Goal: Transaction & Acquisition: Obtain resource

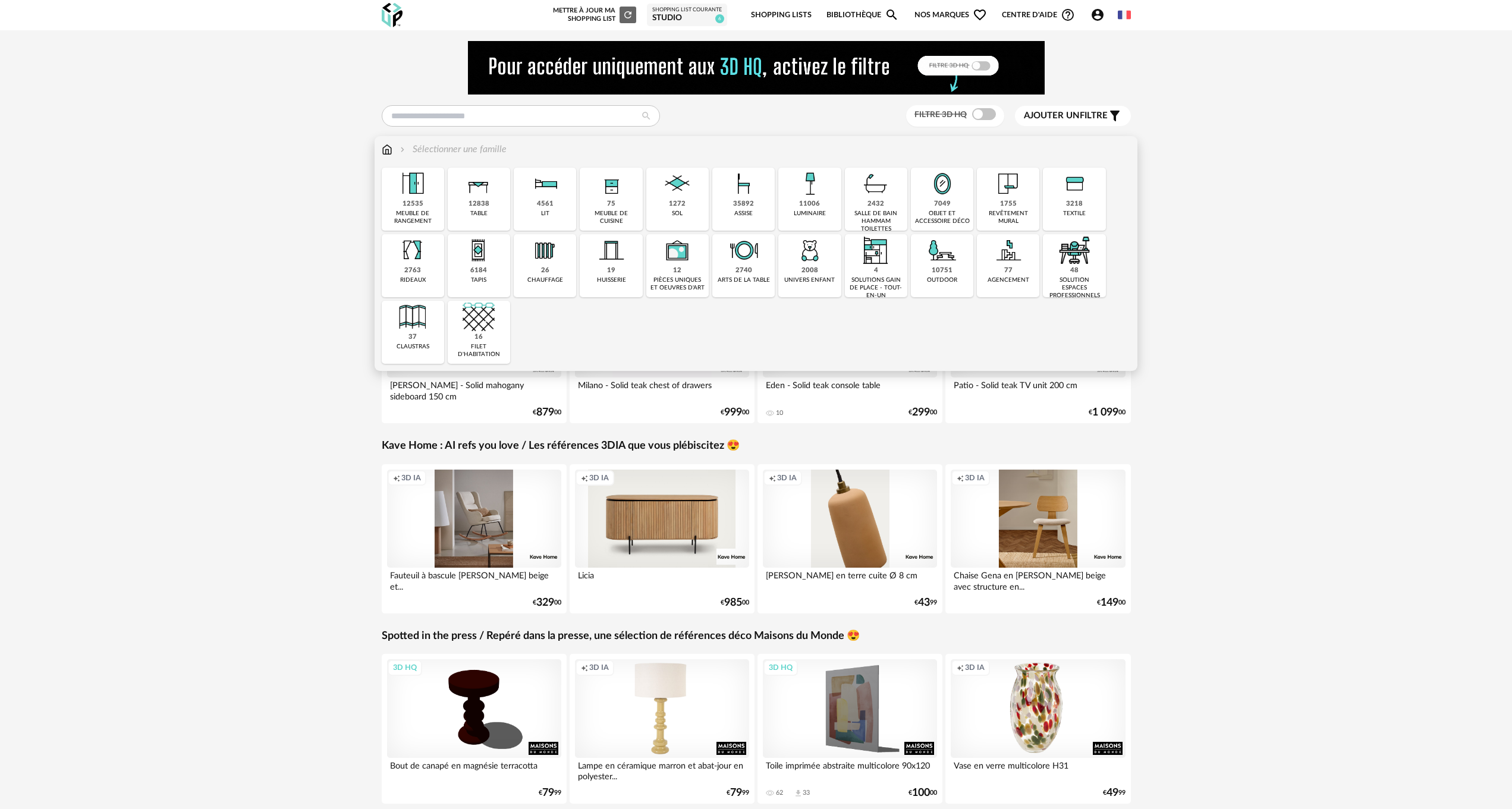
click at [807, 191] on img at bounding box center [809, 183] width 32 height 32
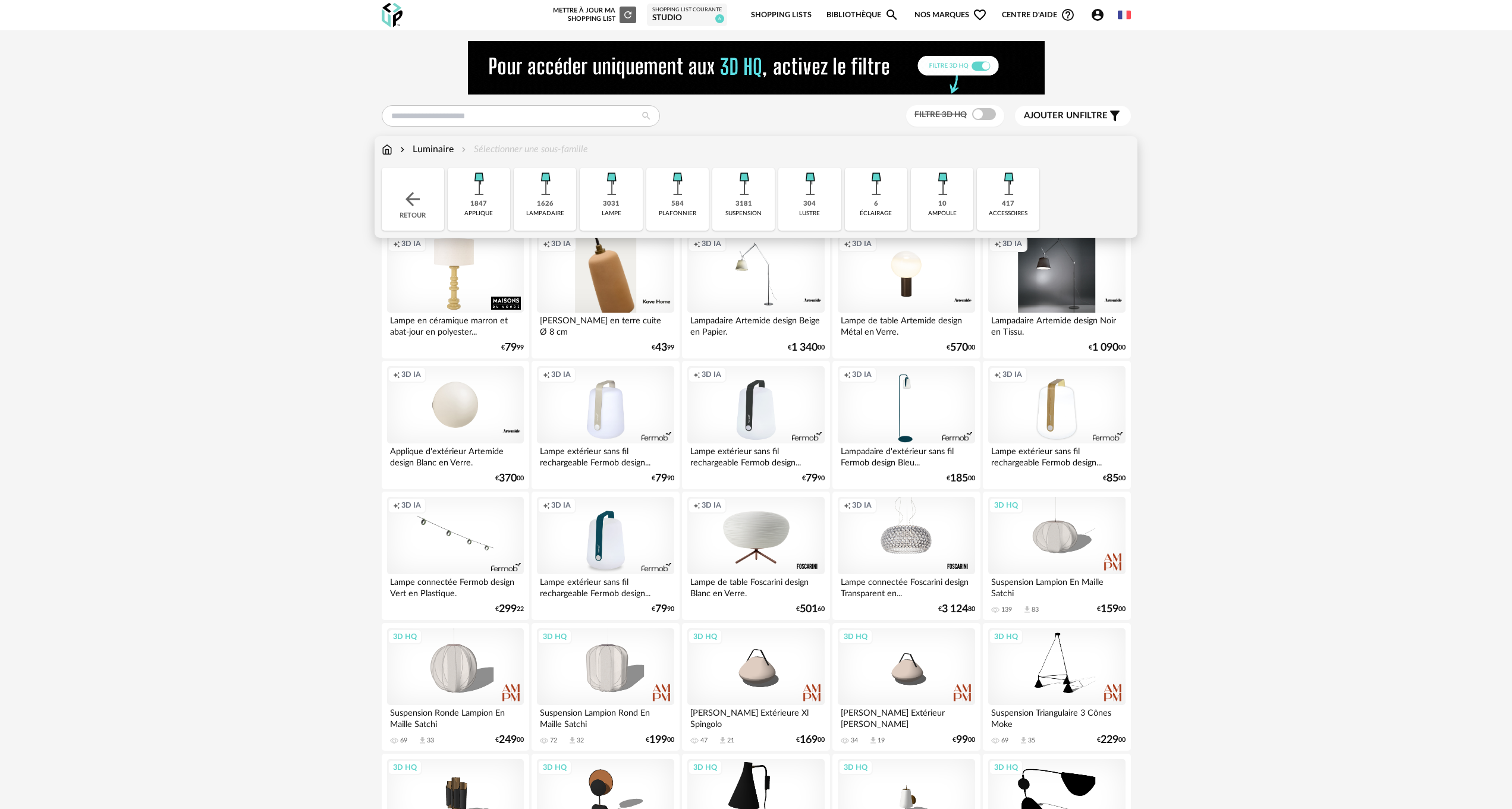
click at [746, 192] on img at bounding box center [743, 183] width 32 height 32
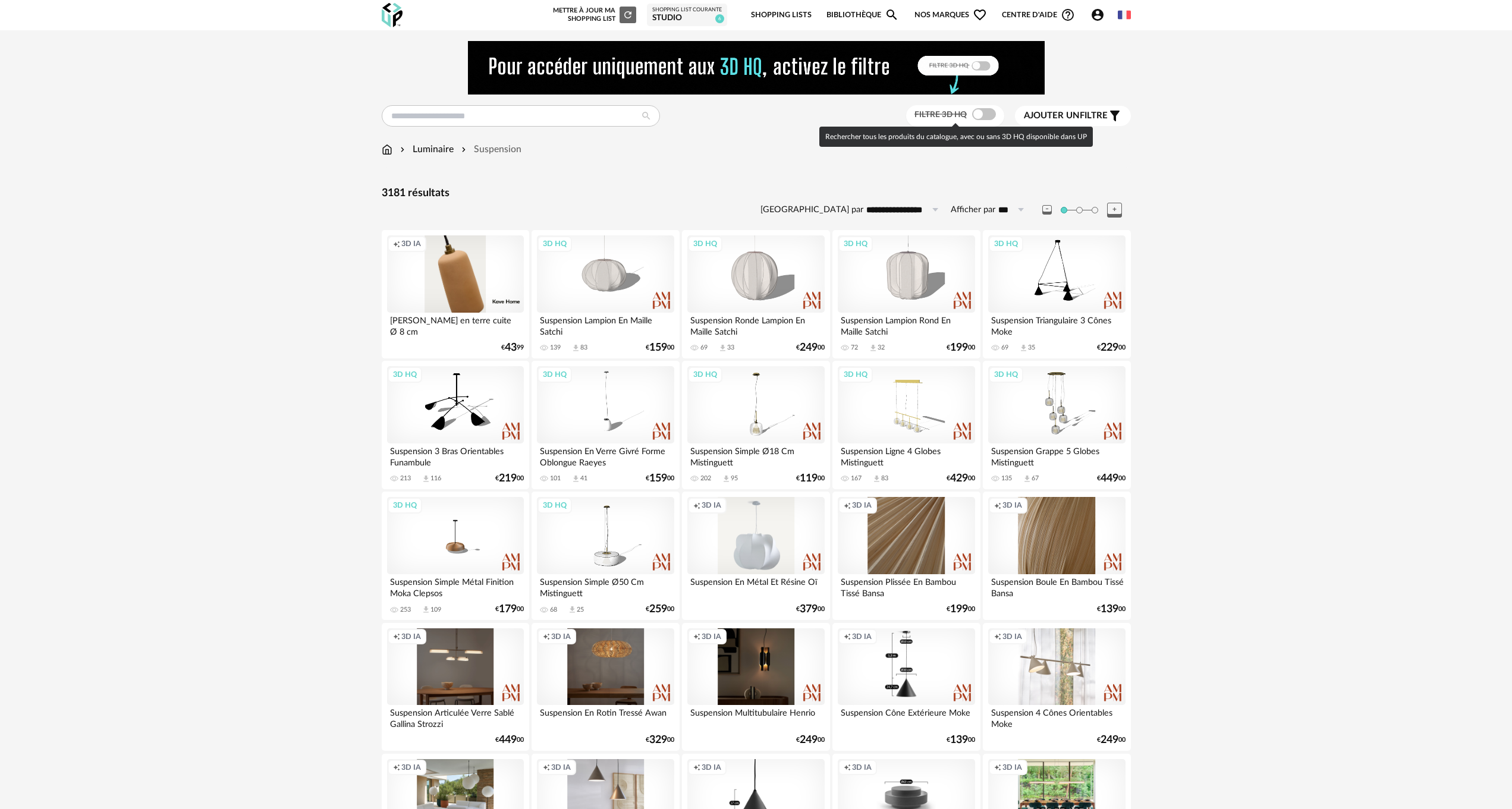
click at [987, 114] on span at bounding box center [984, 114] width 24 height 12
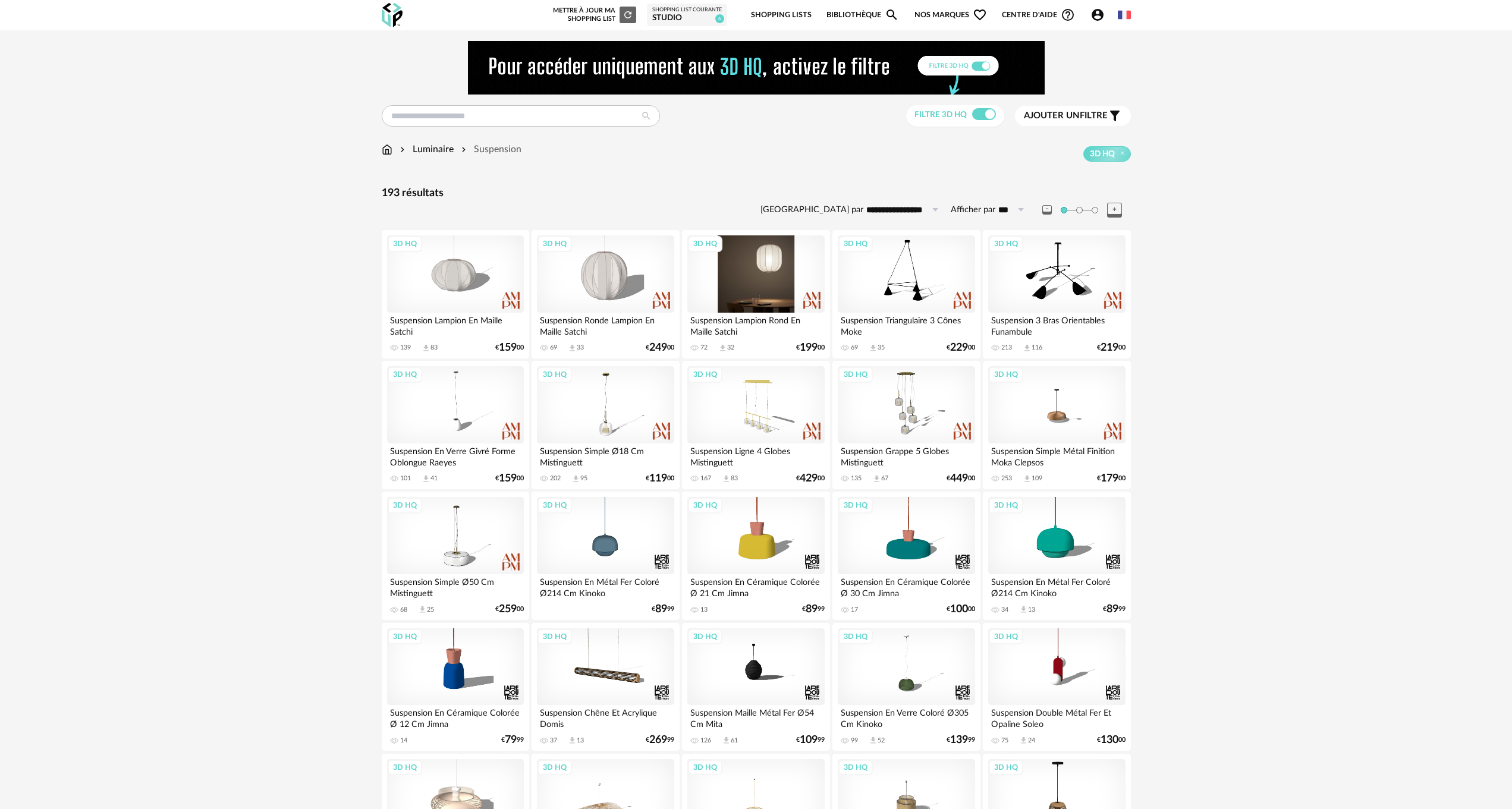
click at [751, 267] on div "3D HQ" at bounding box center [755, 273] width 137 height 77
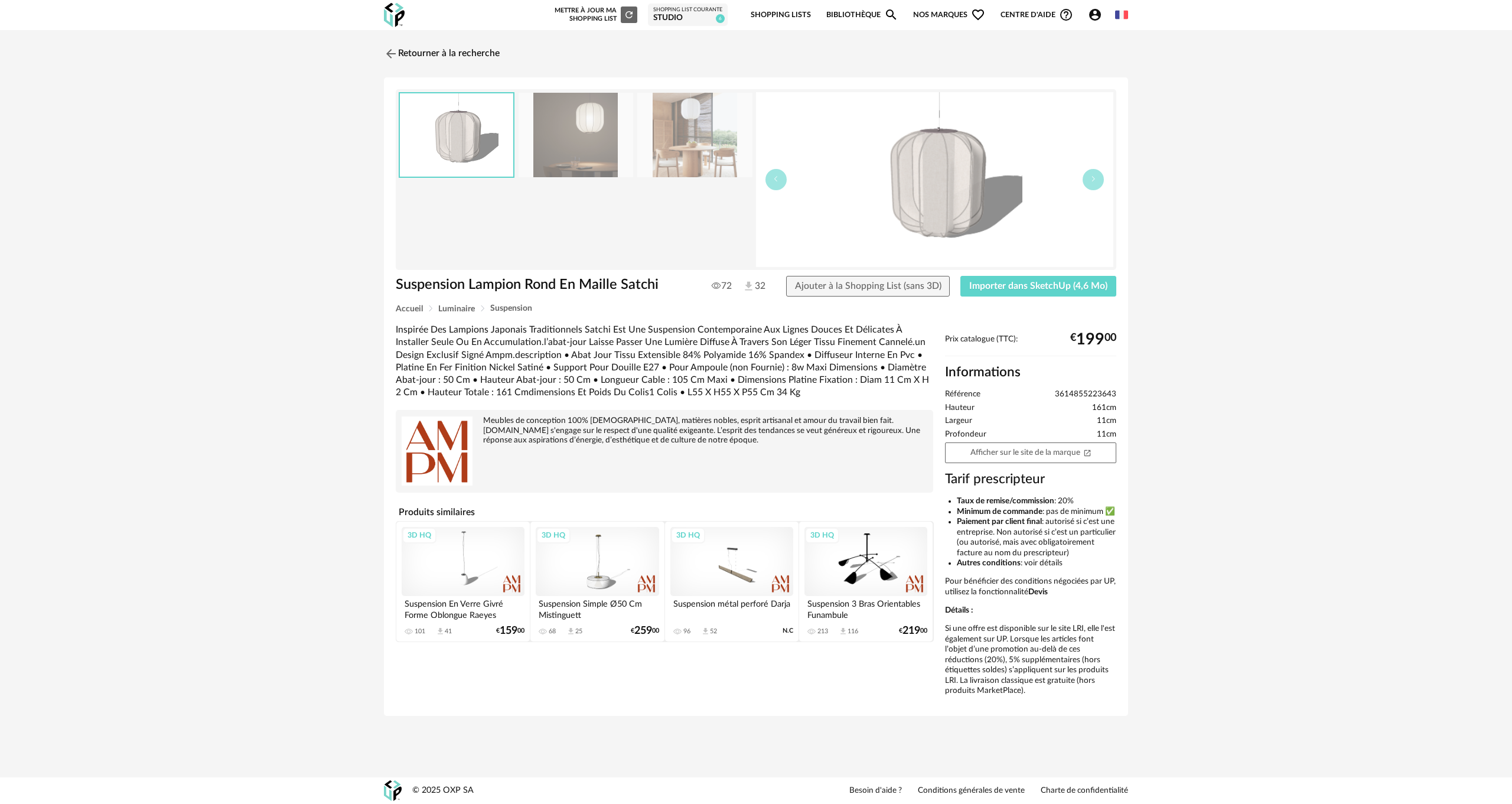
click at [595, 136] on img at bounding box center [576, 135] width 114 height 85
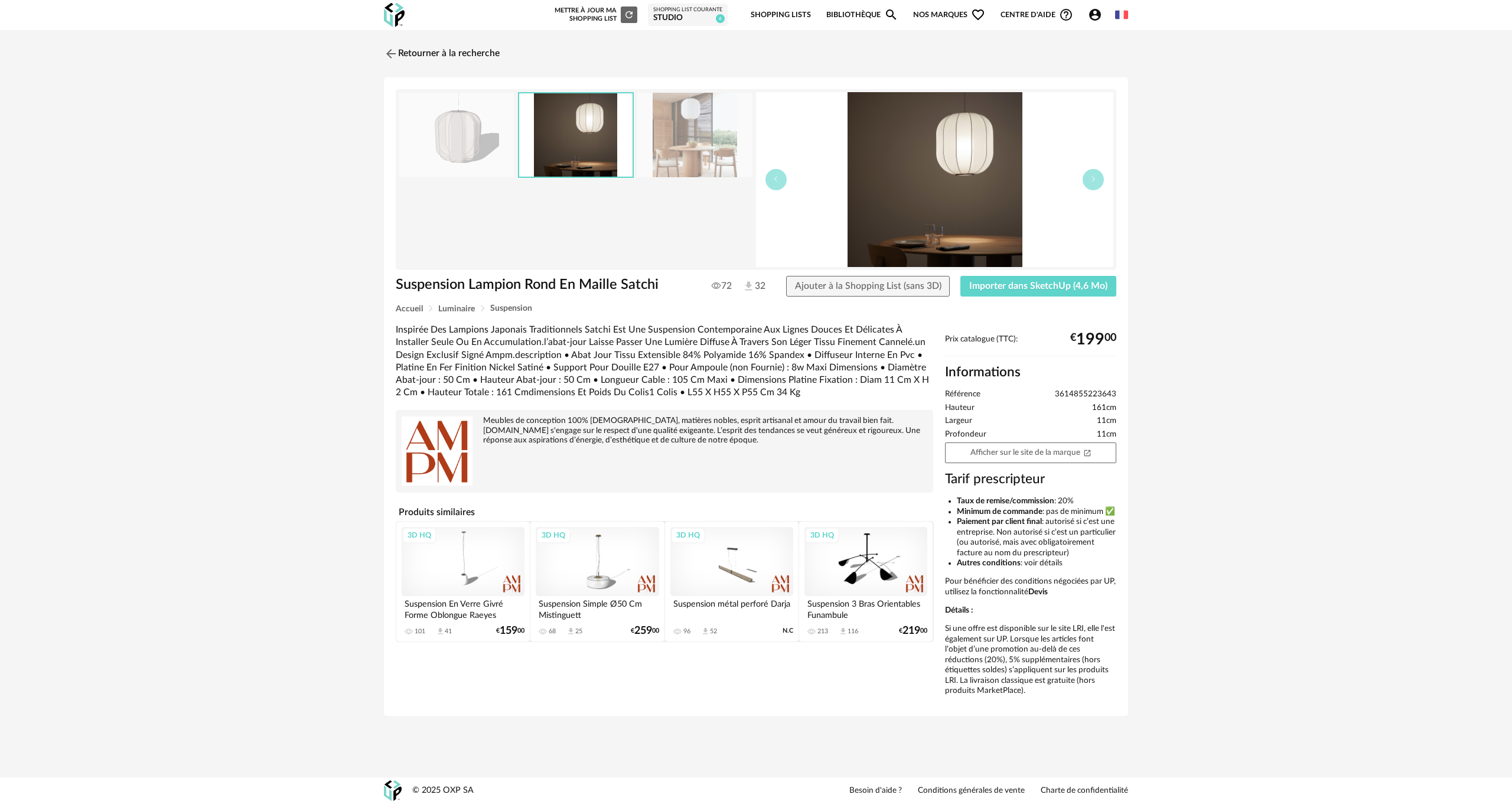
click at [688, 131] on img at bounding box center [694, 135] width 114 height 85
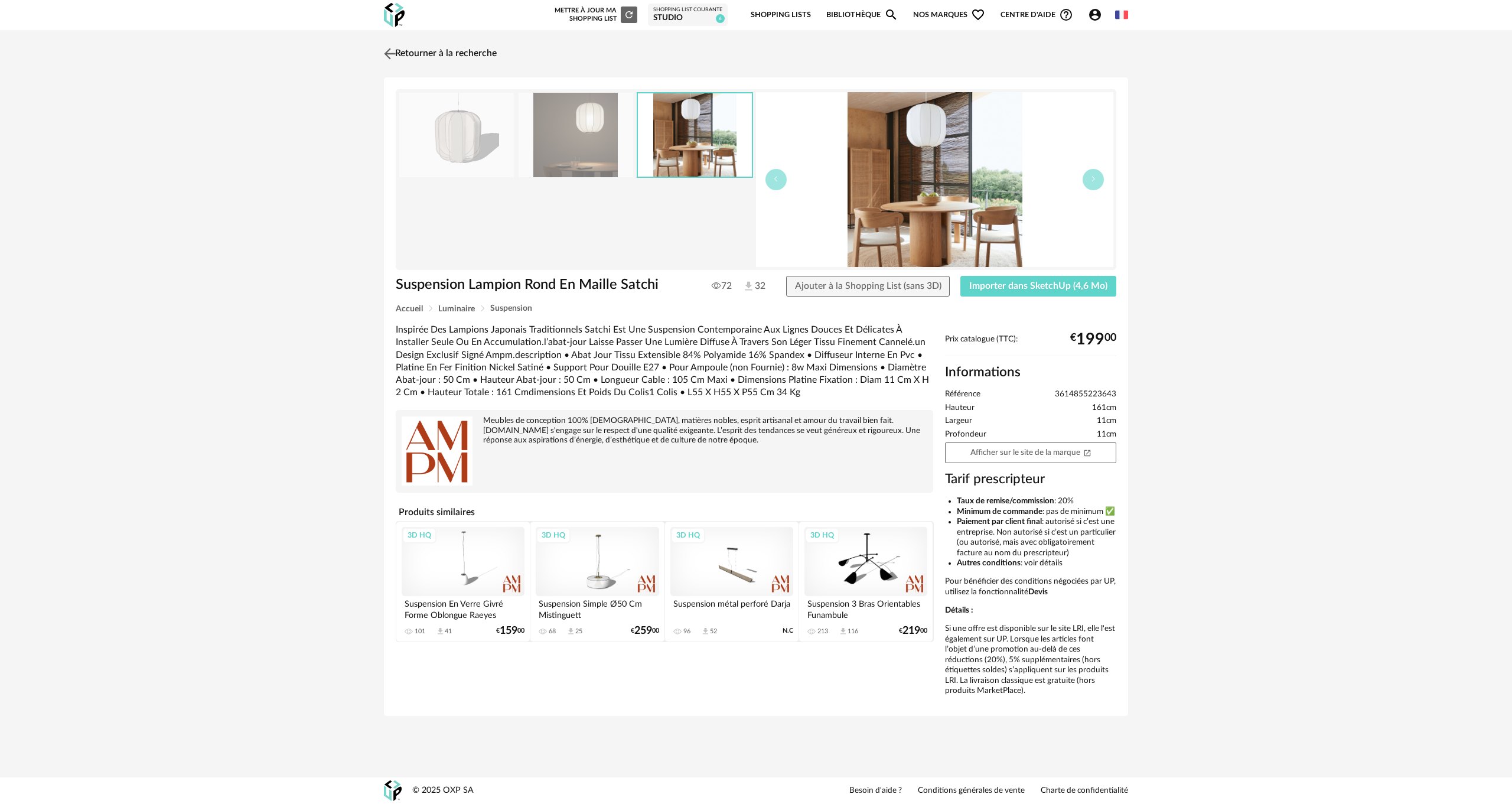
click at [400, 50] on link "Retourner à la recherche" at bounding box center [438, 54] width 116 height 26
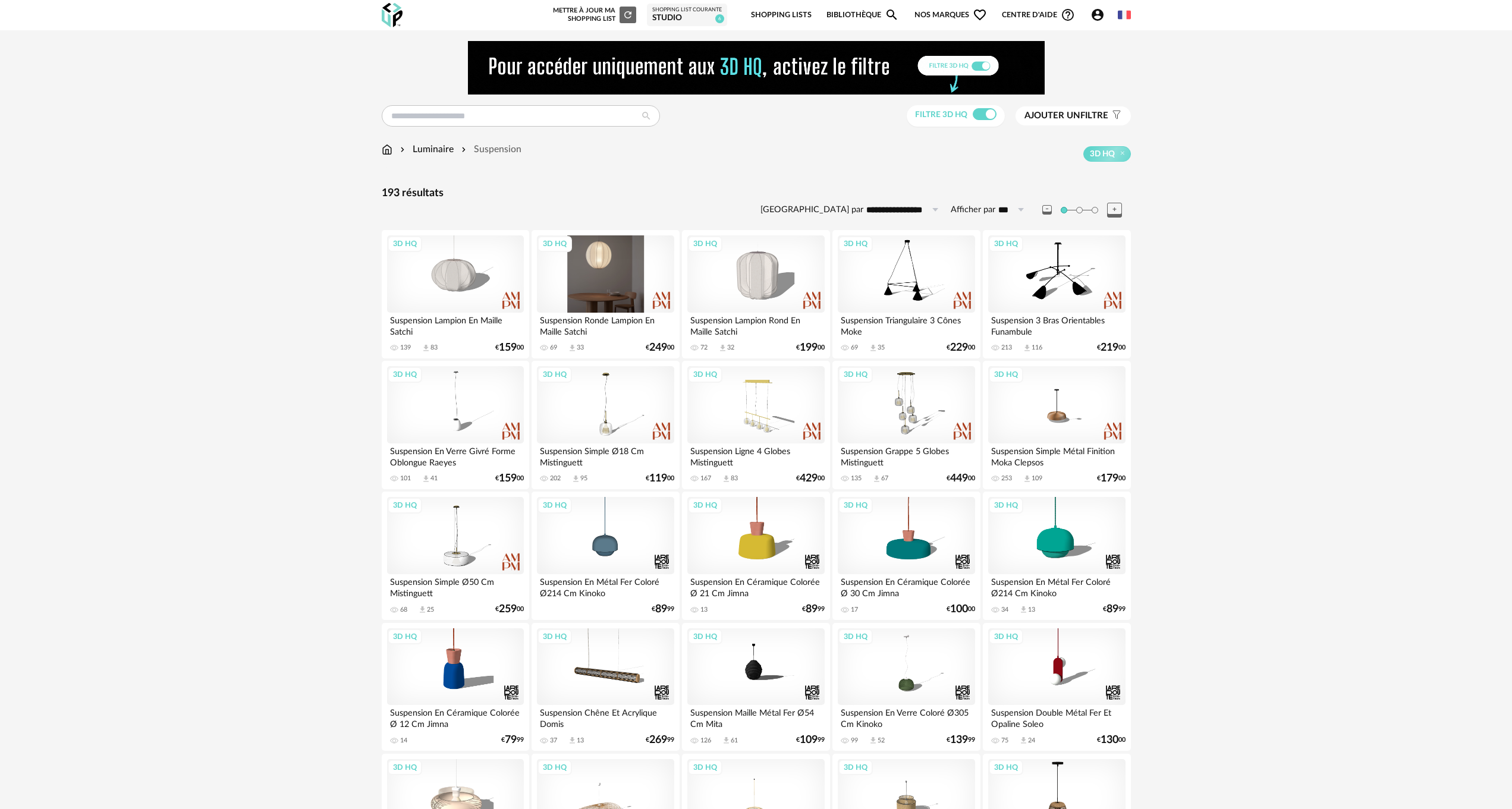
click at [599, 266] on div "3D HQ" at bounding box center [605, 273] width 137 height 77
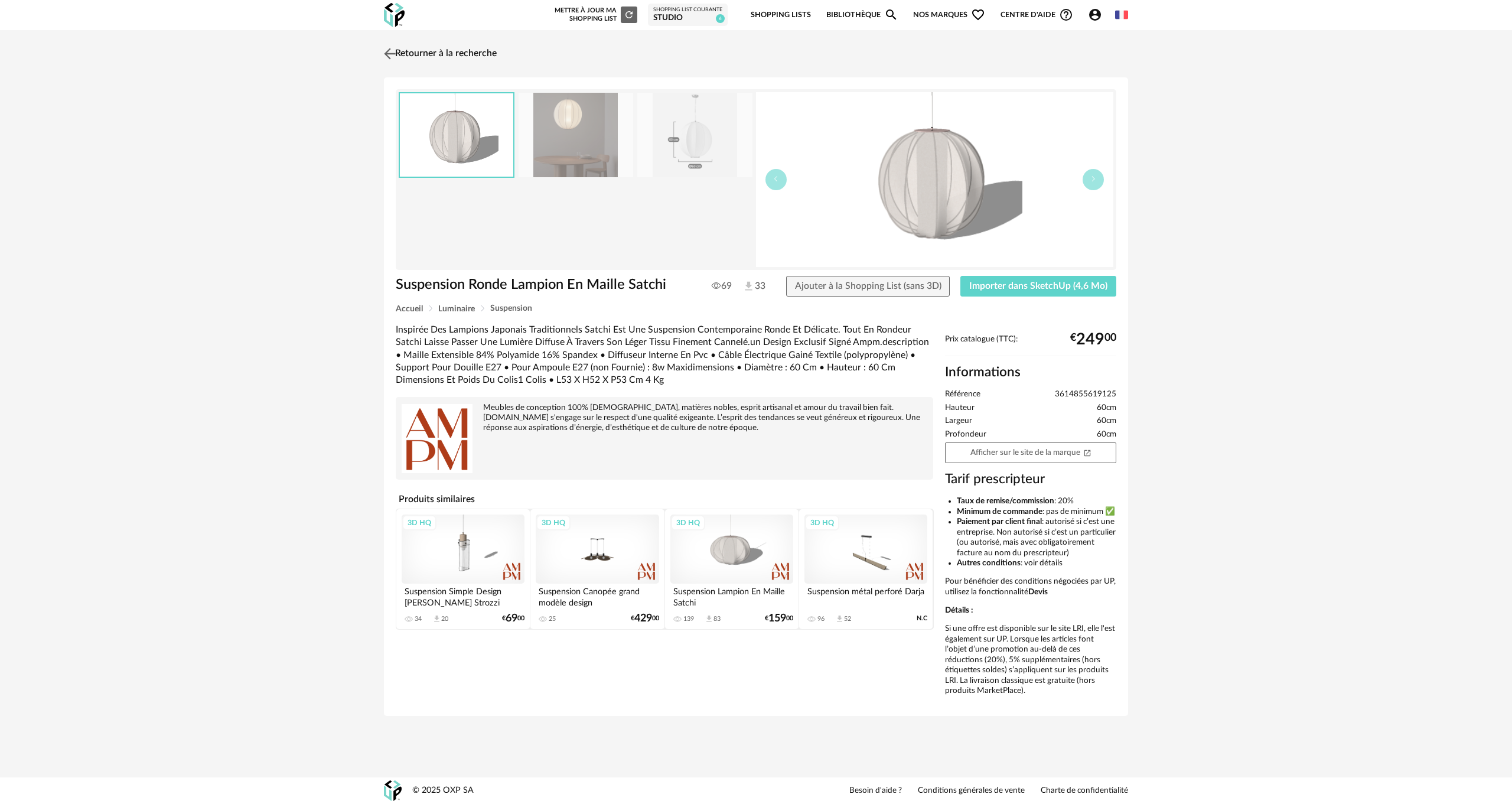
click at [415, 47] on link "Retourner à la recherche" at bounding box center [438, 54] width 116 height 26
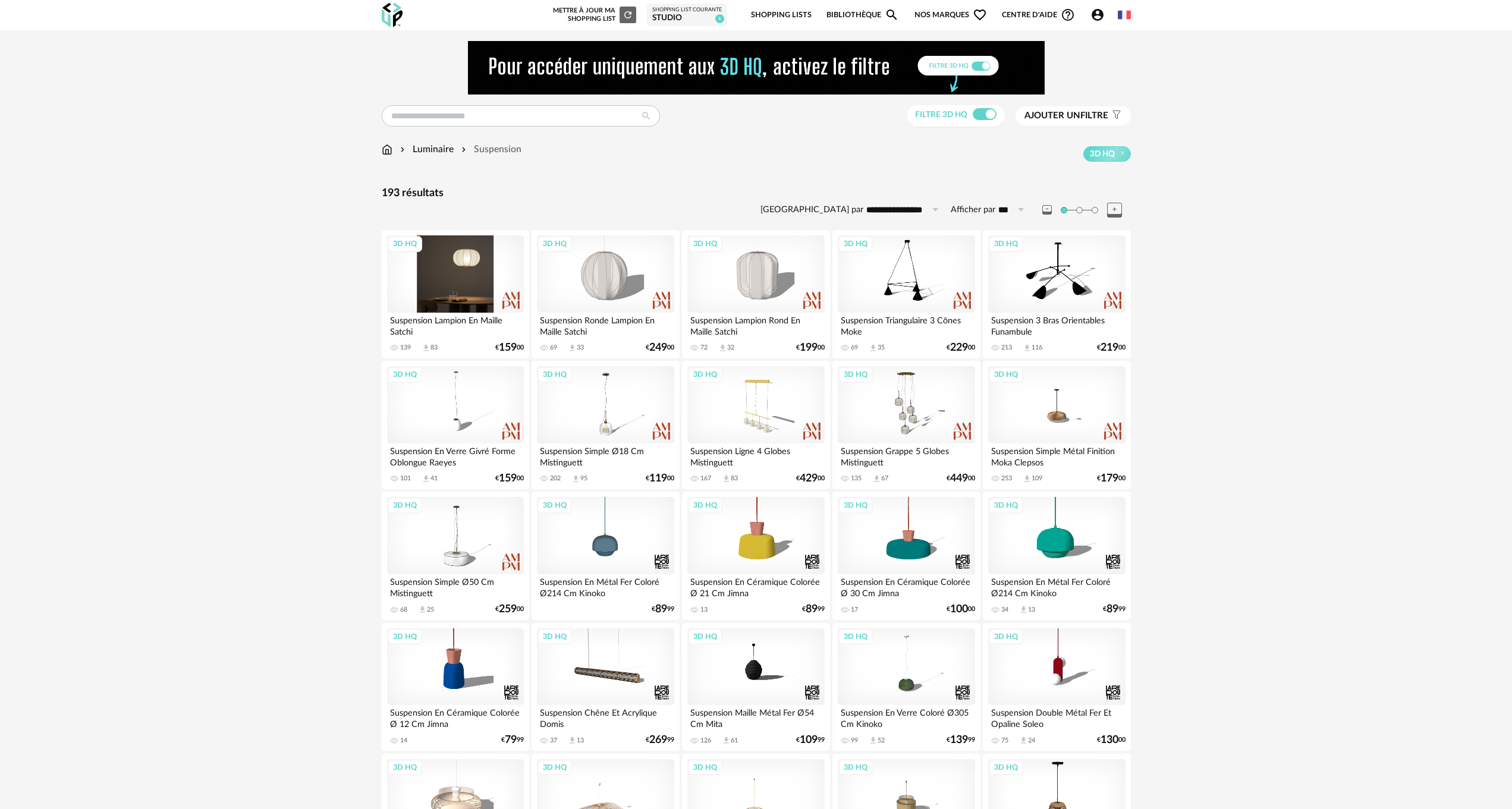
click at [447, 262] on div "3D HQ" at bounding box center [455, 273] width 137 height 77
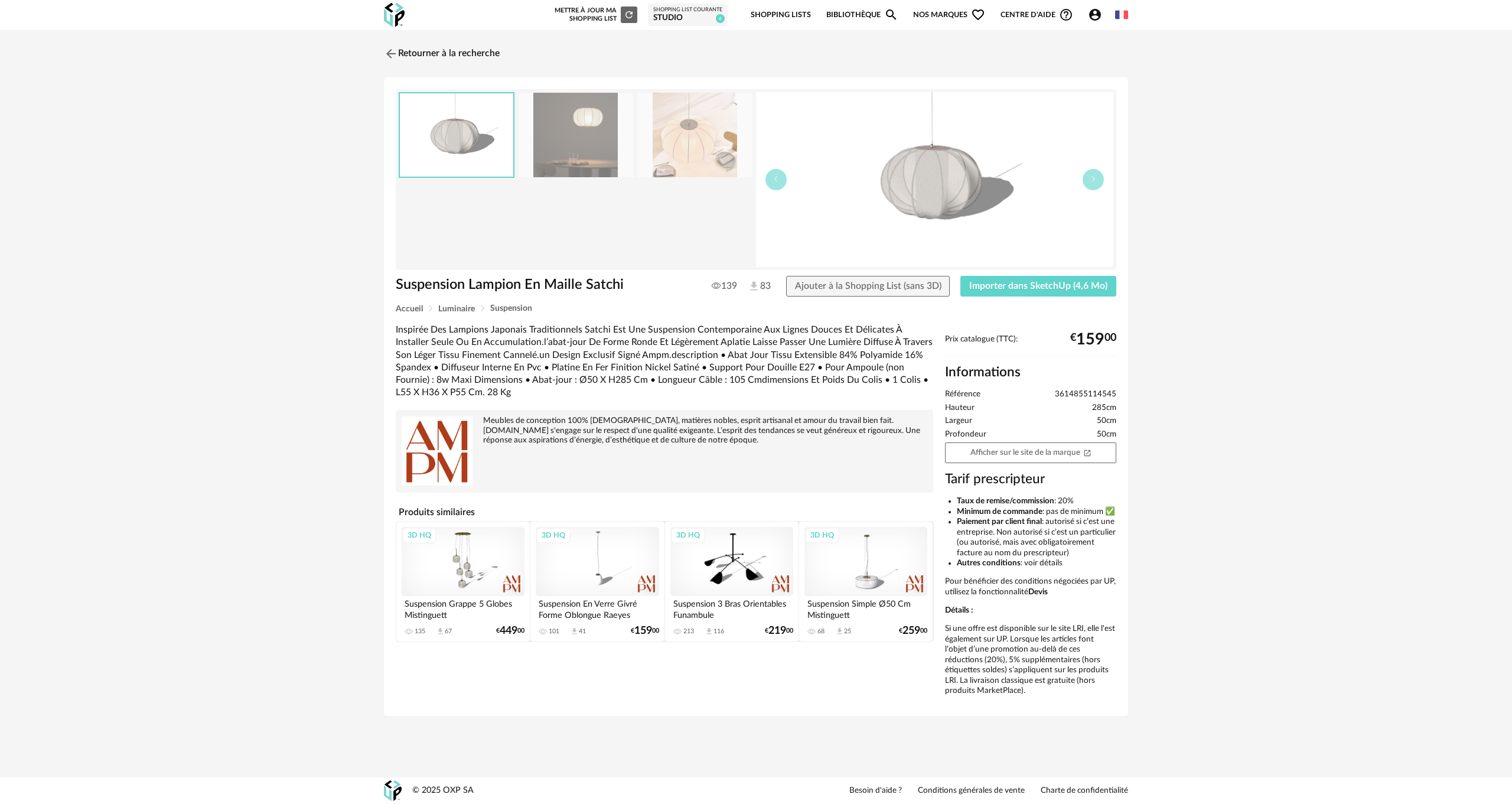
click at [689, 129] on img at bounding box center [694, 135] width 114 height 85
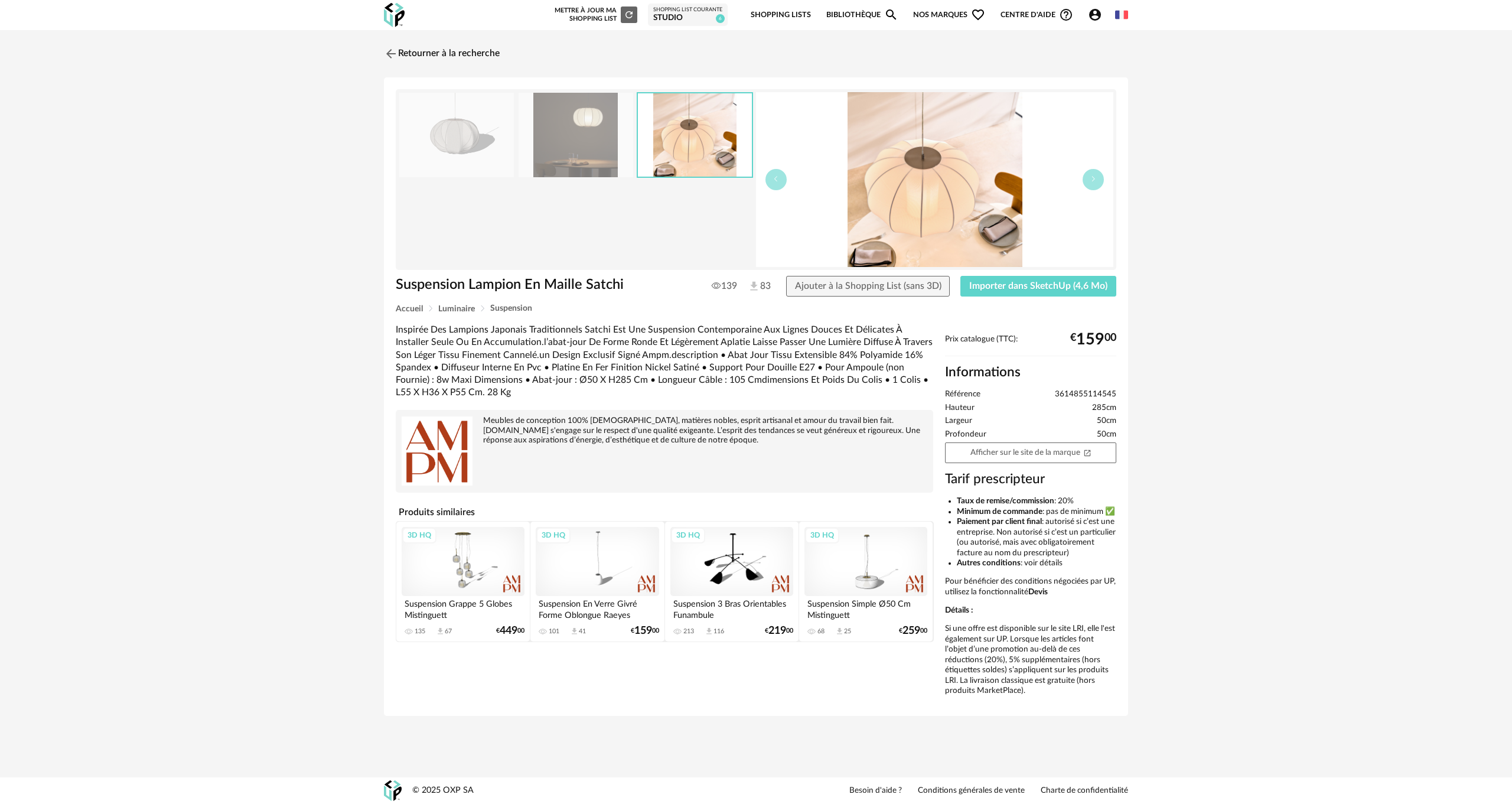
click at [594, 127] on img at bounding box center [576, 135] width 114 height 85
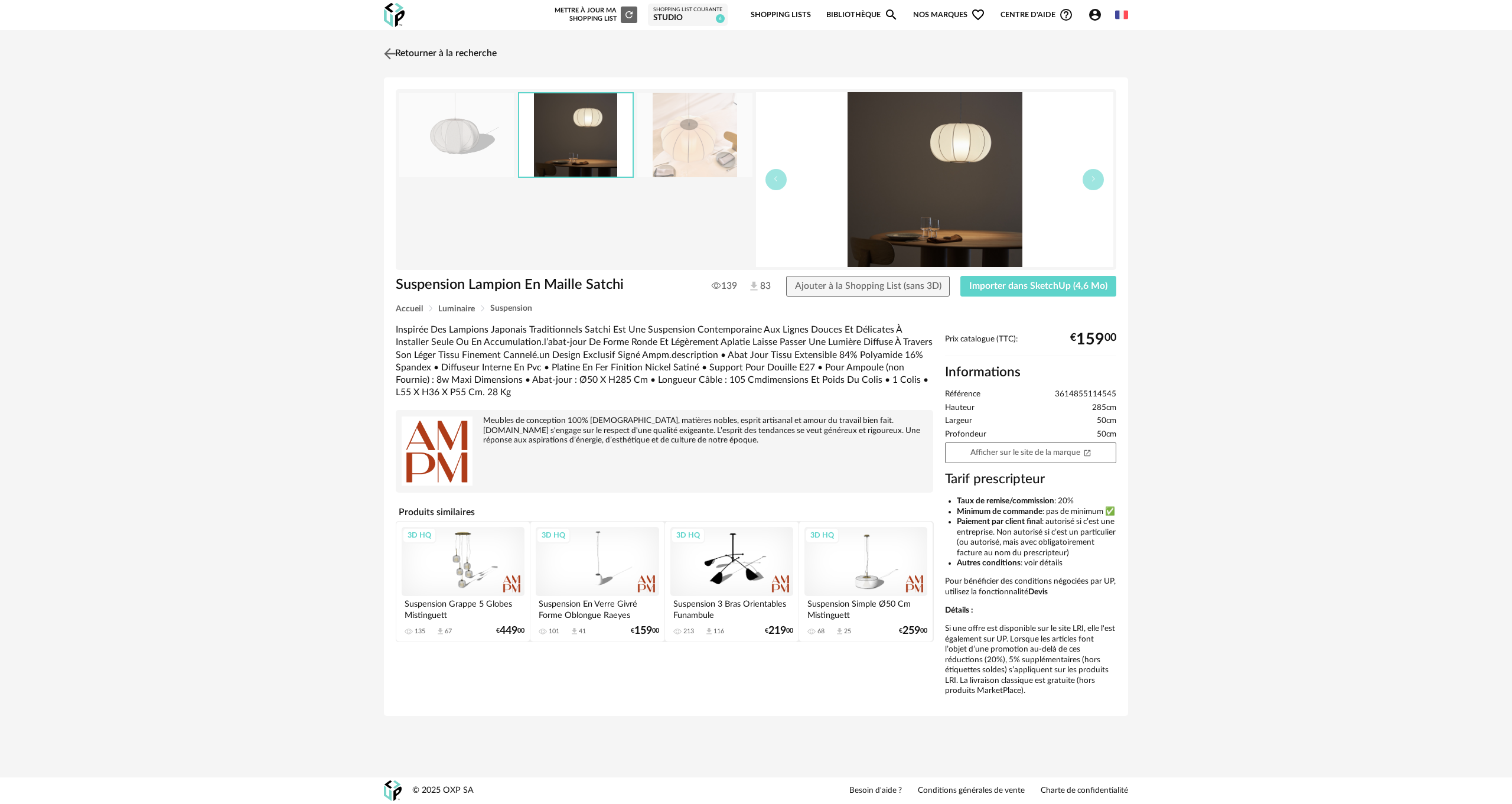
click at [406, 54] on link "Retourner à la recherche" at bounding box center [438, 54] width 116 height 26
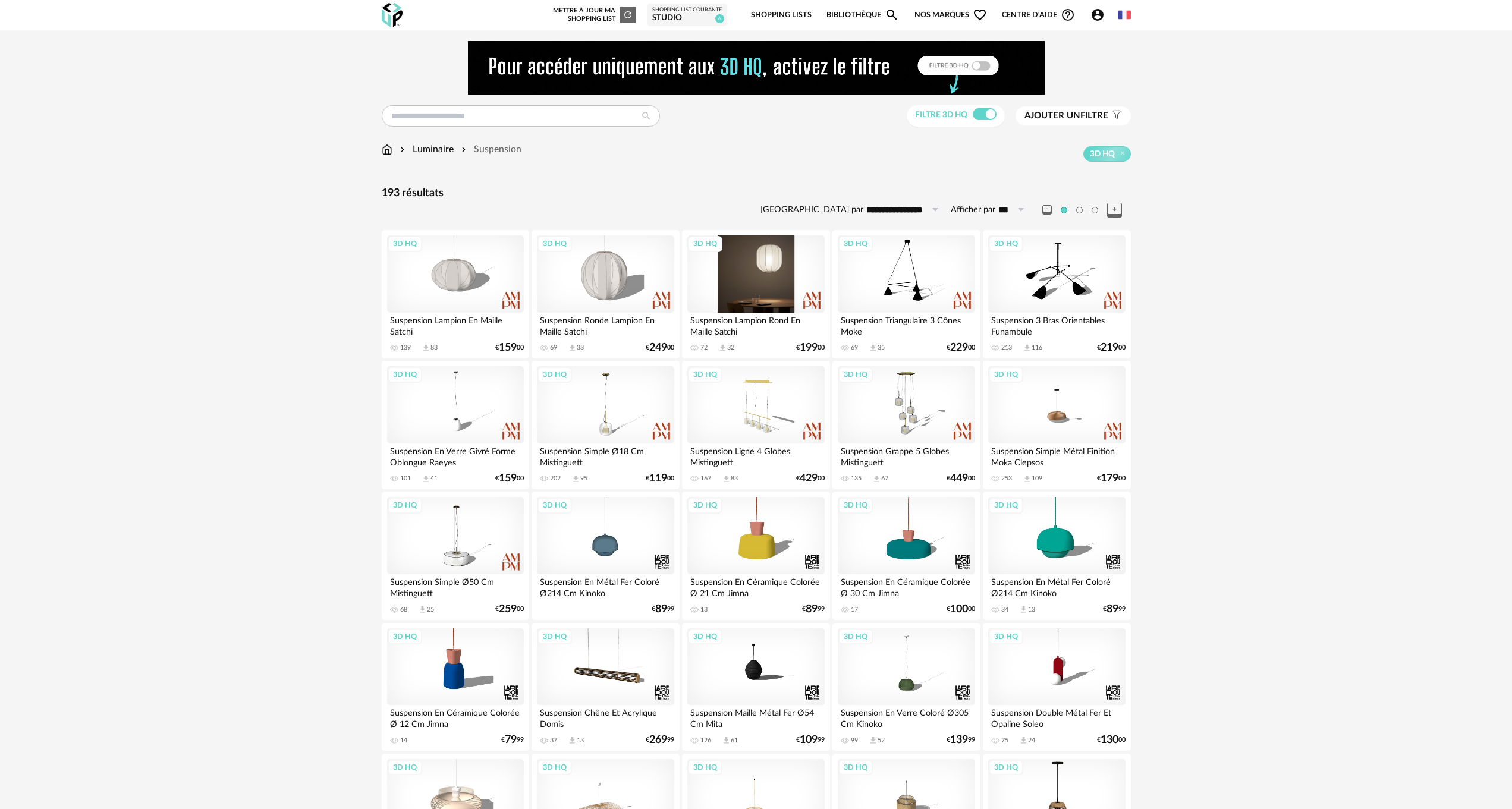
click at [755, 283] on div "3D HQ" at bounding box center [755, 273] width 137 height 77
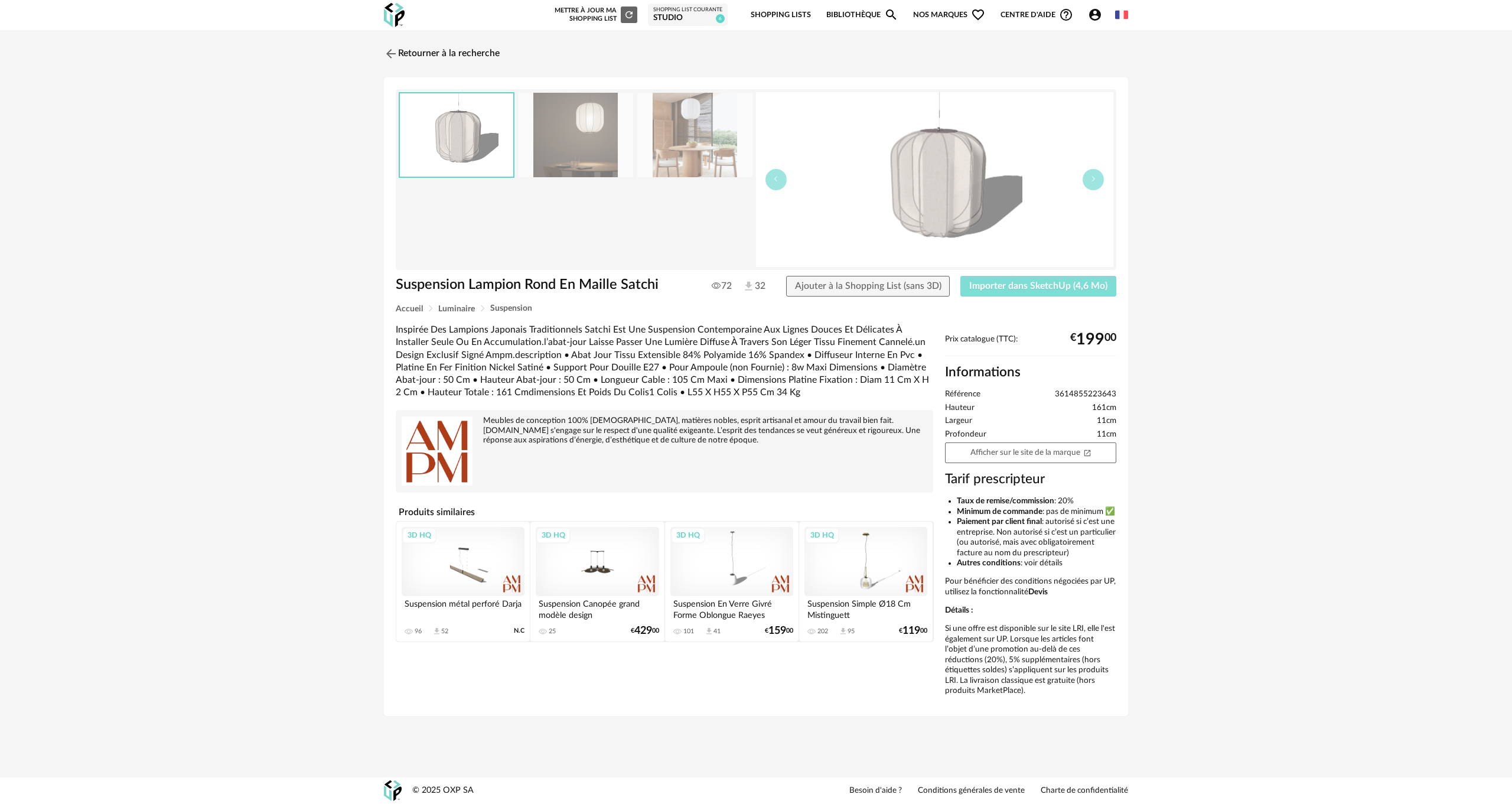
click at [1030, 287] on span "Importer dans SketchUp (4,6 Mo)" at bounding box center [1038, 286] width 138 height 9
click at [387, 53] on img at bounding box center [390, 53] width 17 height 17
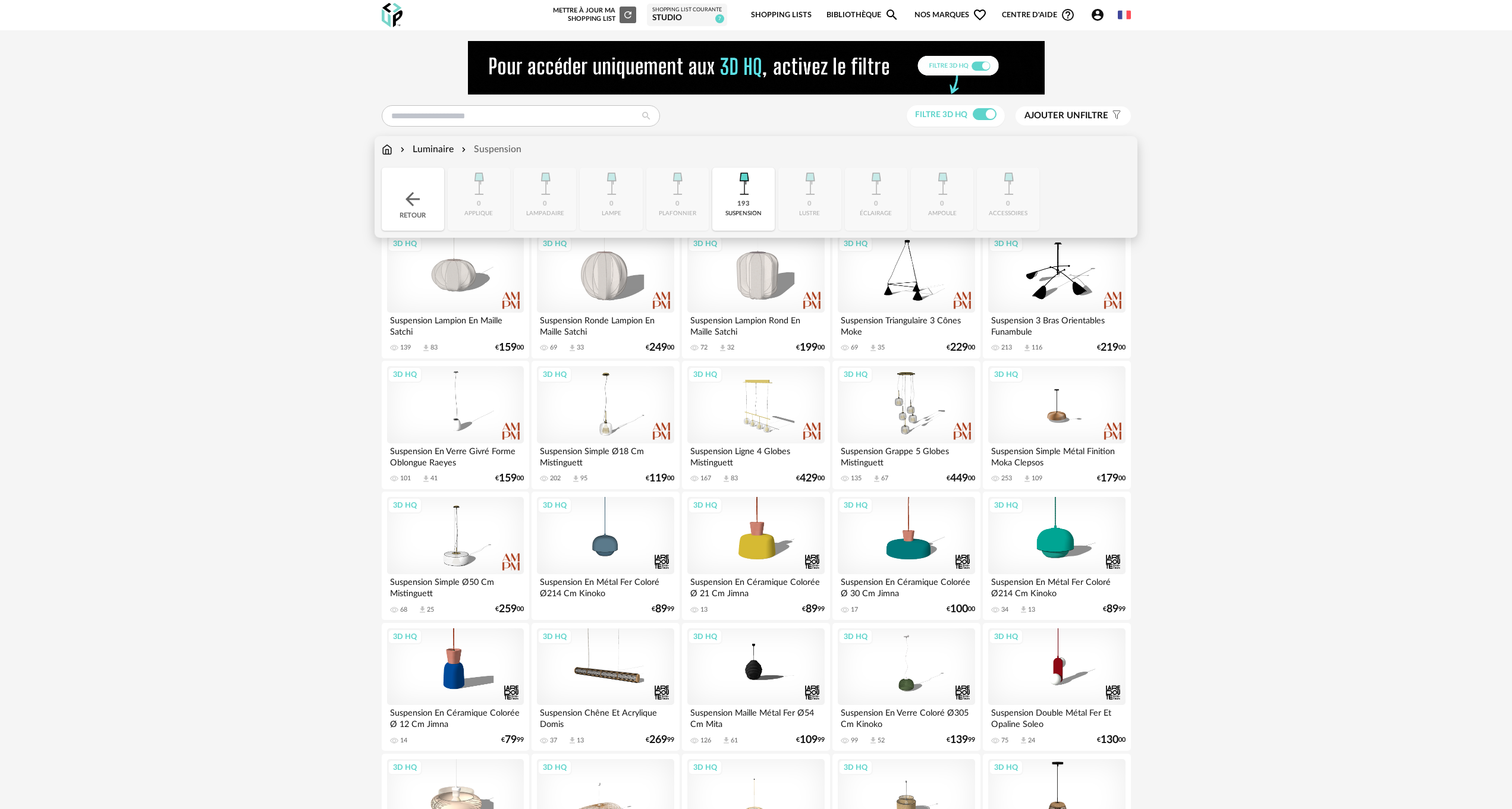
click at [403, 193] on img at bounding box center [412, 198] width 21 height 21
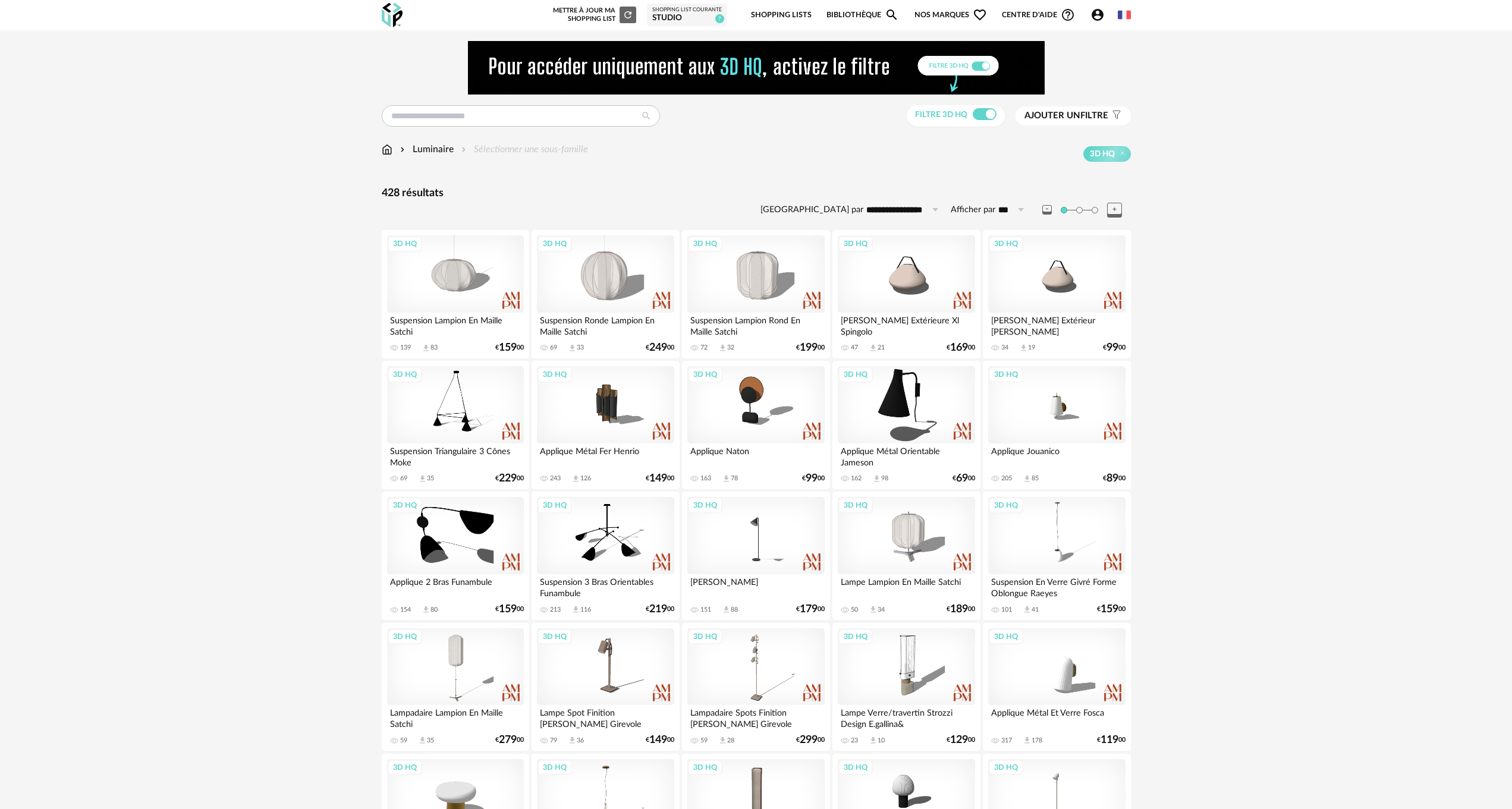
click at [385, 149] on img at bounding box center [387, 149] width 11 height 14
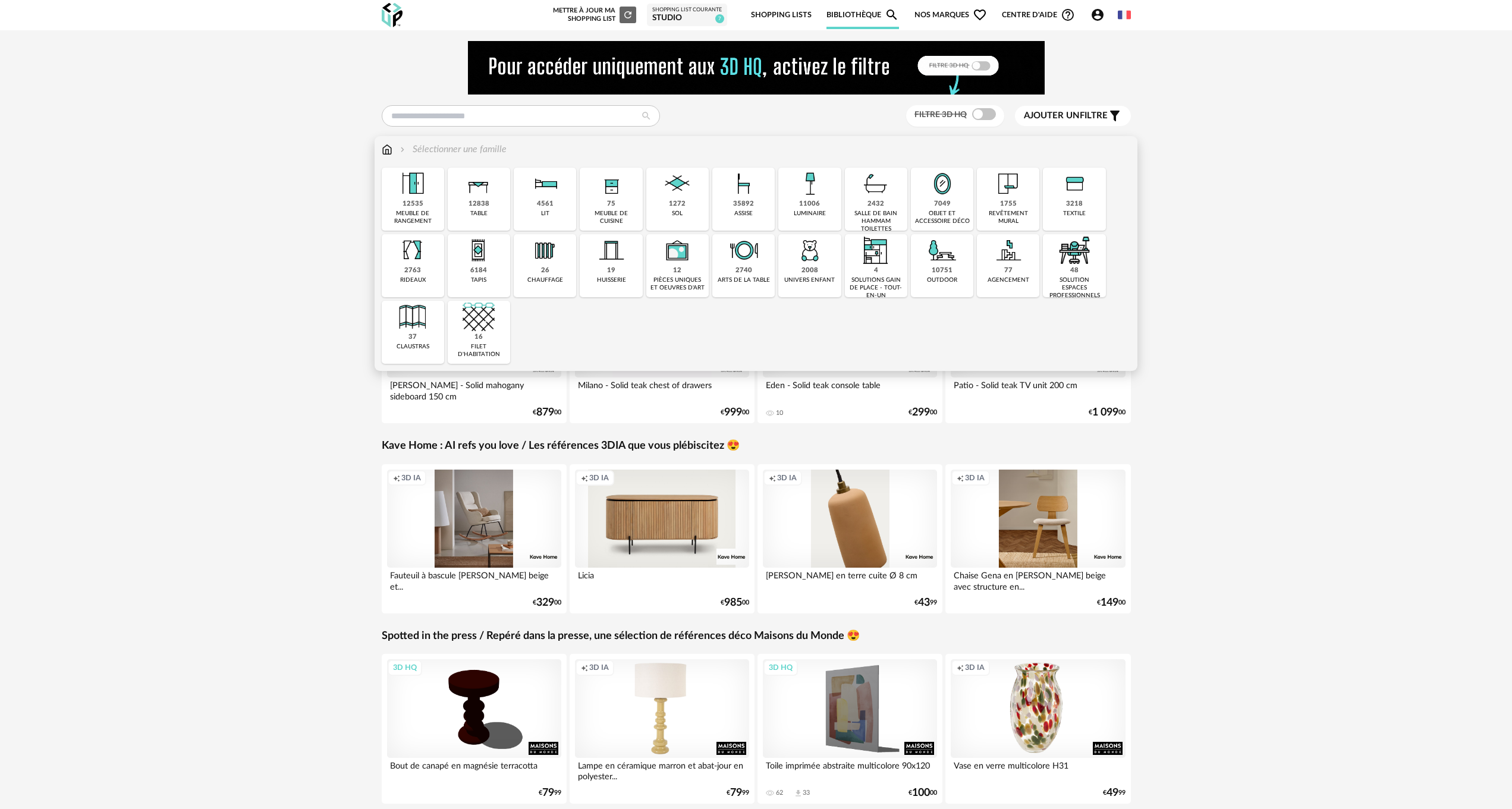
click at [747, 192] on img at bounding box center [743, 183] width 32 height 32
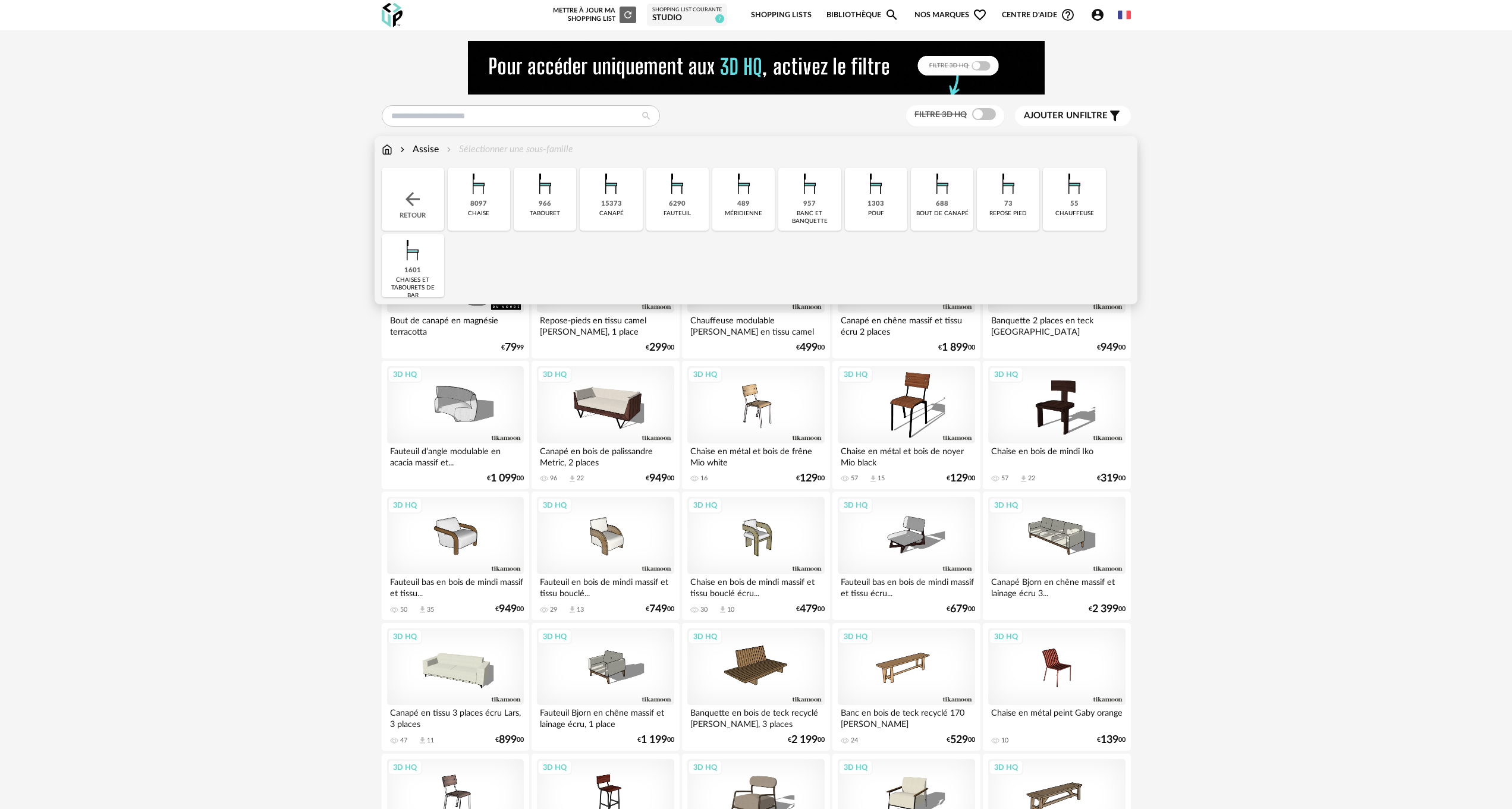
click at [546, 193] on img at bounding box center [545, 183] width 32 height 32
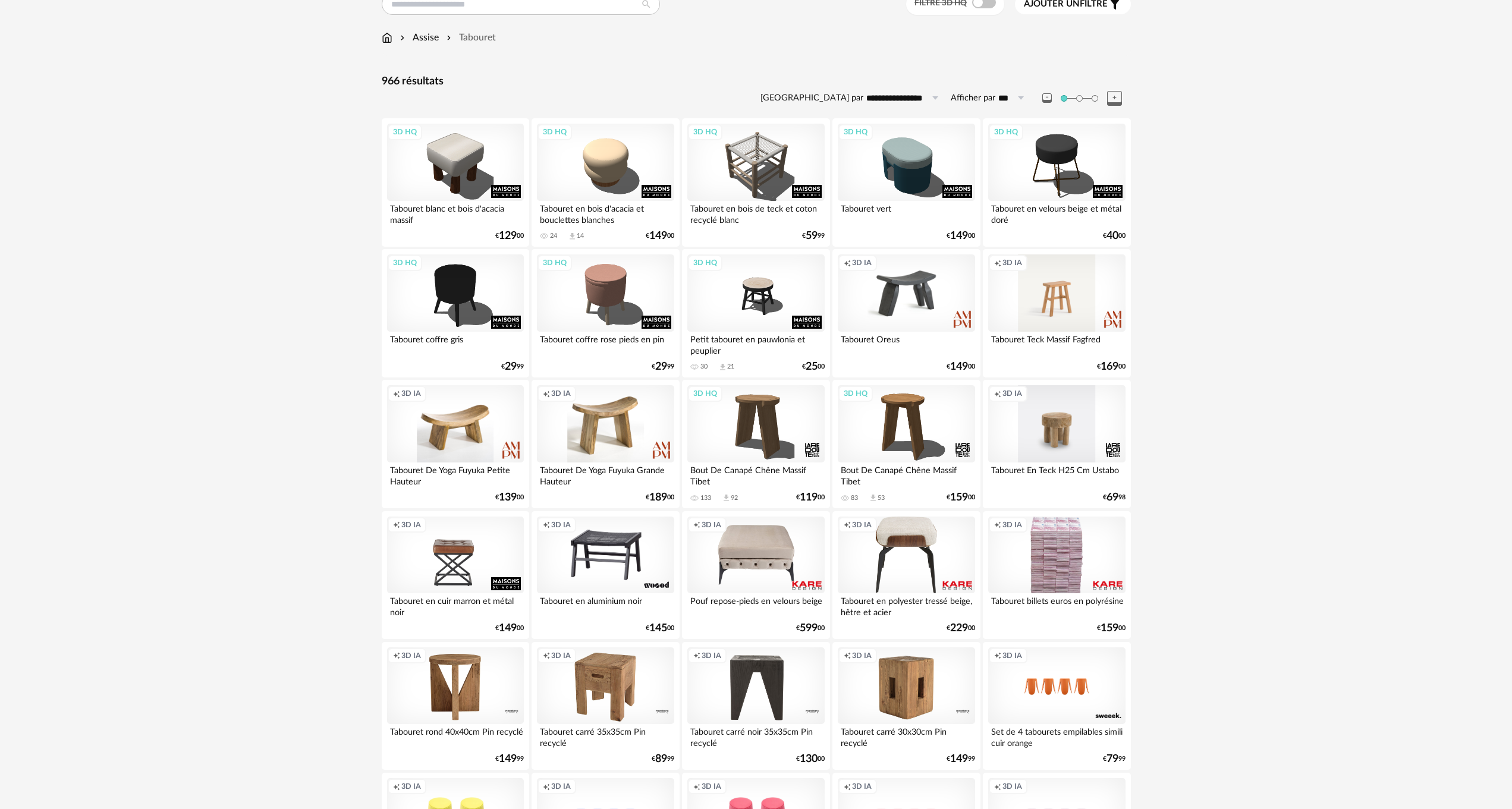
scroll to position [59, 0]
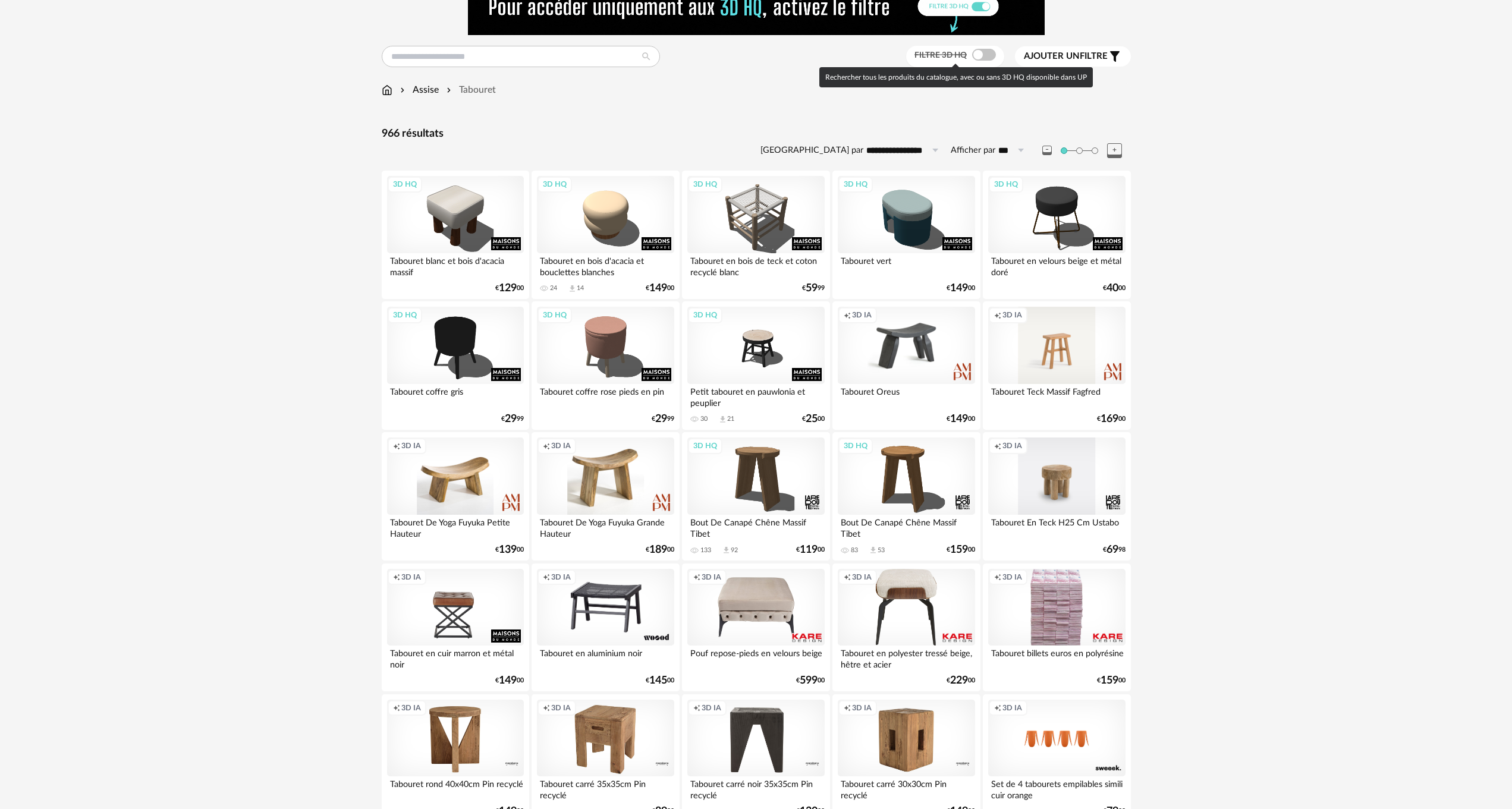
click at [988, 55] on span at bounding box center [984, 55] width 24 height 12
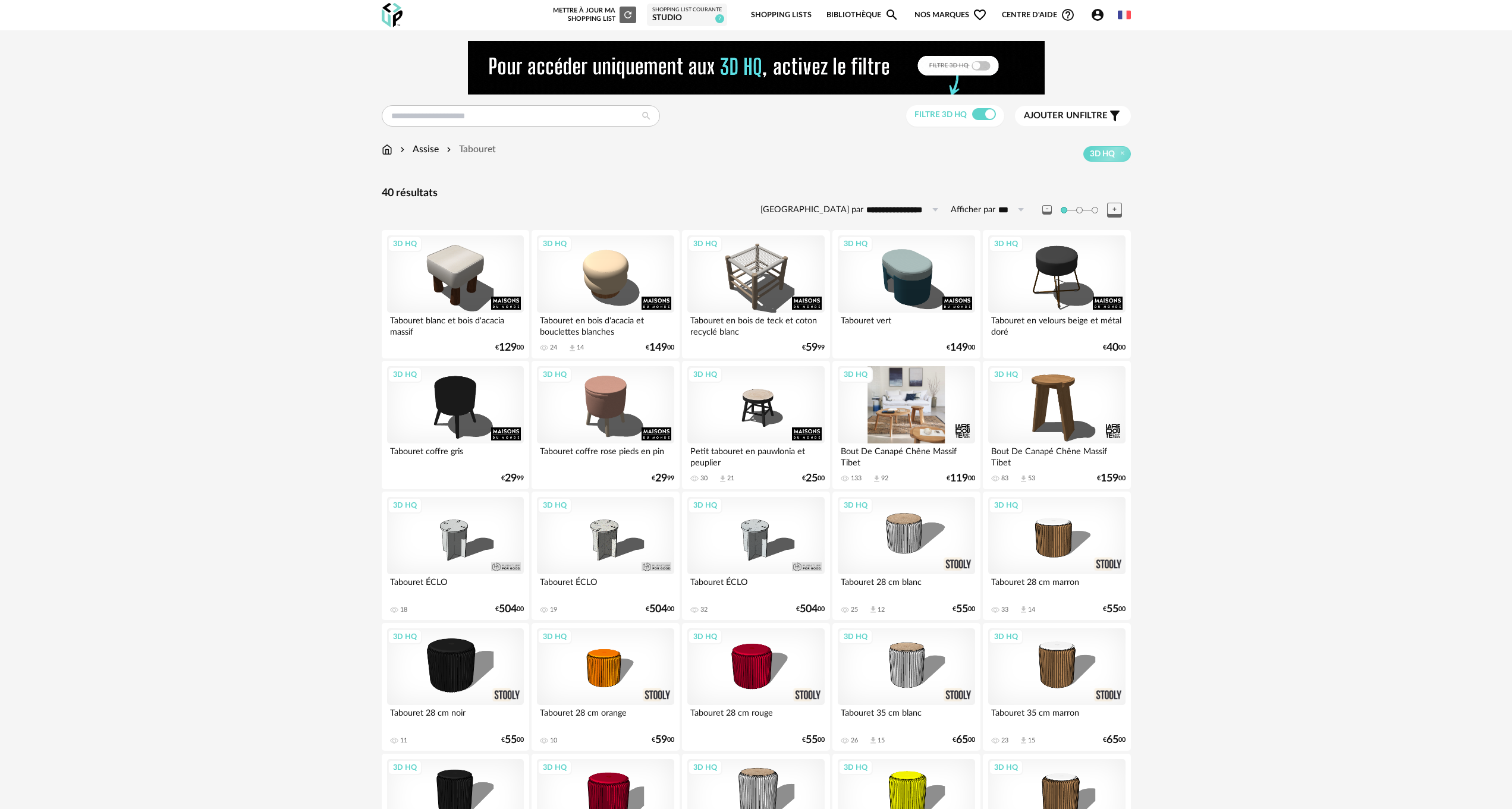
click at [901, 403] on div "3D HQ" at bounding box center [906, 404] width 137 height 77
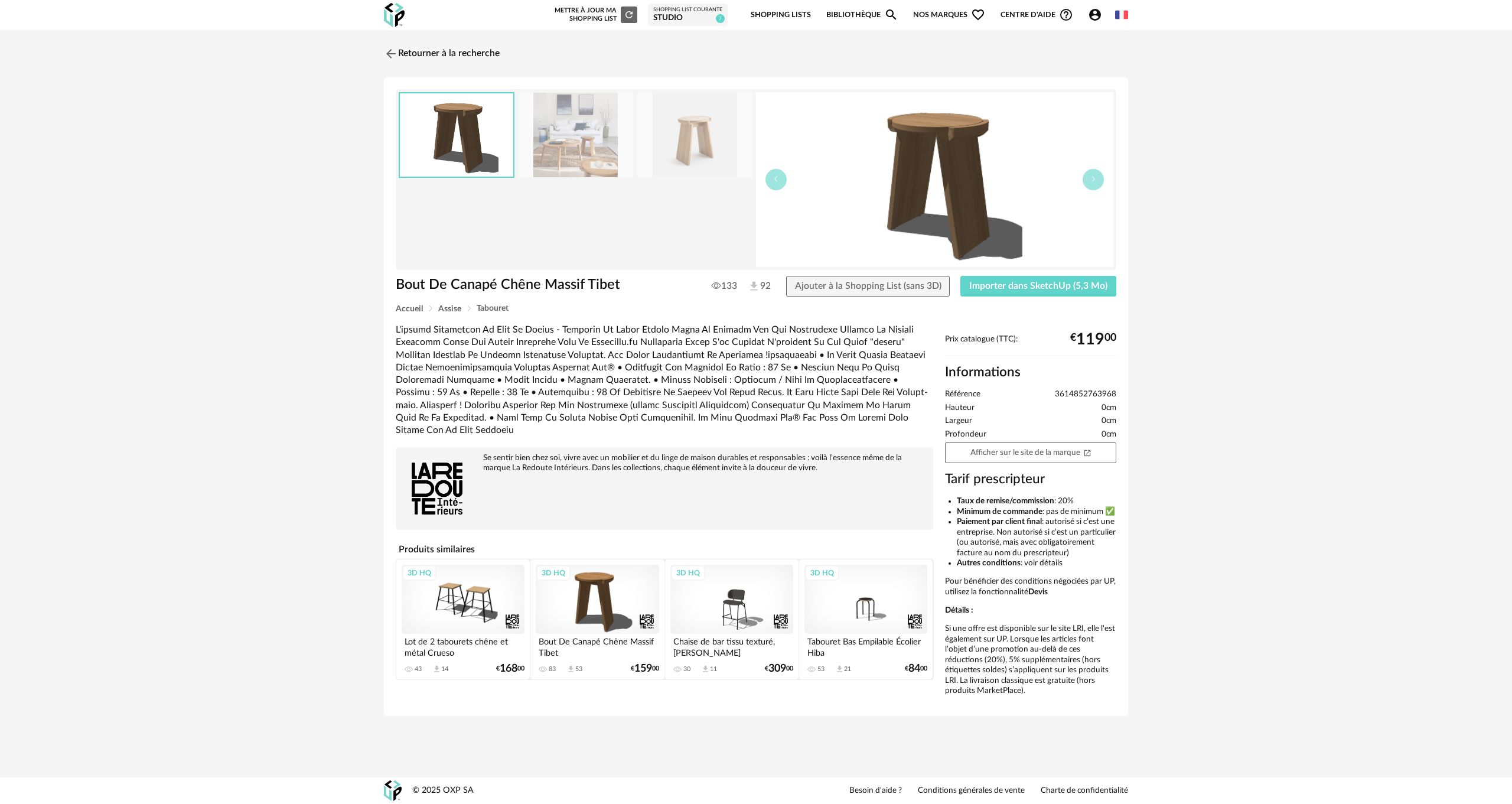
click at [561, 157] on img at bounding box center [576, 135] width 114 height 85
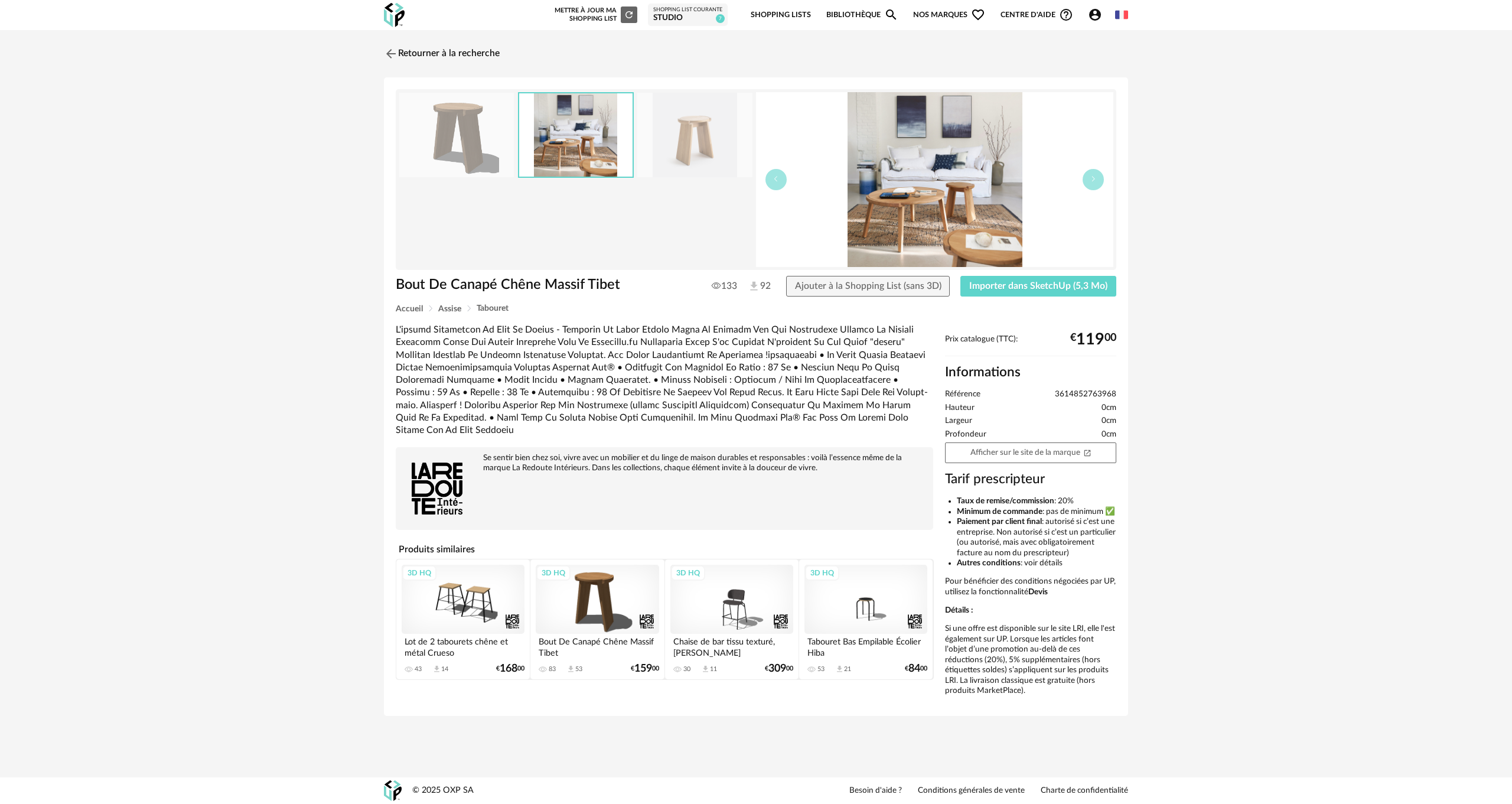
click at [561, 157] on img at bounding box center [576, 135] width 113 height 83
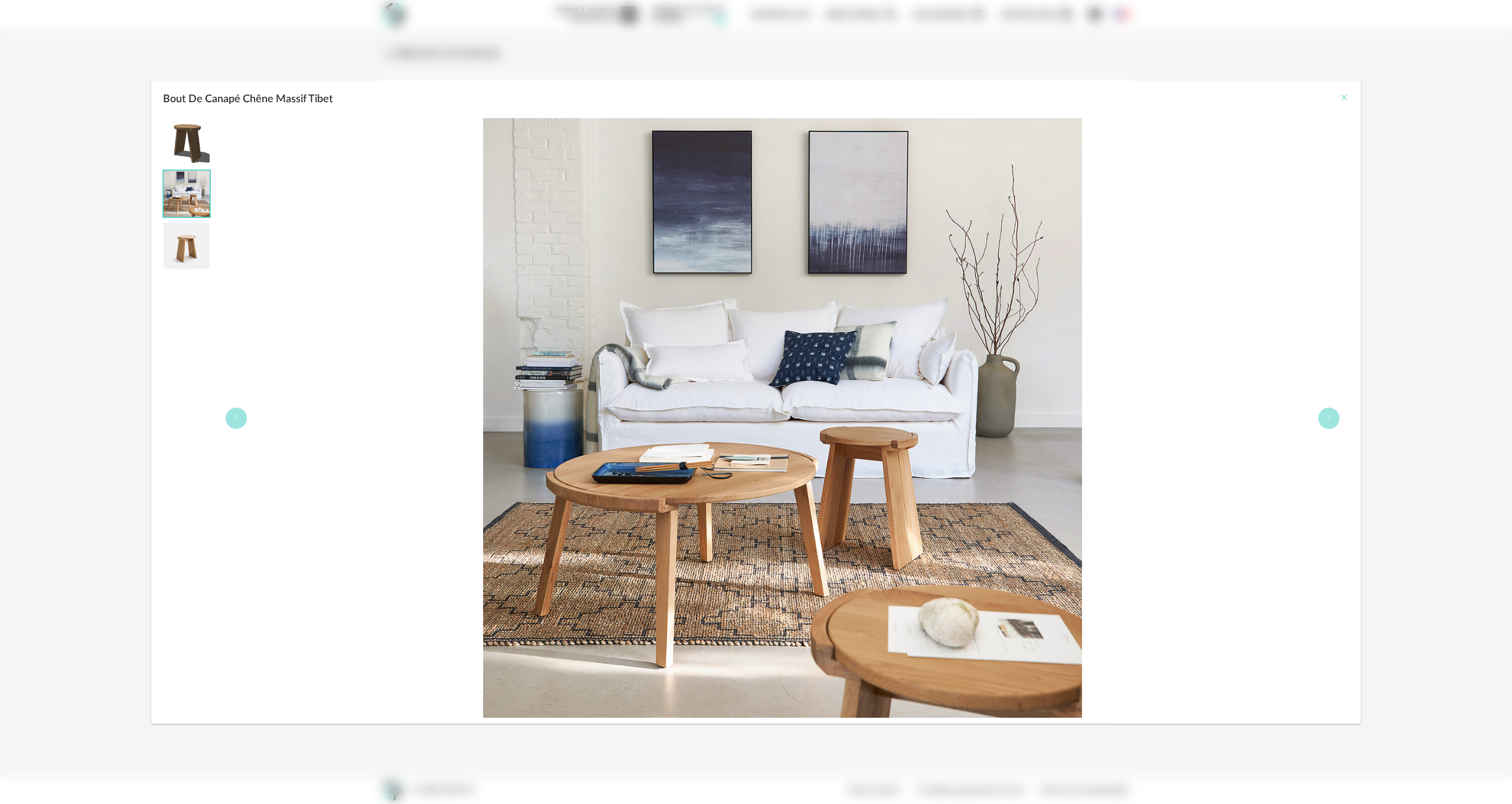
click at [1346, 98] on icon "Close" at bounding box center [1345, 98] width 9 height 9
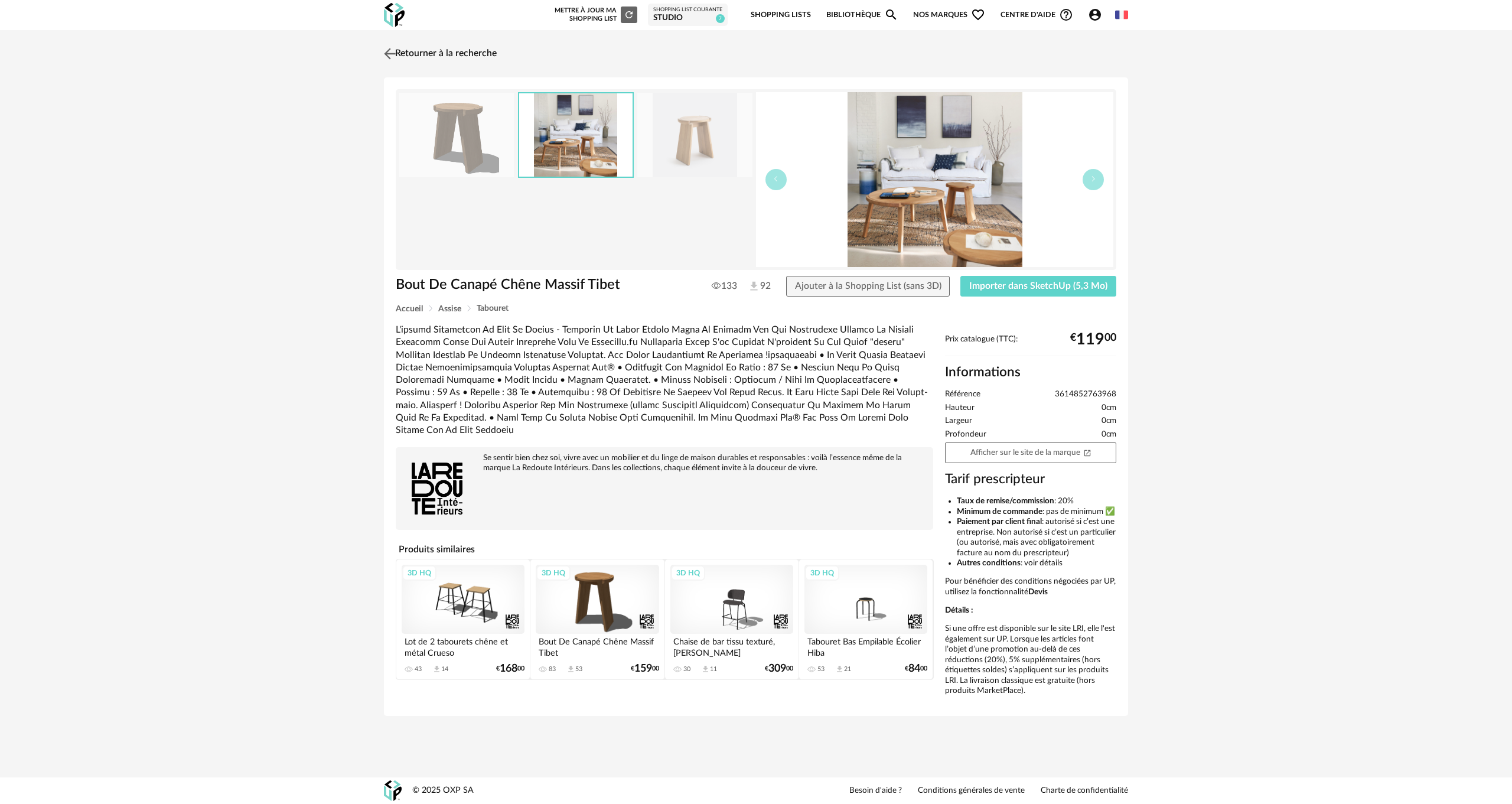
click at [393, 54] on img at bounding box center [390, 53] width 17 height 17
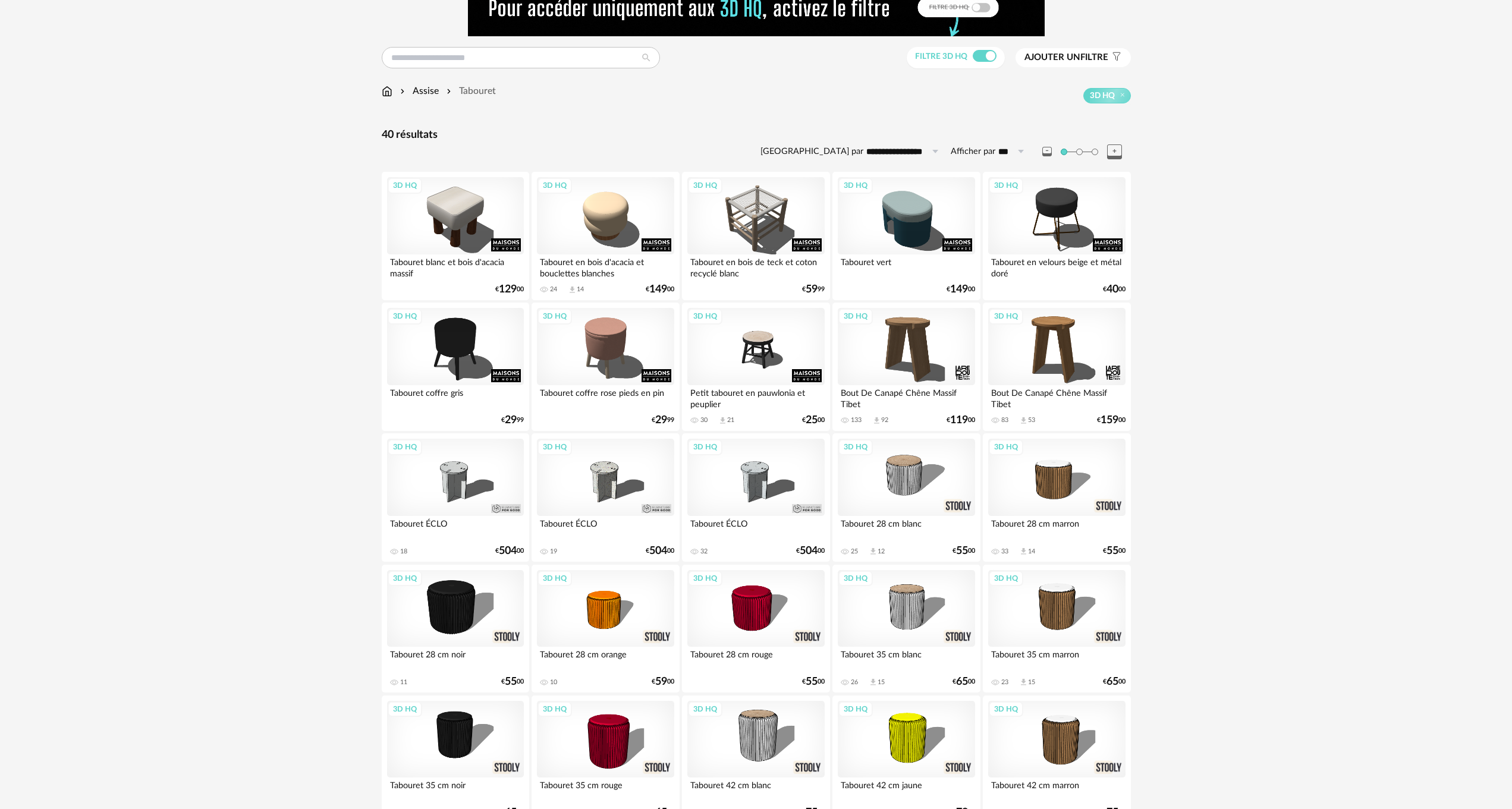
scroll to position [40, 0]
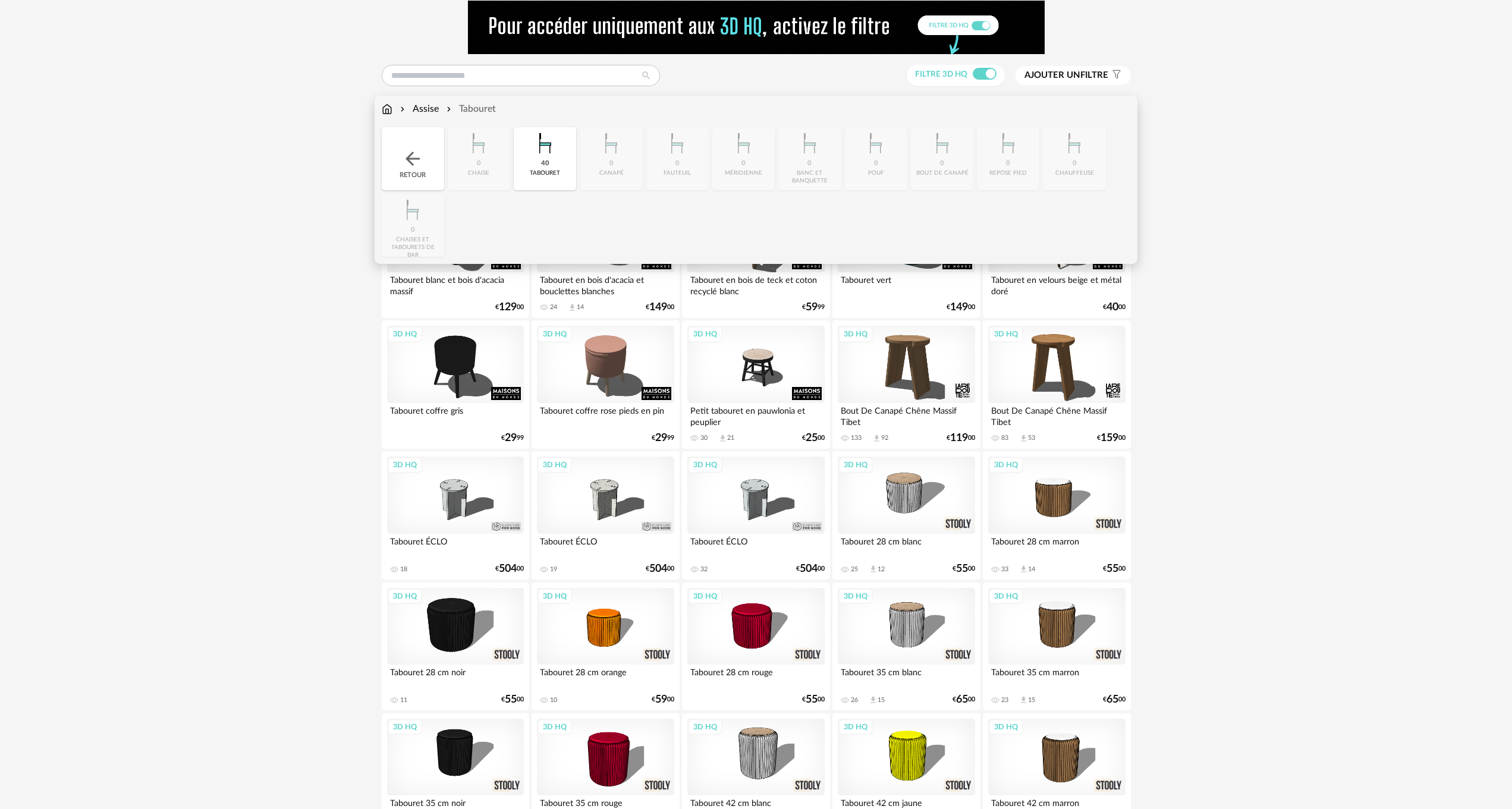
click at [390, 110] on img at bounding box center [387, 109] width 11 height 14
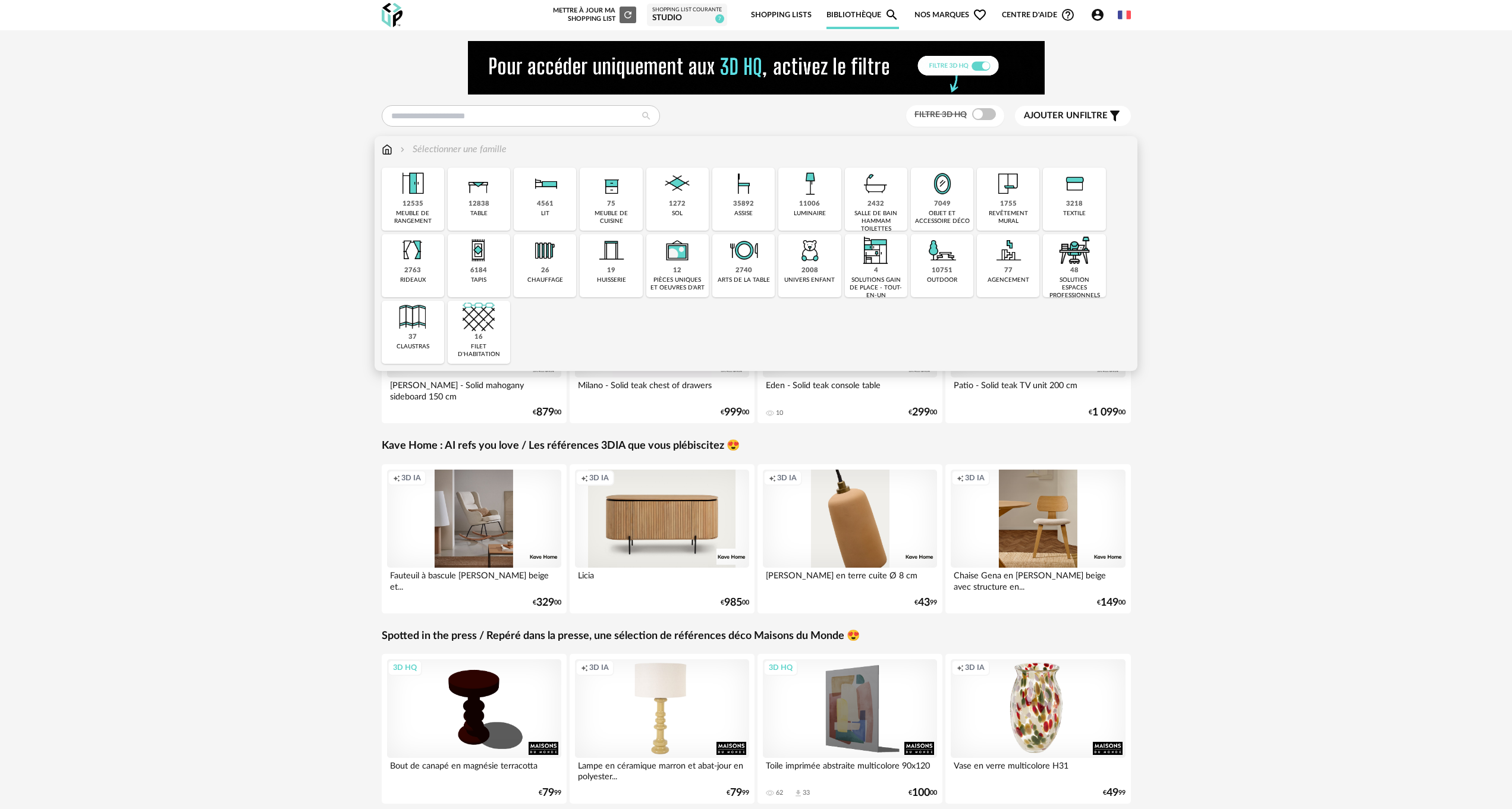
click at [490, 187] on img at bounding box center [478, 183] width 32 height 32
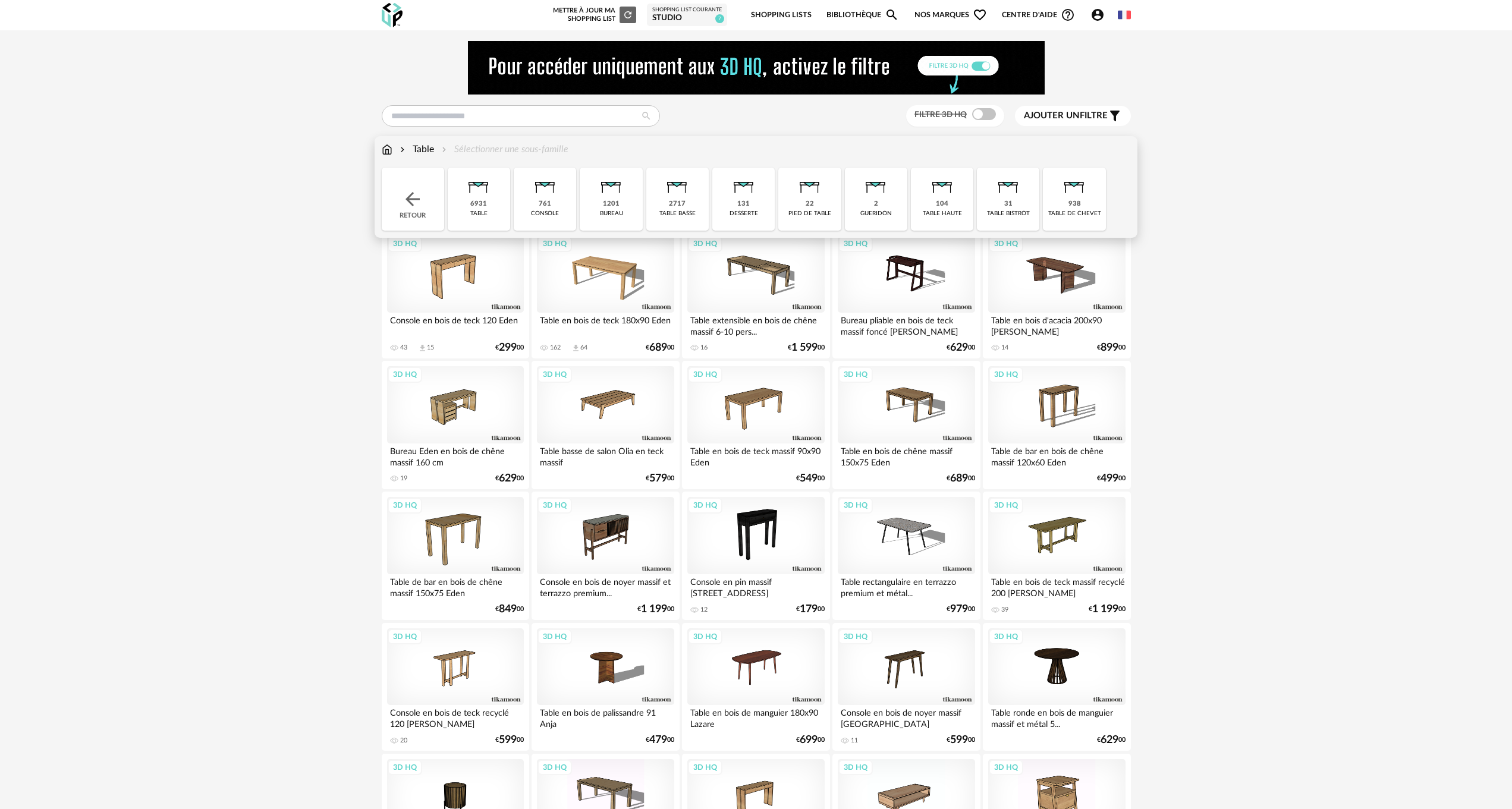
click at [740, 210] on div "desserte" at bounding box center [744, 213] width 29 height 7
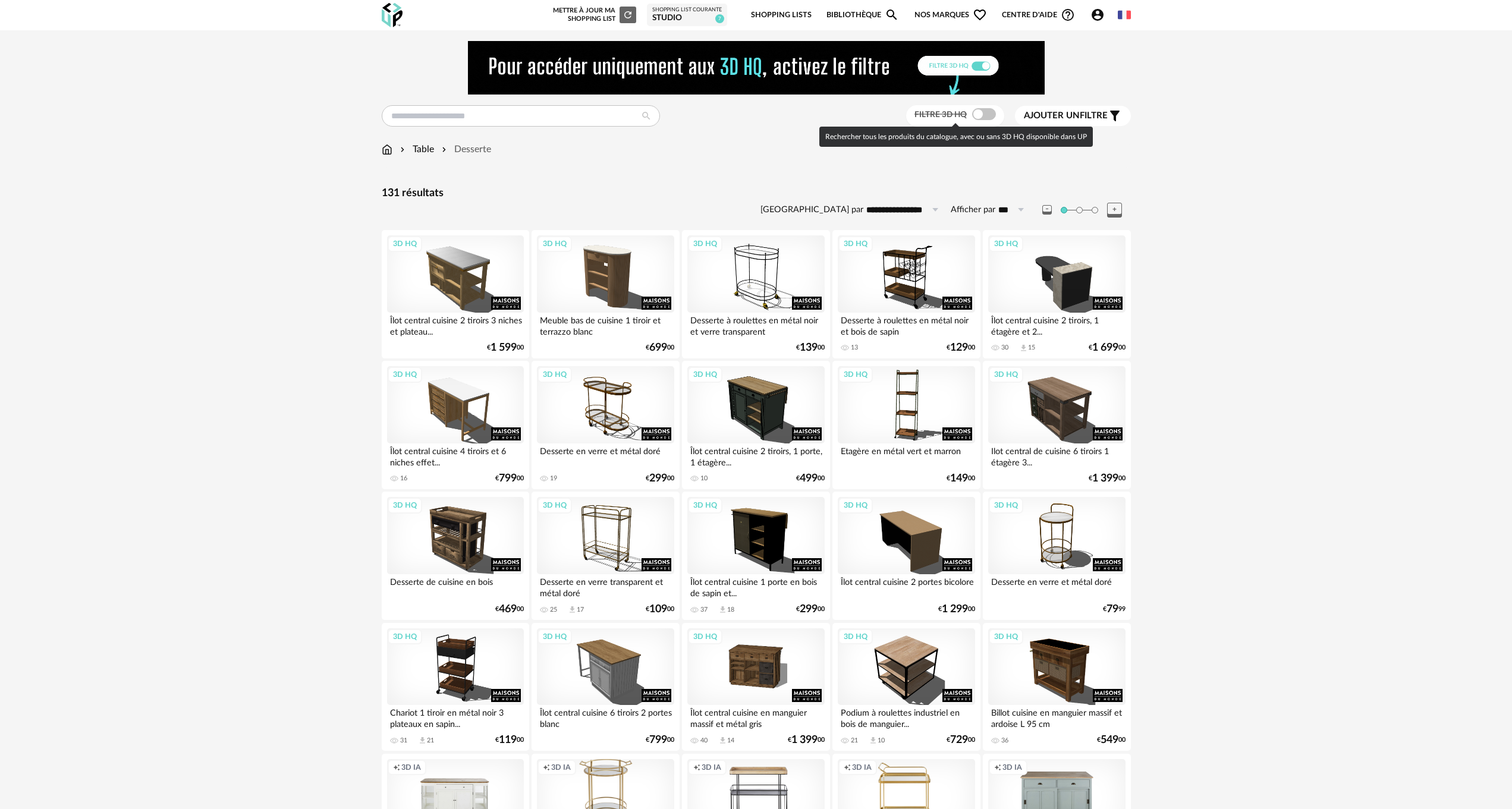
click at [988, 113] on span at bounding box center [984, 114] width 24 height 12
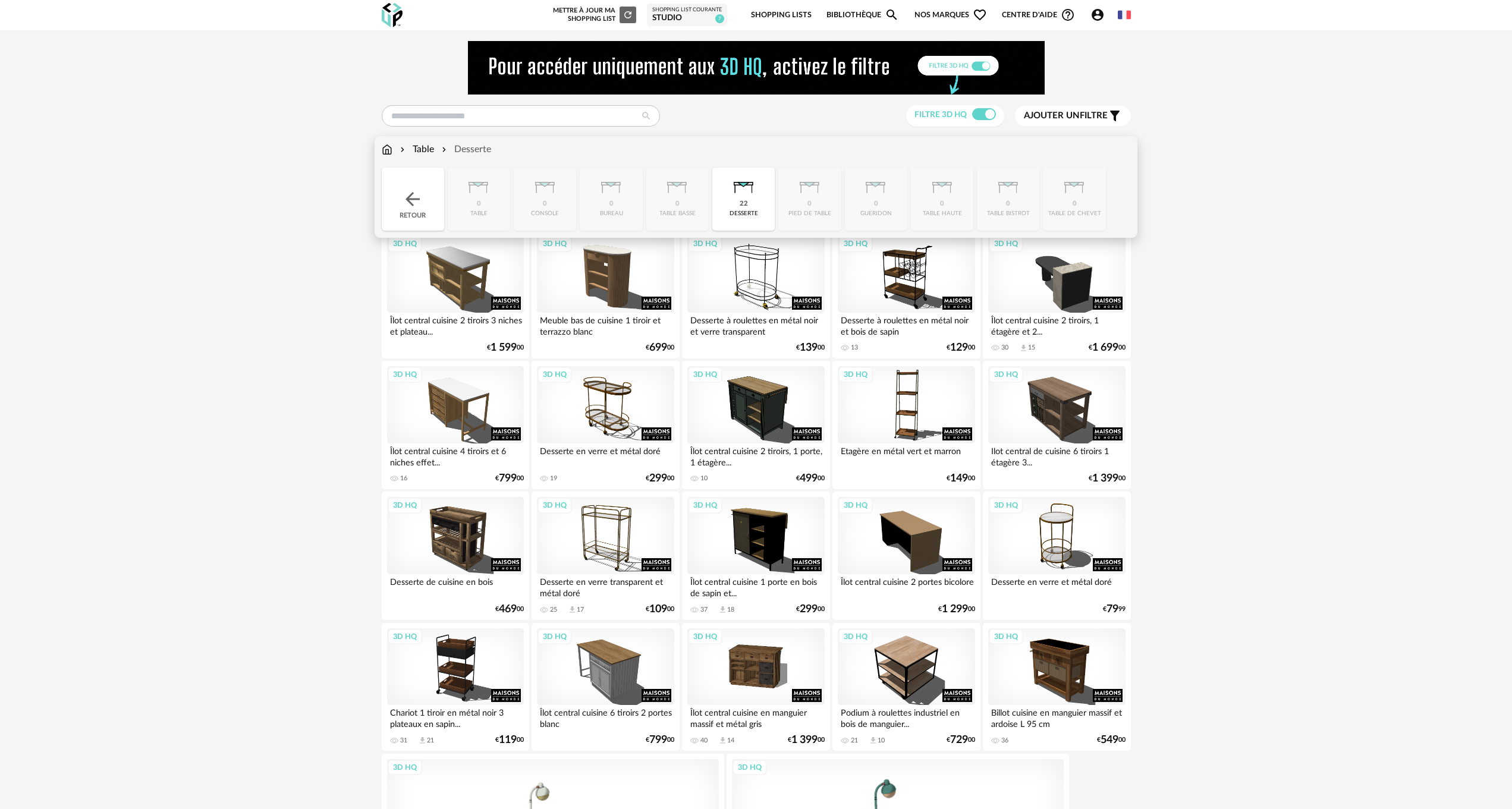
click at [416, 149] on div "Table" at bounding box center [415, 149] width 36 height 14
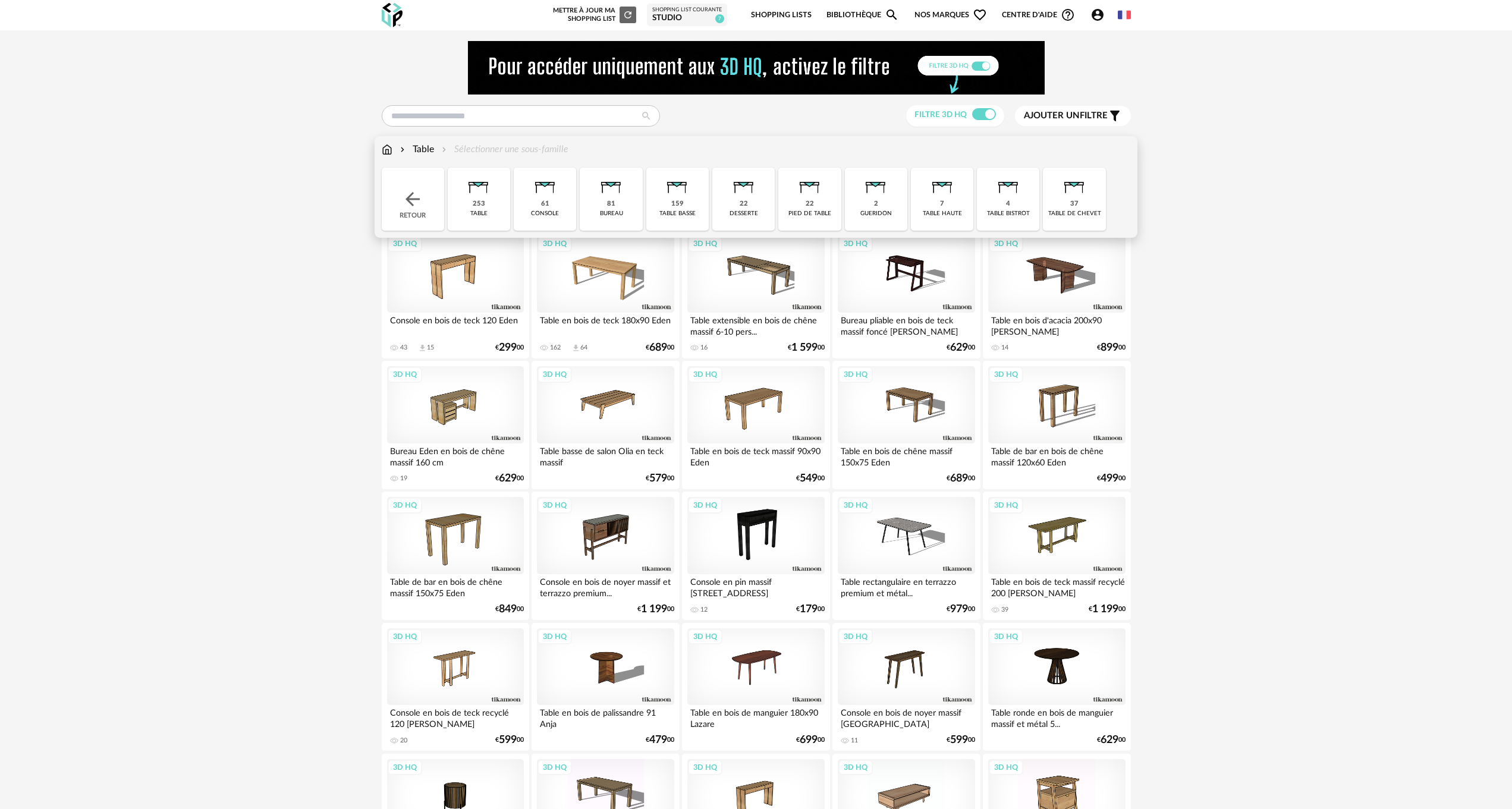
click at [885, 195] on img at bounding box center [875, 183] width 32 height 32
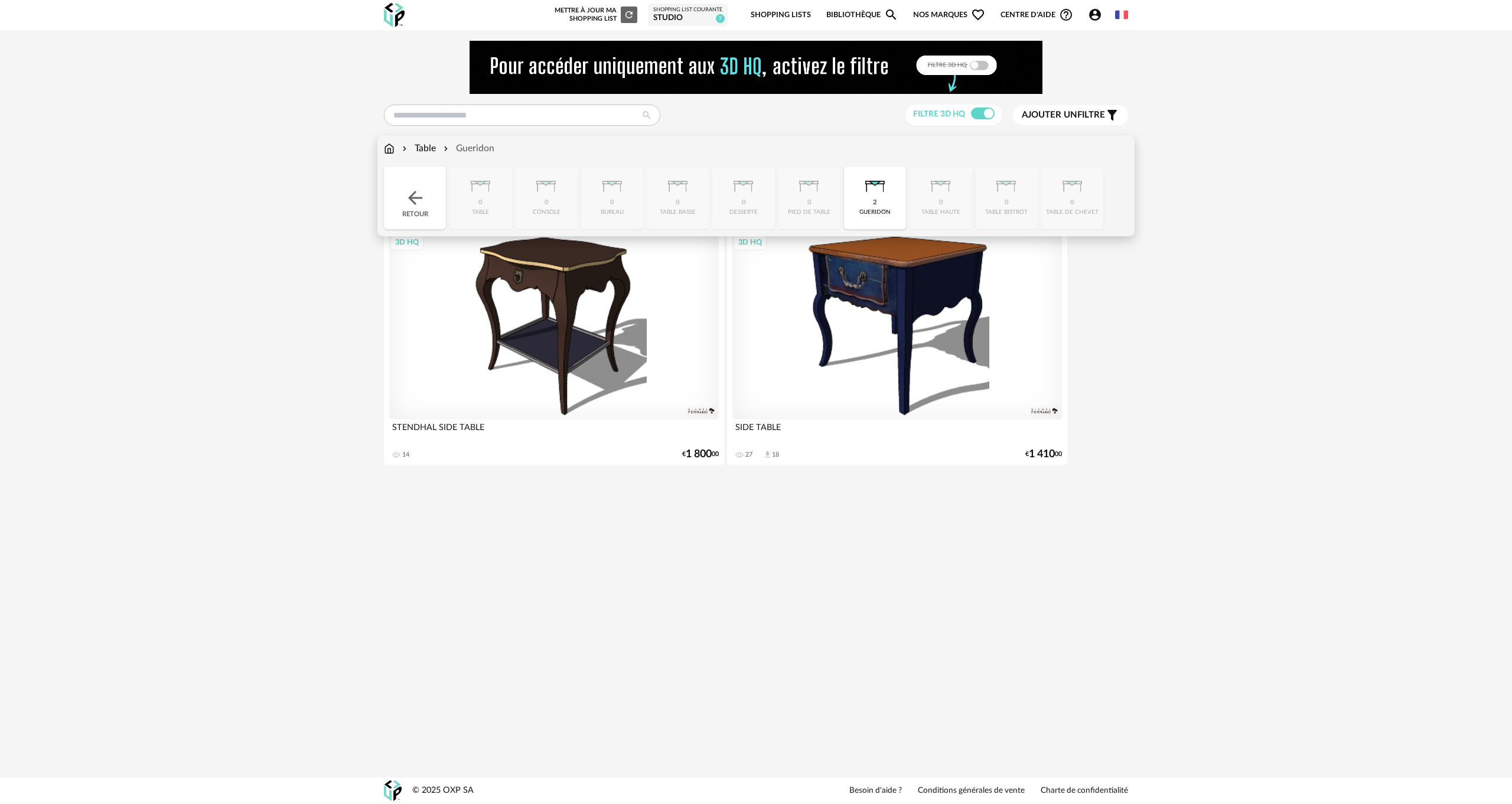
click at [420, 144] on div "Table" at bounding box center [417, 148] width 36 height 14
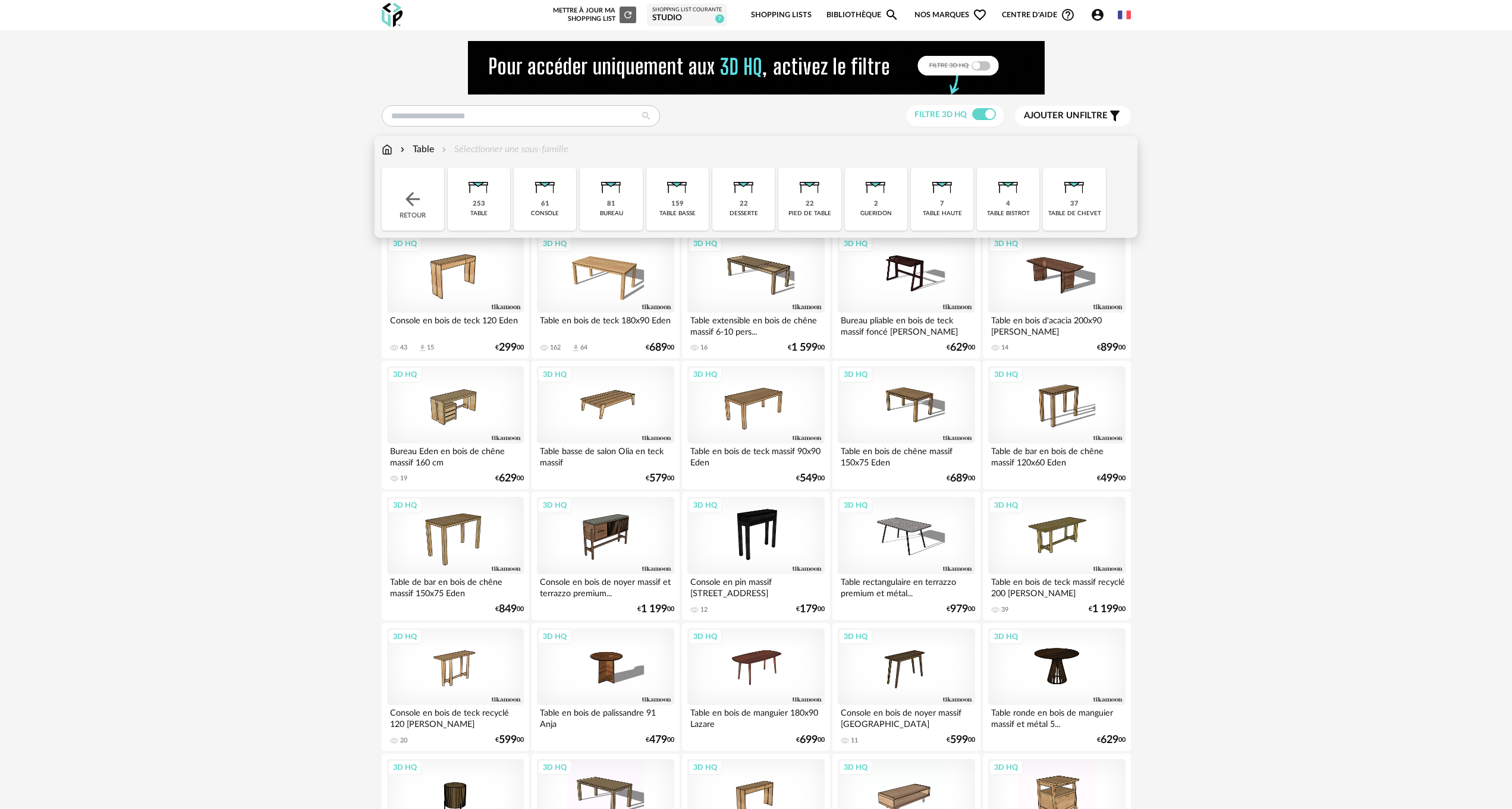
click at [1059, 204] on div "37 table de chevet" at bounding box center [1074, 199] width 63 height 63
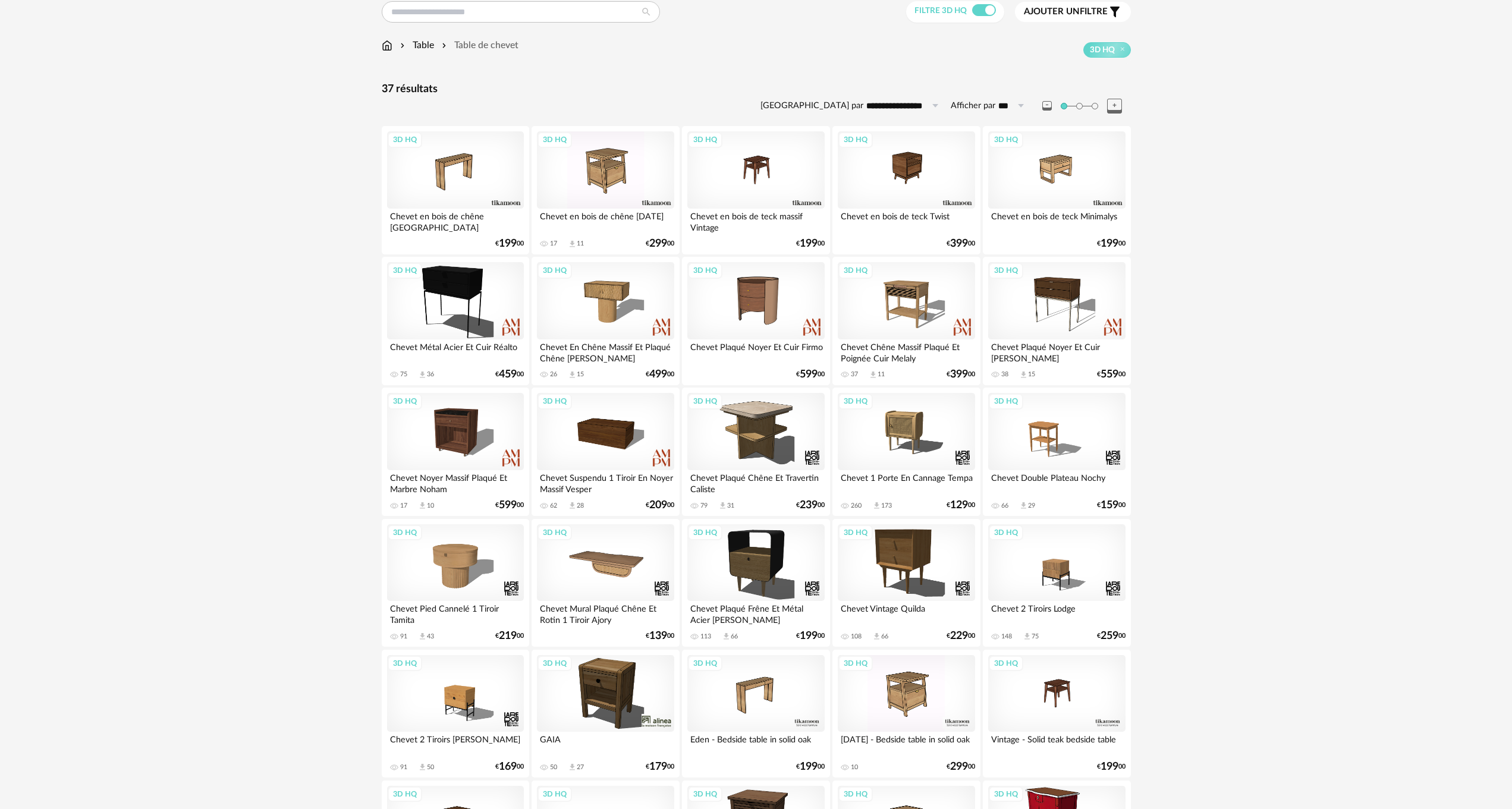
scroll to position [91, 0]
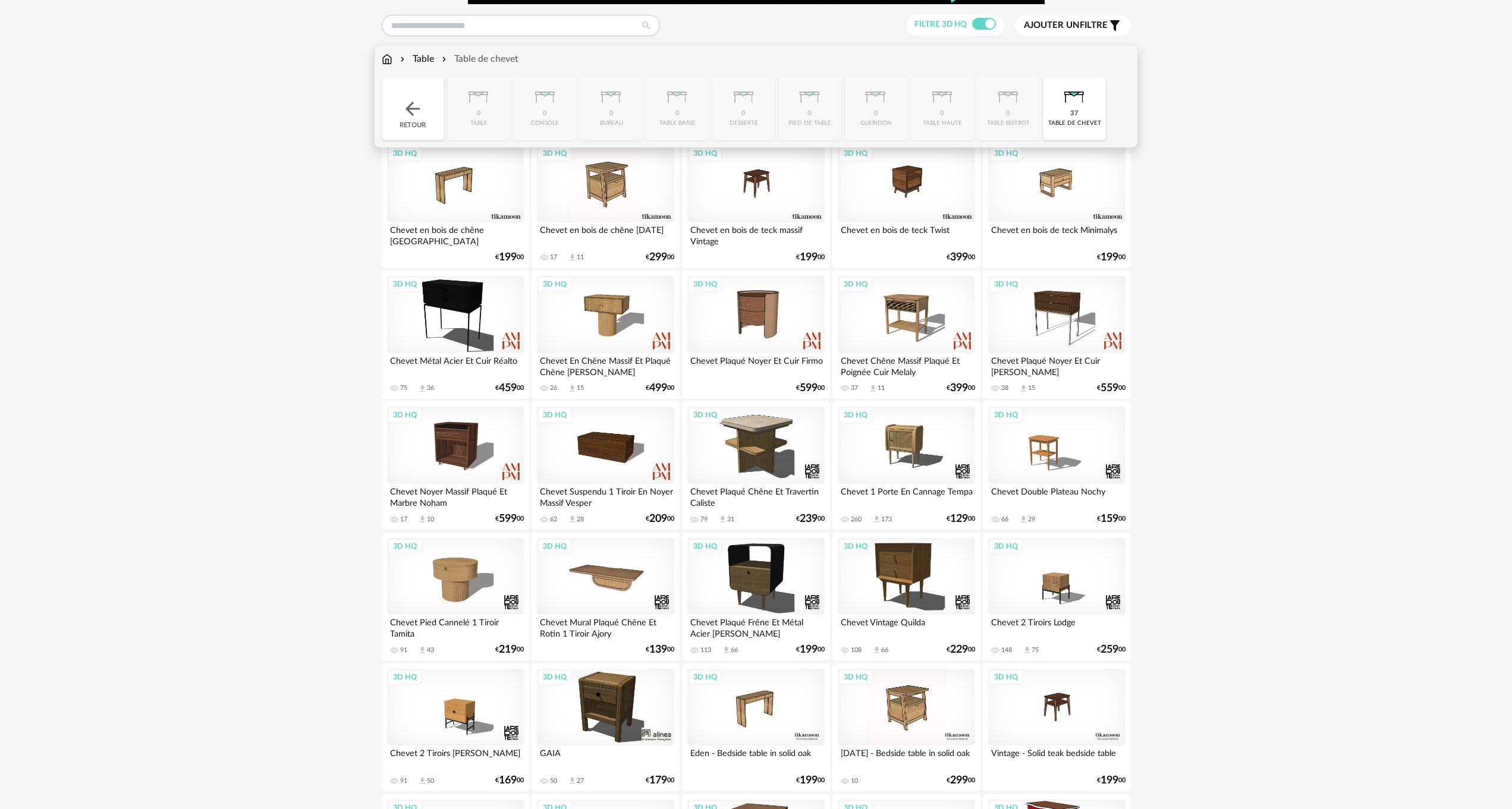
click at [426, 58] on div "Table" at bounding box center [415, 59] width 36 height 14
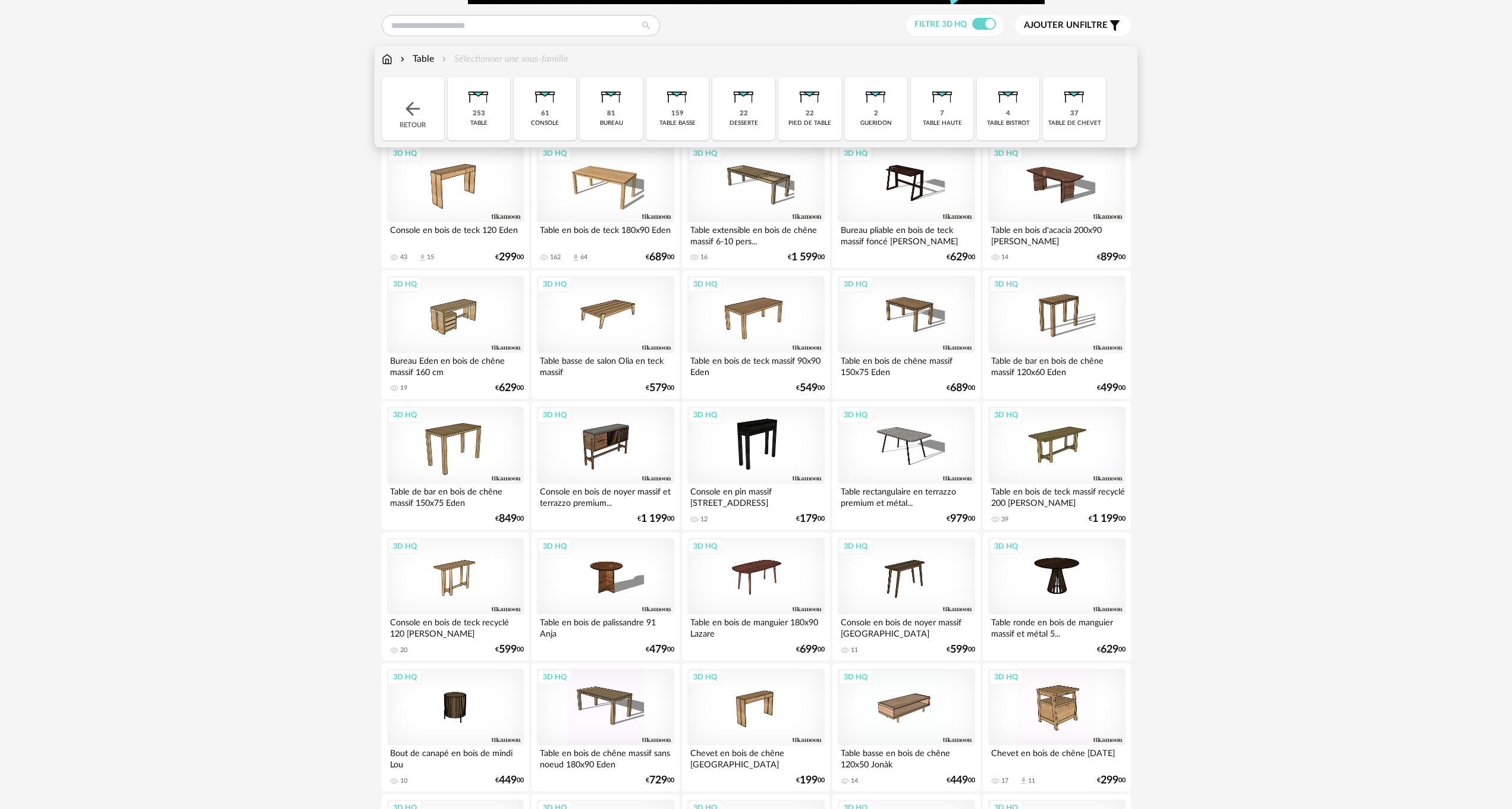
click at [687, 108] on img at bounding box center [677, 93] width 32 height 32
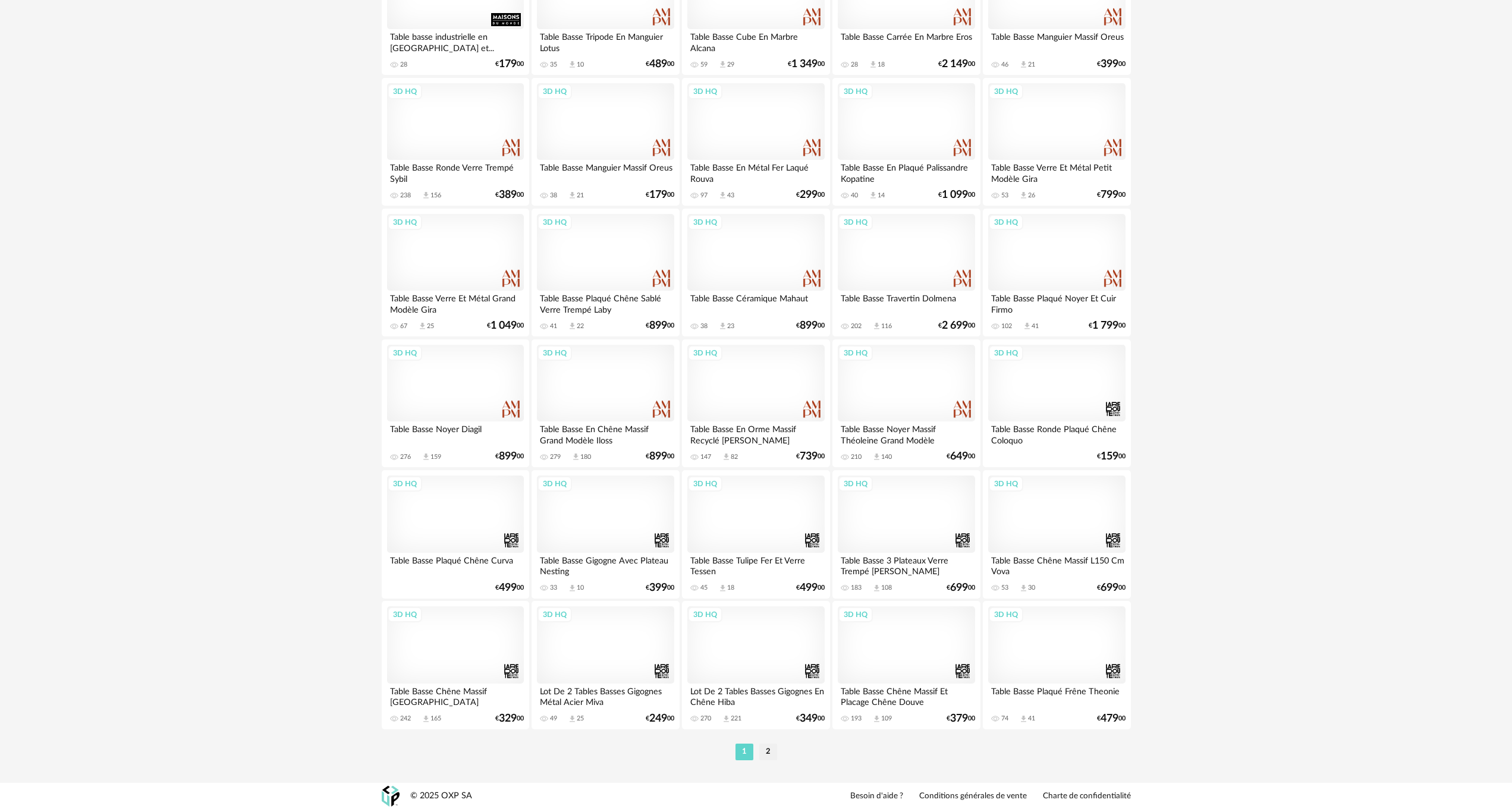
scroll to position [2116, 0]
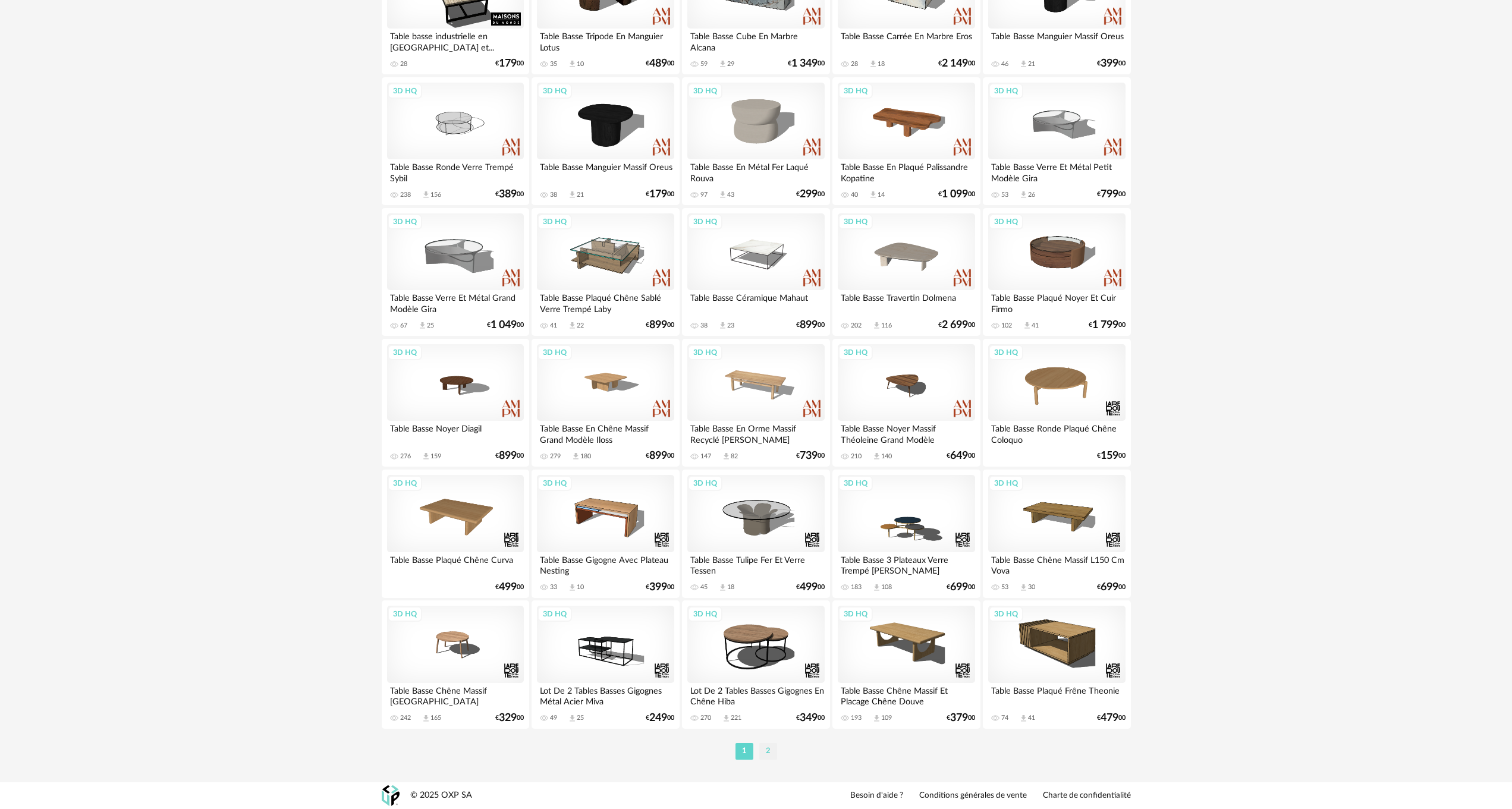
click at [767, 750] on li "2" at bounding box center [768, 751] width 18 height 16
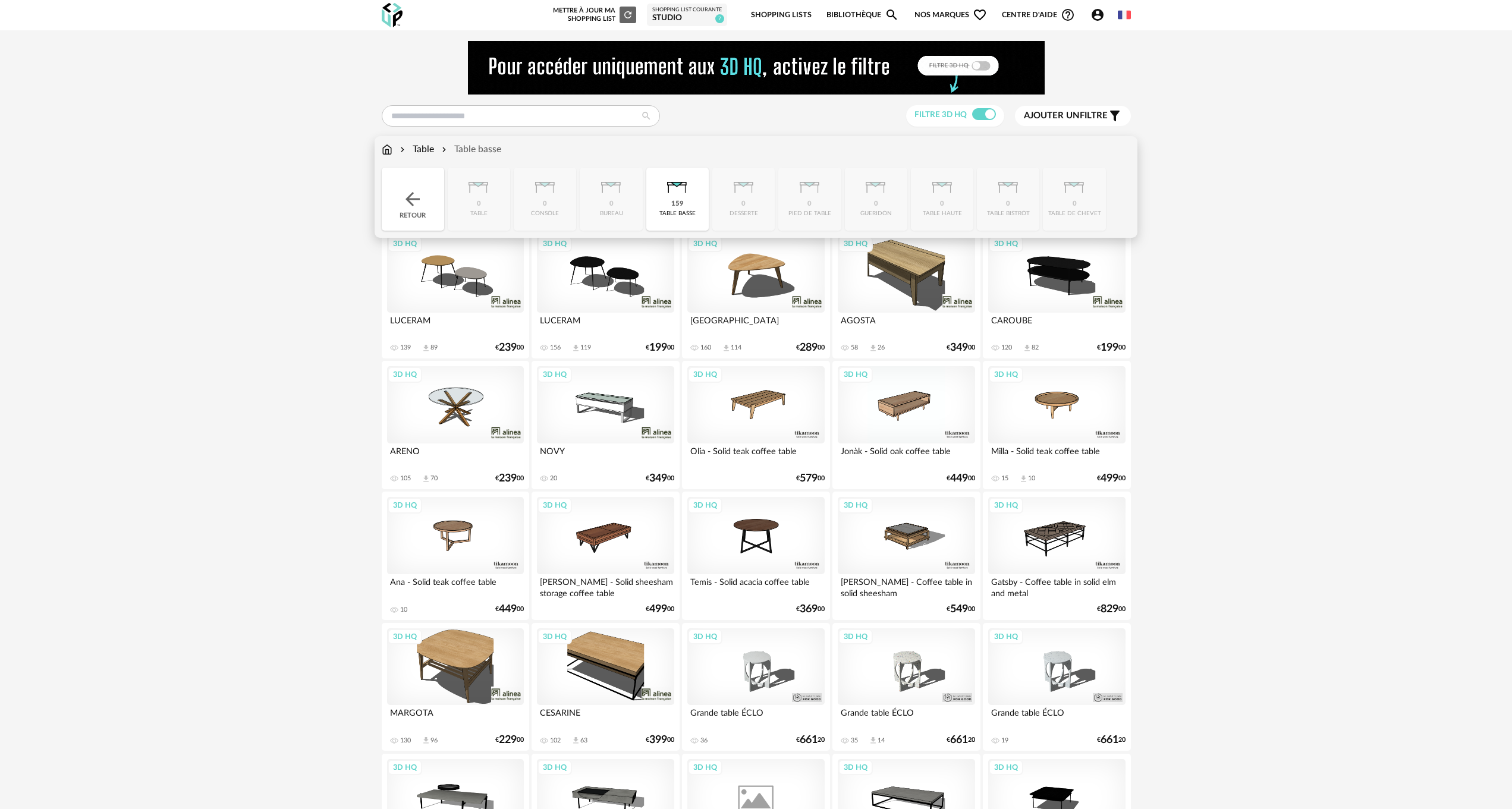
click at [386, 149] on img at bounding box center [387, 149] width 11 height 14
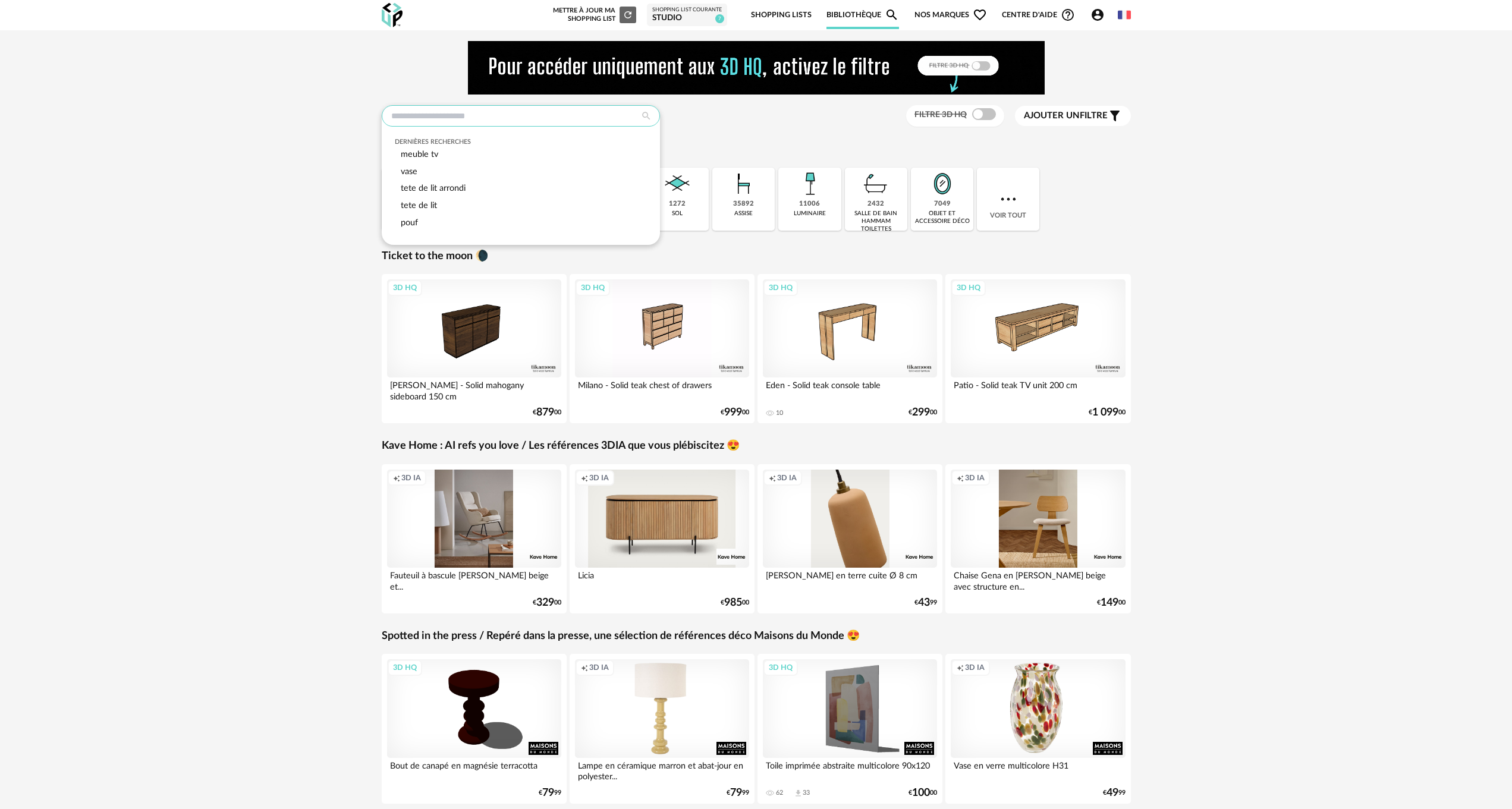
click at [432, 117] on input "text" at bounding box center [521, 115] width 278 height 21
type input "**********"
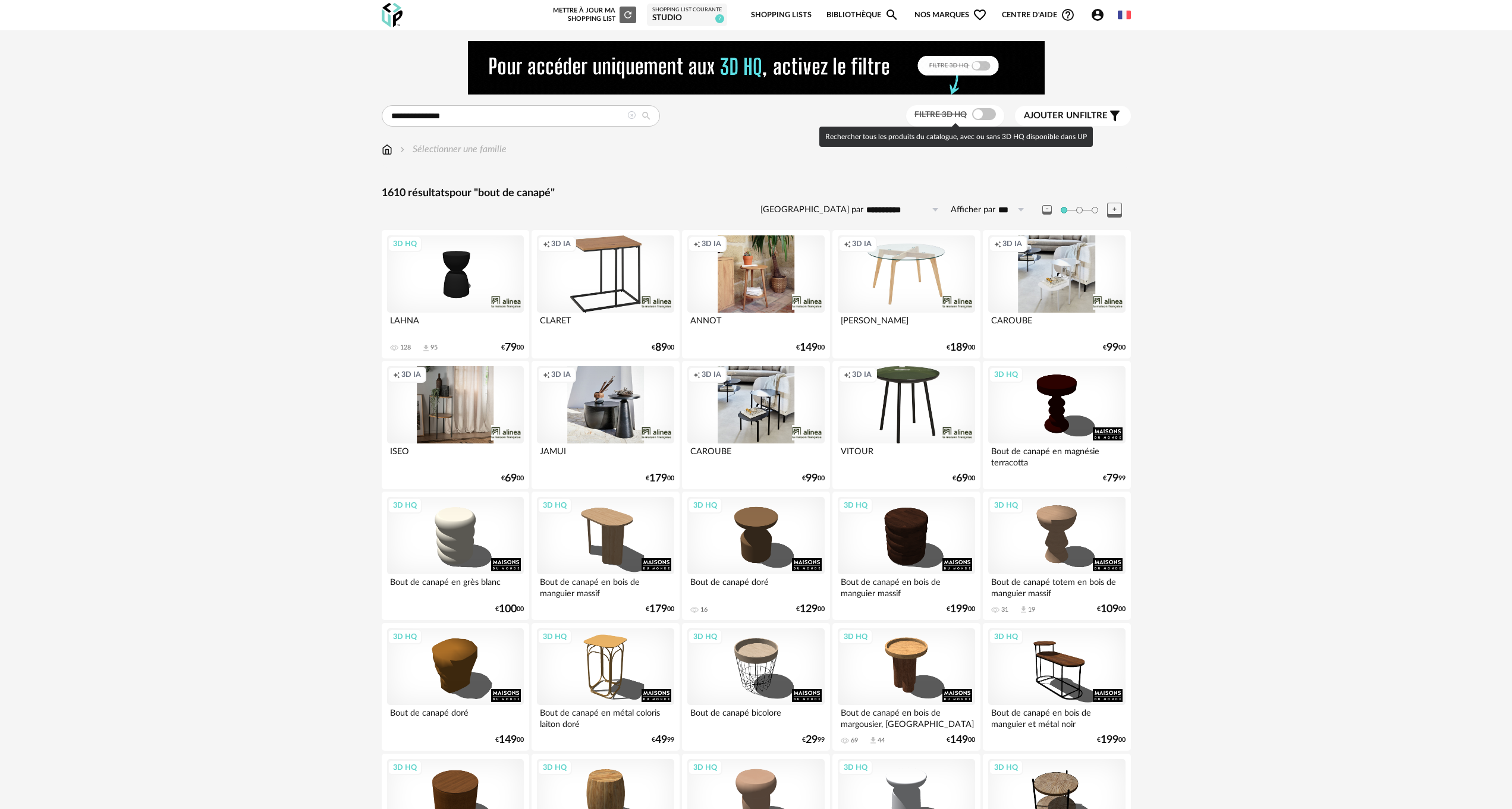
click at [988, 115] on span at bounding box center [984, 114] width 24 height 12
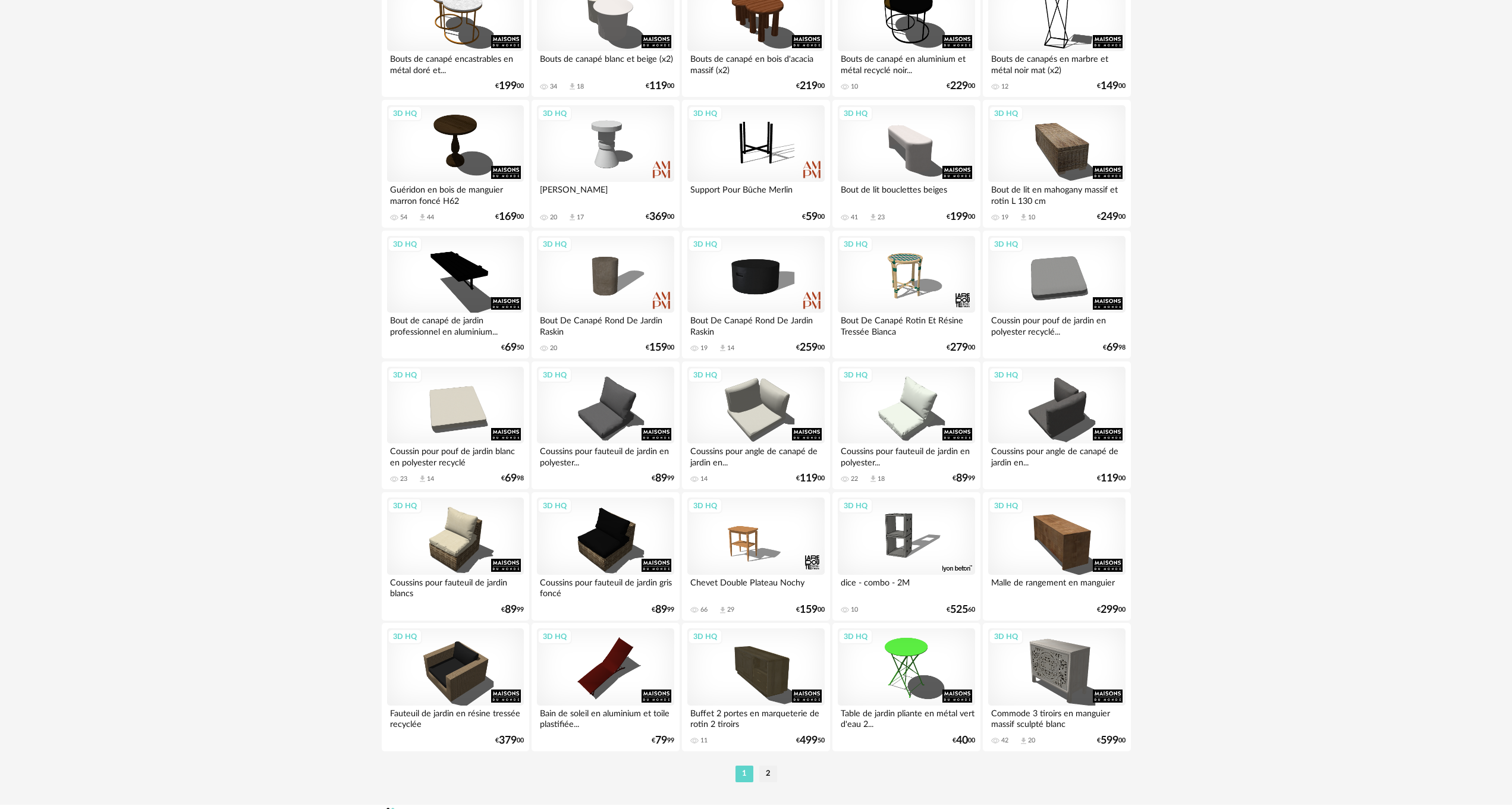
scroll to position [2116, 0]
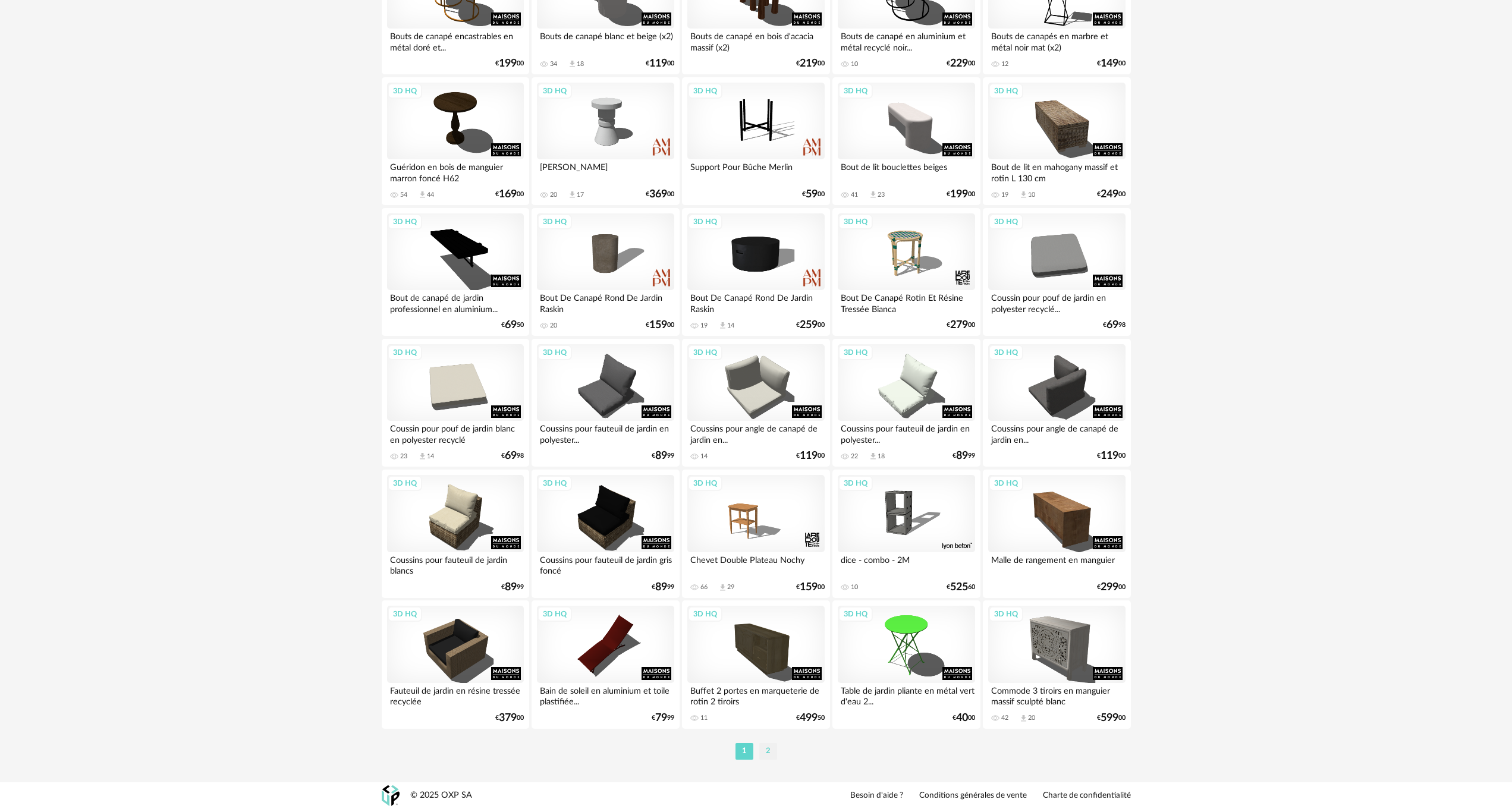
click at [770, 750] on li "2" at bounding box center [768, 751] width 18 height 16
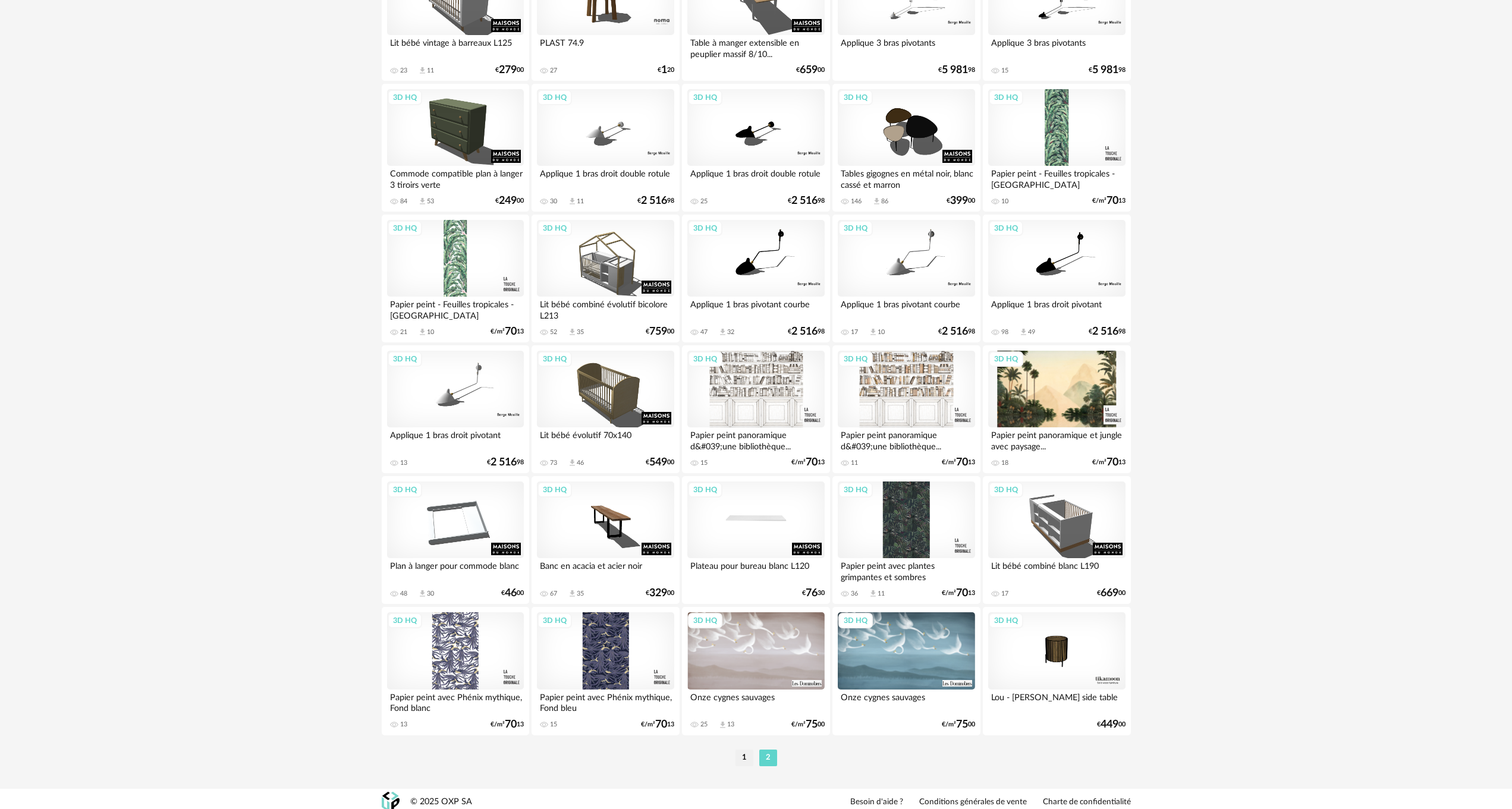
scroll to position [1985, 0]
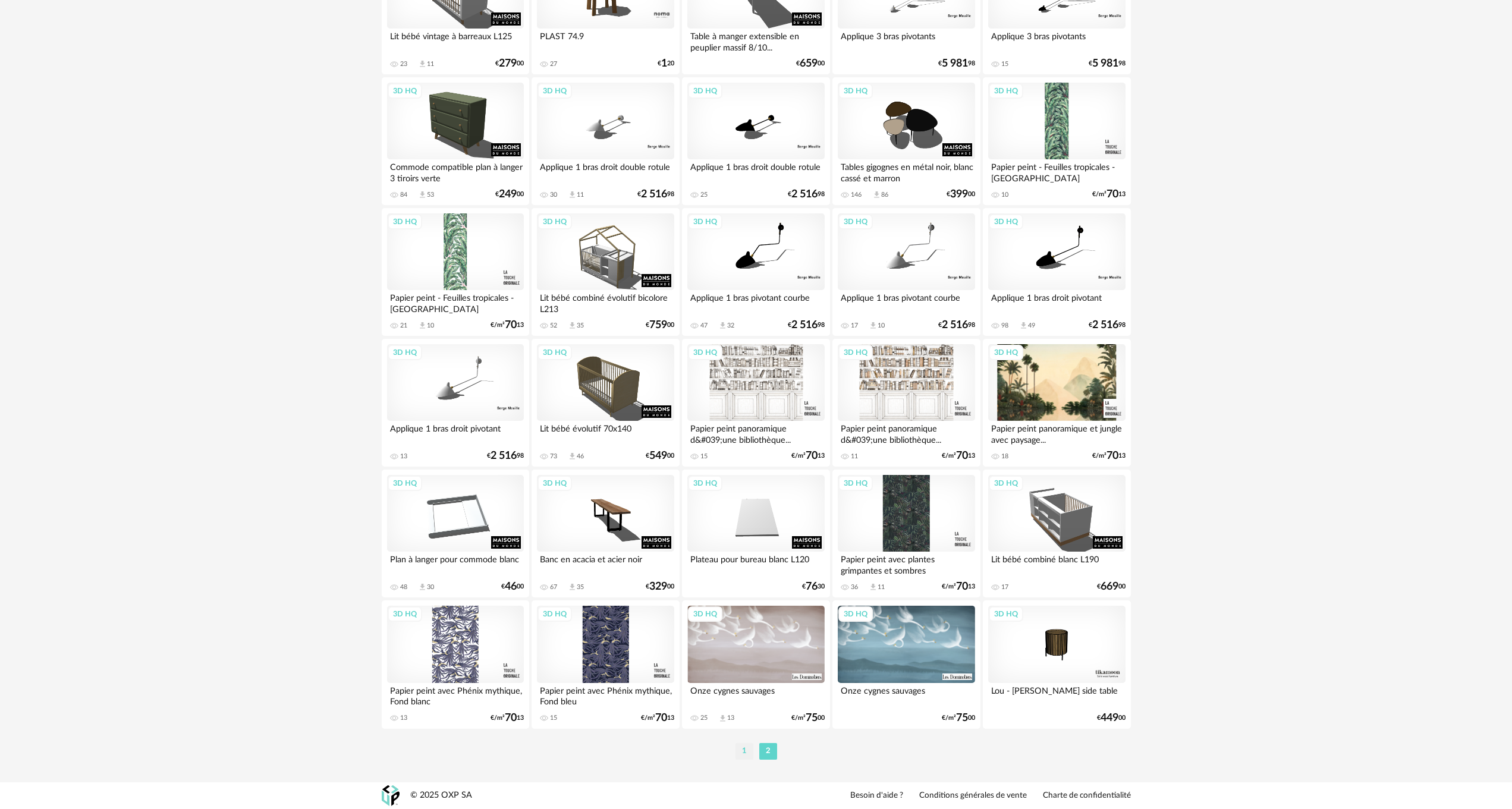
click at [743, 750] on li "1" at bounding box center [744, 751] width 18 height 16
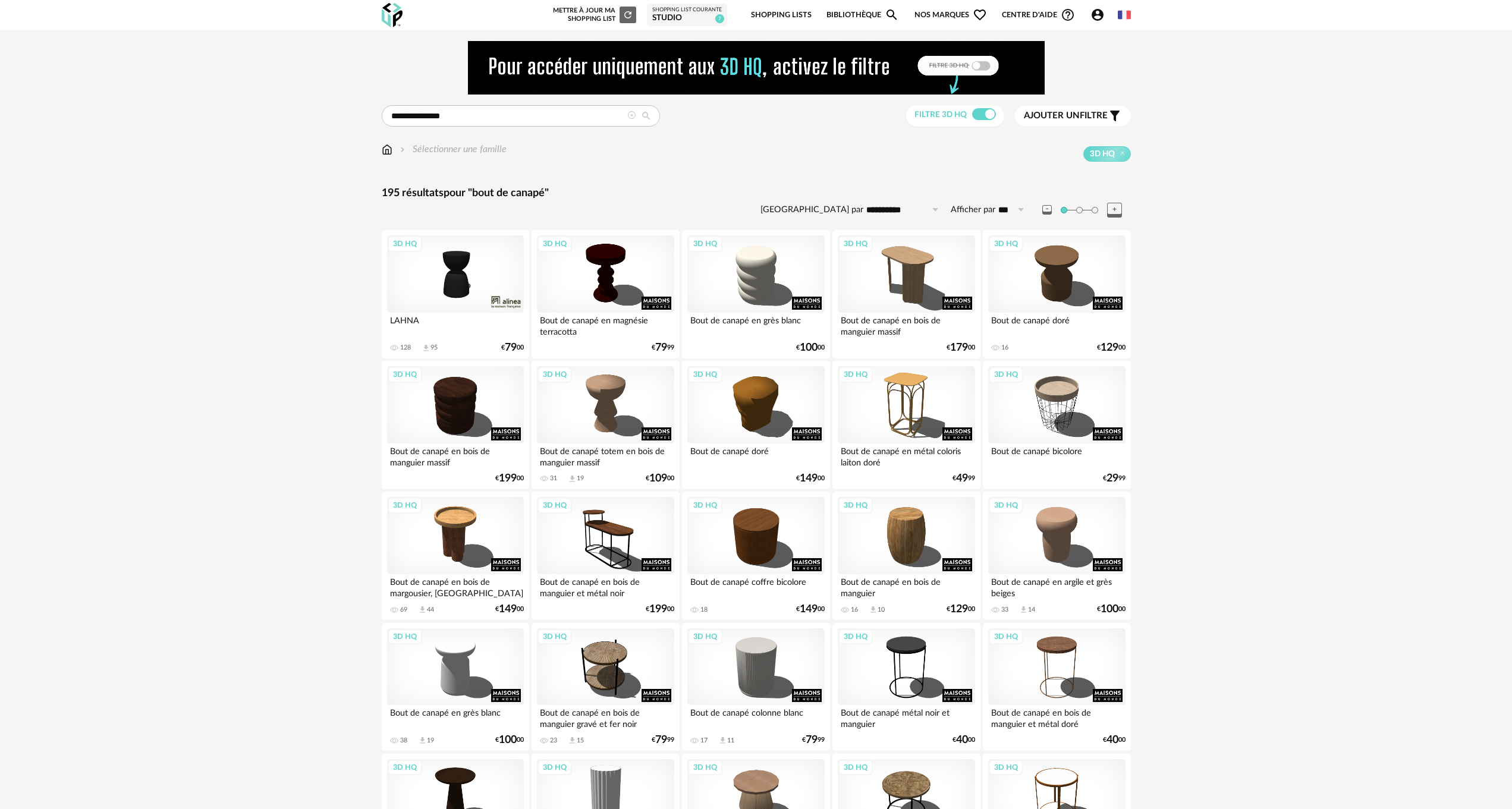
click at [451, 262] on div "3D HQ" at bounding box center [455, 273] width 137 height 77
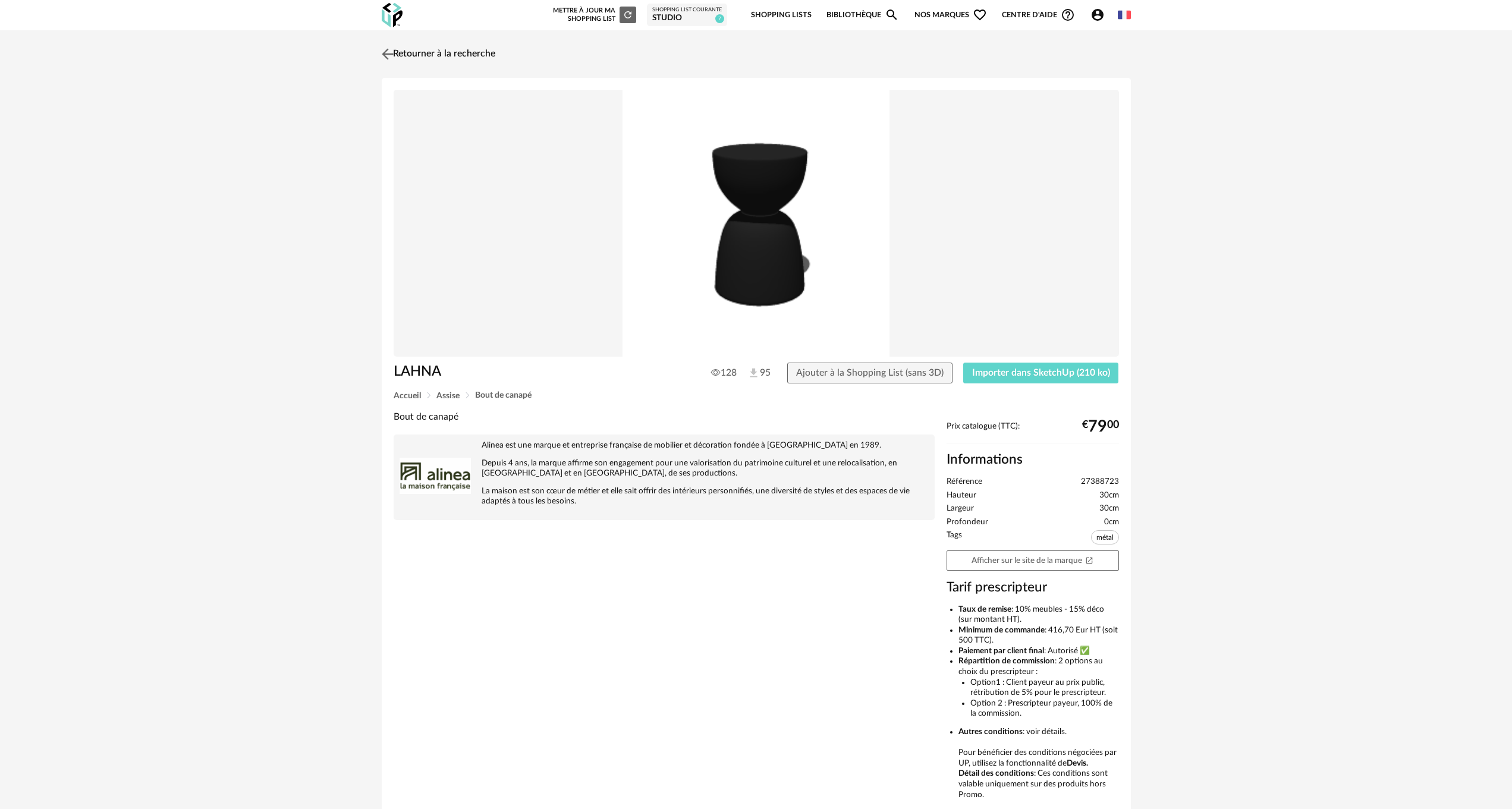
click at [387, 49] on img at bounding box center [387, 53] width 17 height 17
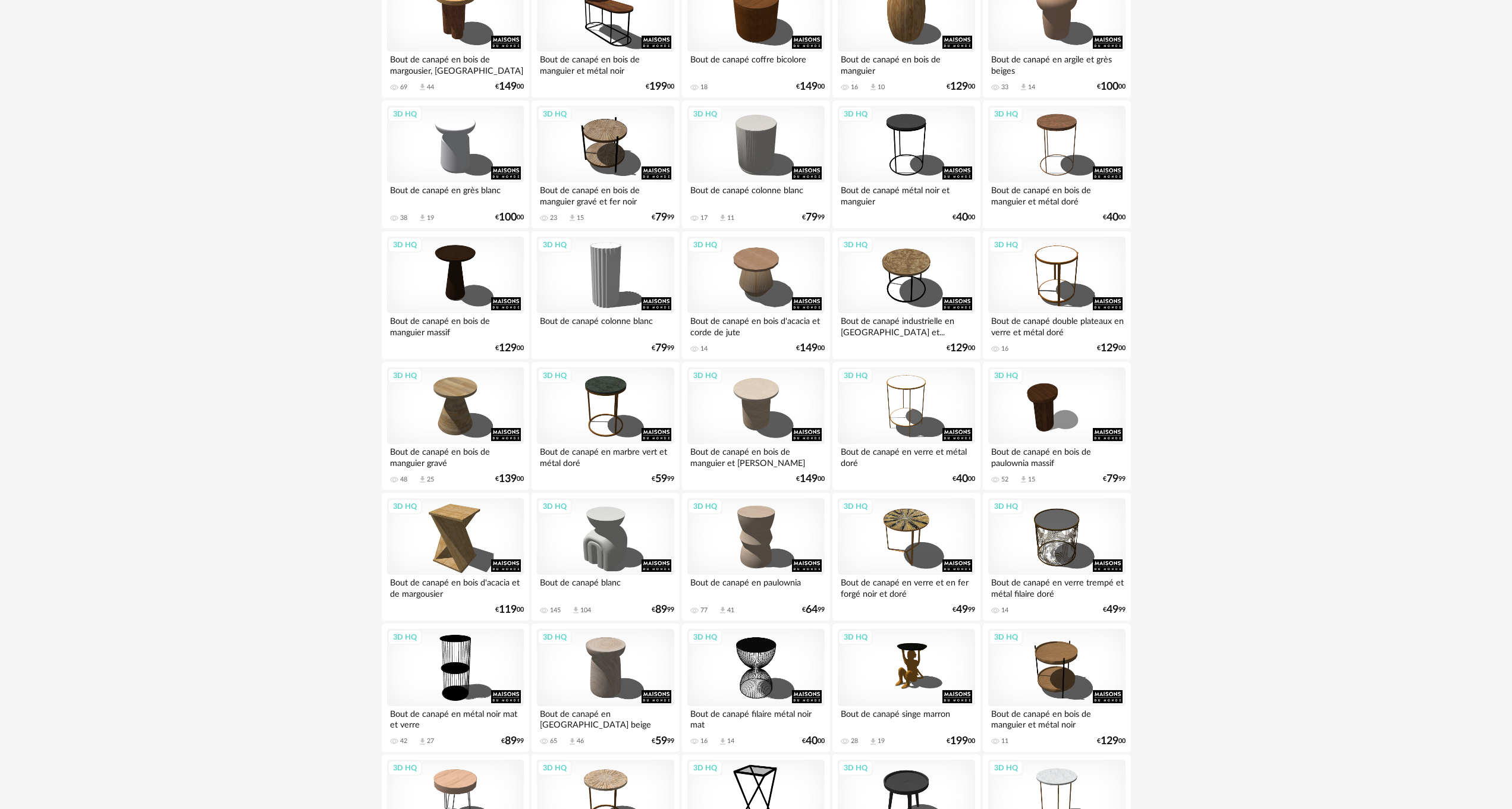
scroll to position [535, 0]
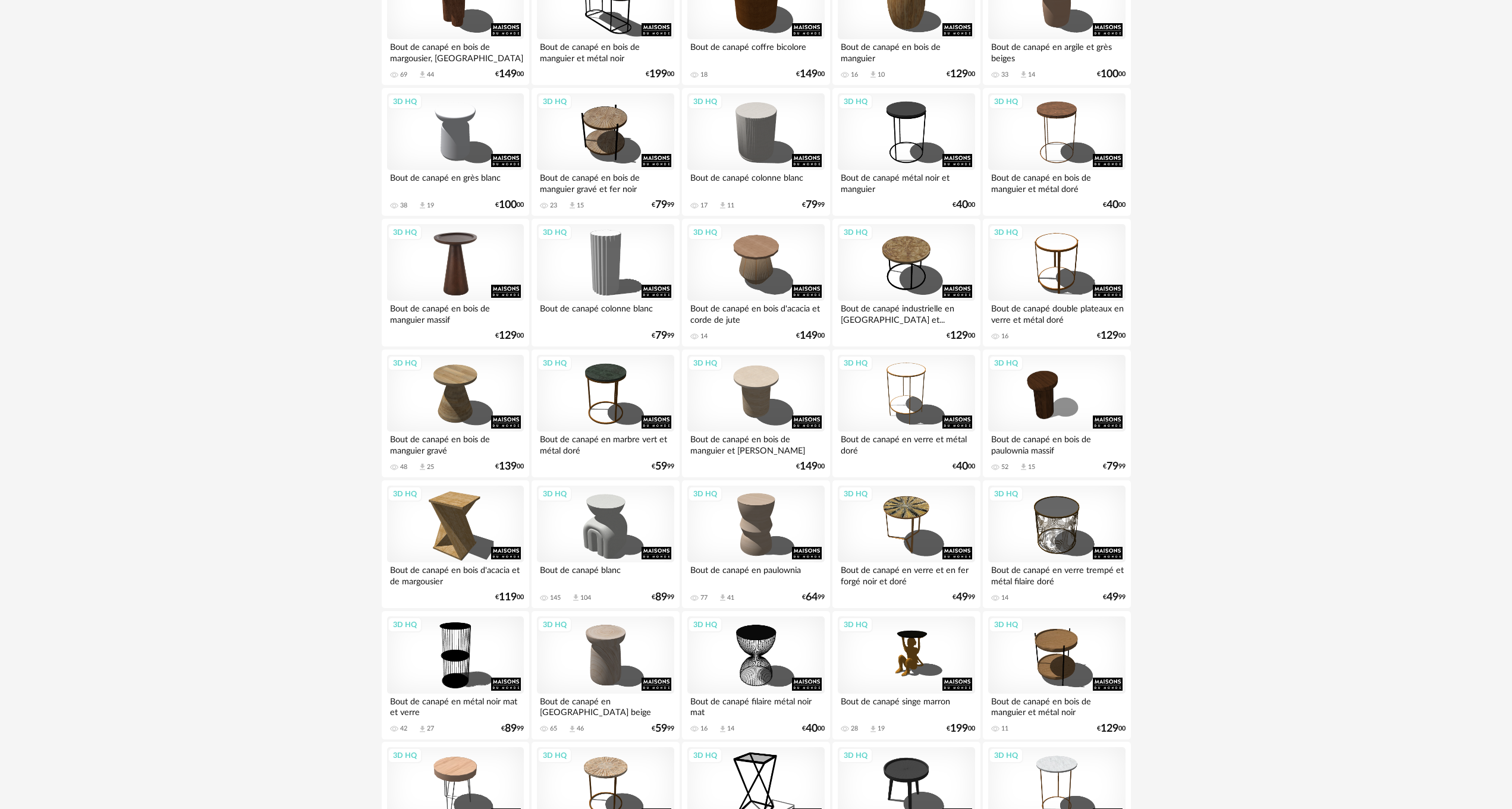
click at [452, 269] on div "3D HQ" at bounding box center [455, 262] width 137 height 77
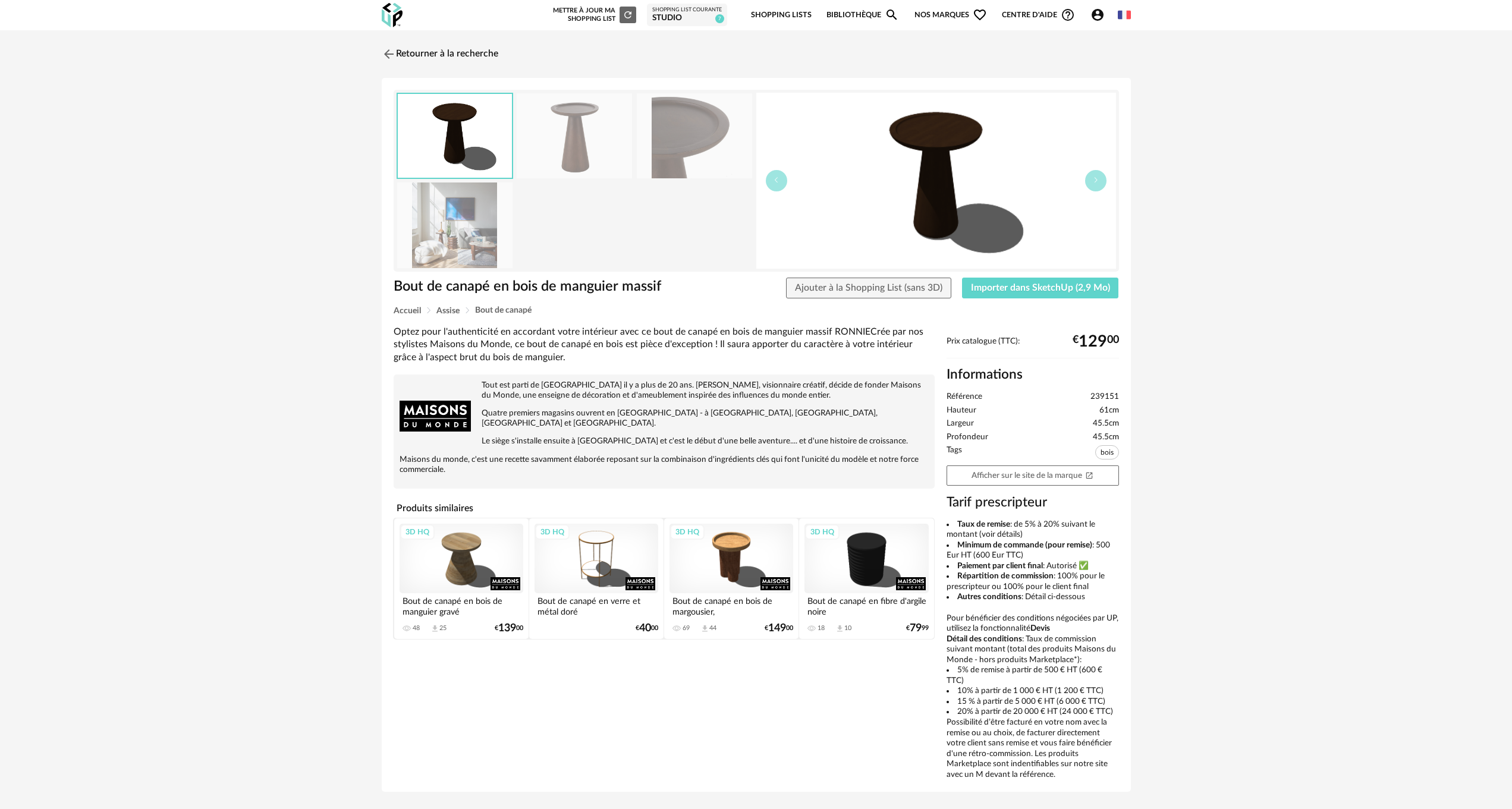
click at [567, 142] on img at bounding box center [574, 136] width 115 height 85
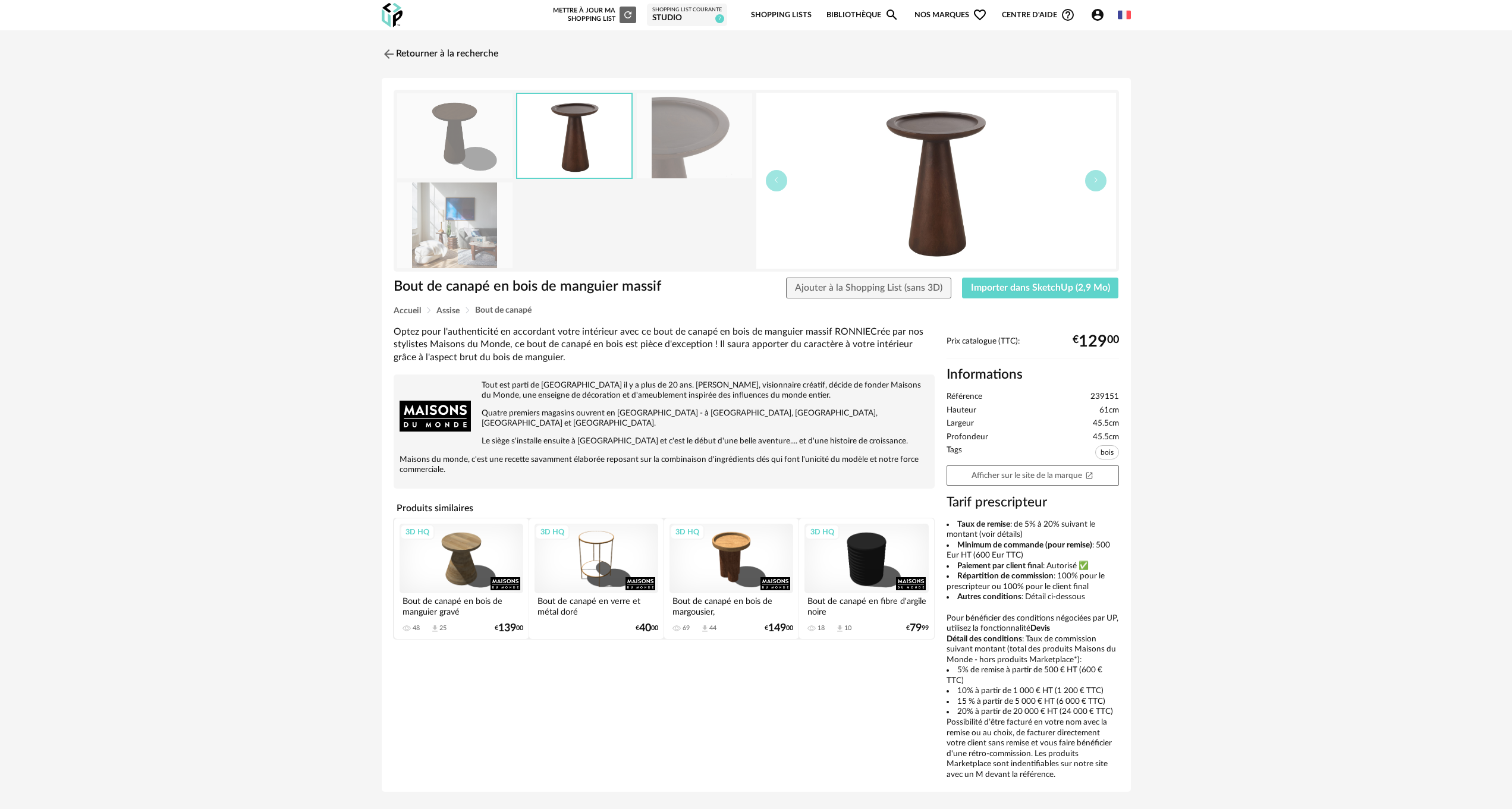
click at [567, 143] on img at bounding box center [574, 136] width 114 height 84
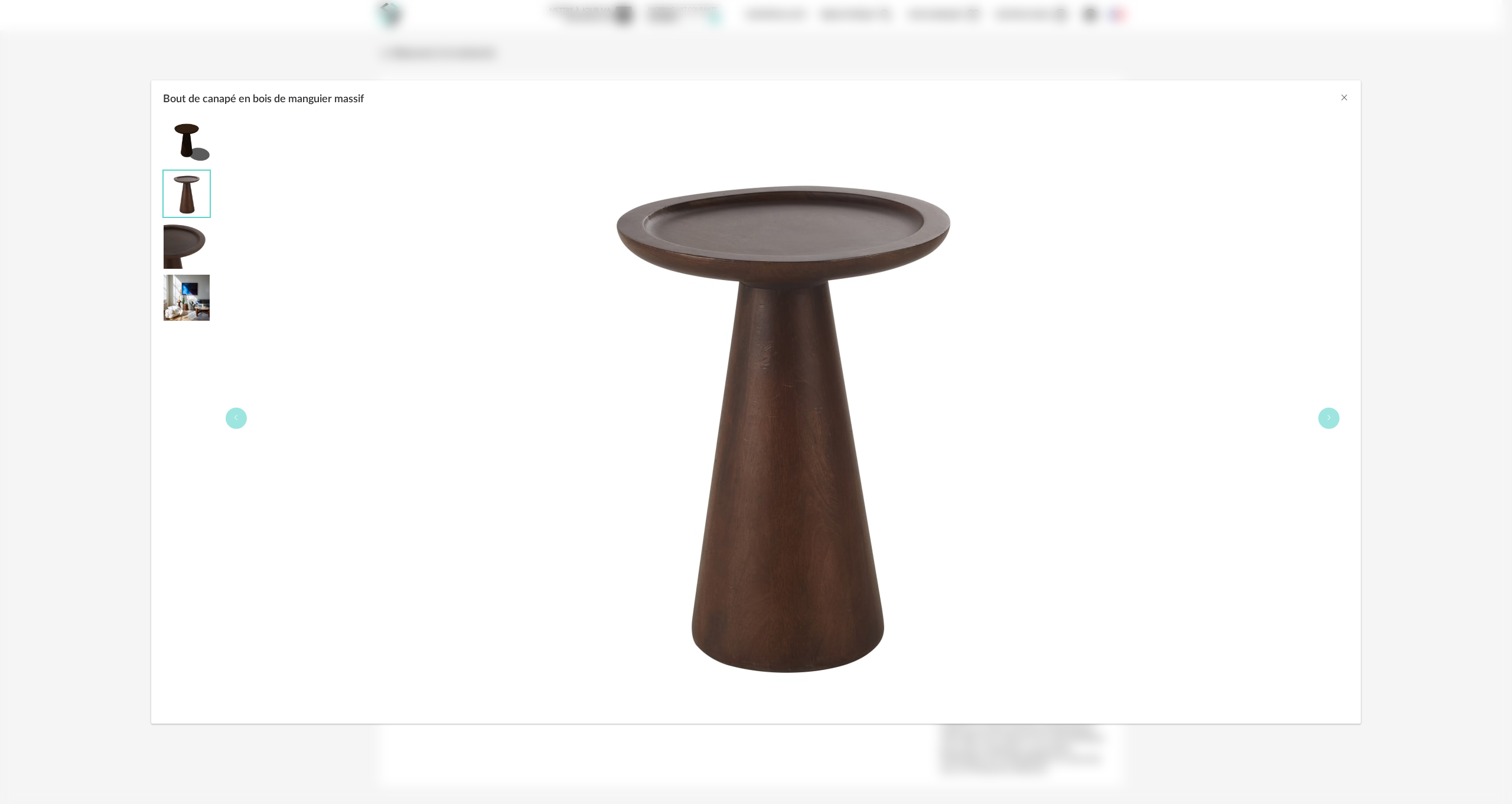
click at [200, 299] on img "Bout de canapé en bois de manguier massif" at bounding box center [187, 297] width 46 height 46
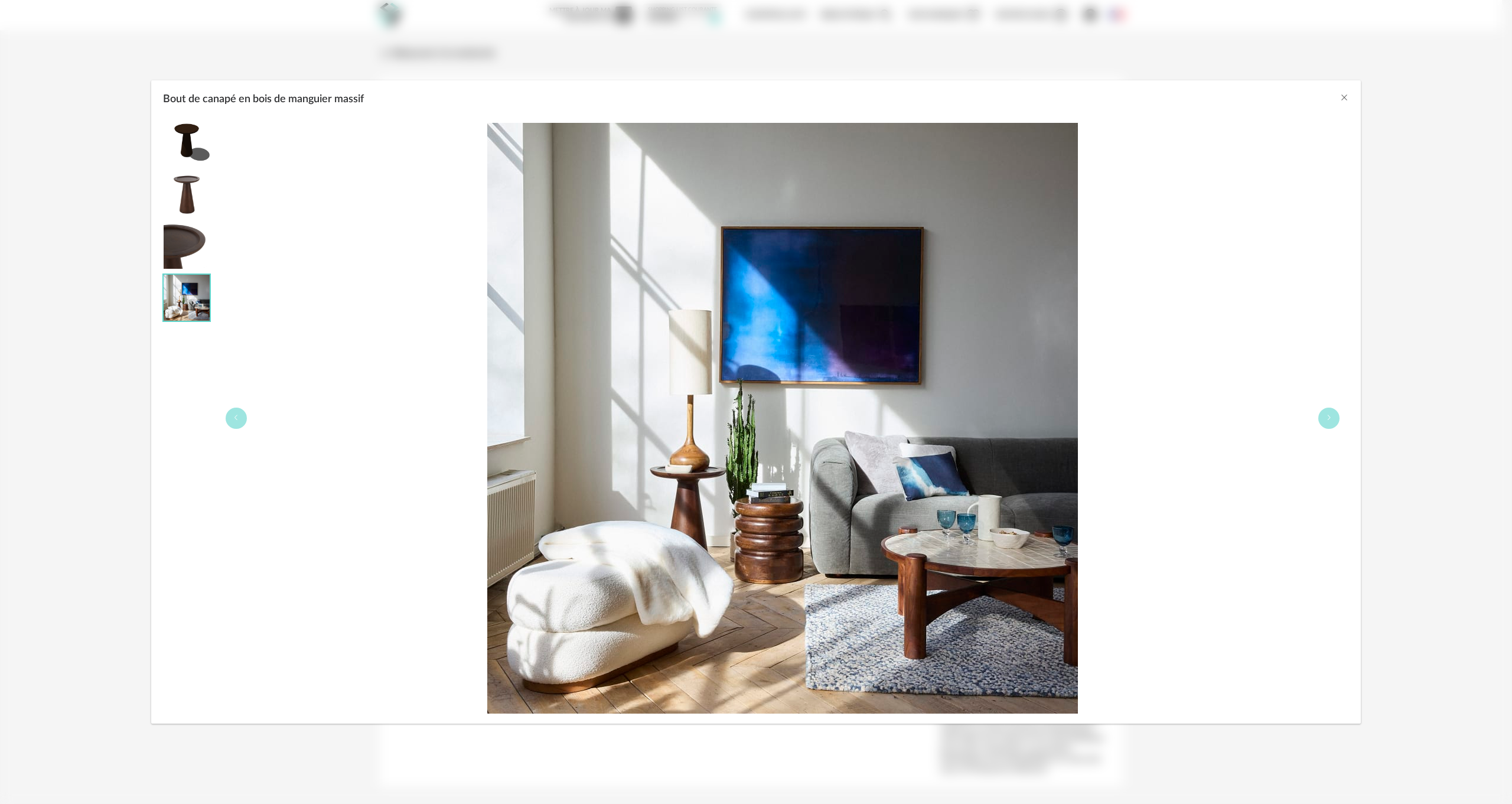
click at [200, 299] on img "Bout de canapé en bois de manguier massif" at bounding box center [187, 297] width 46 height 46
click at [1344, 97] on icon "Close" at bounding box center [1345, 98] width 9 height 9
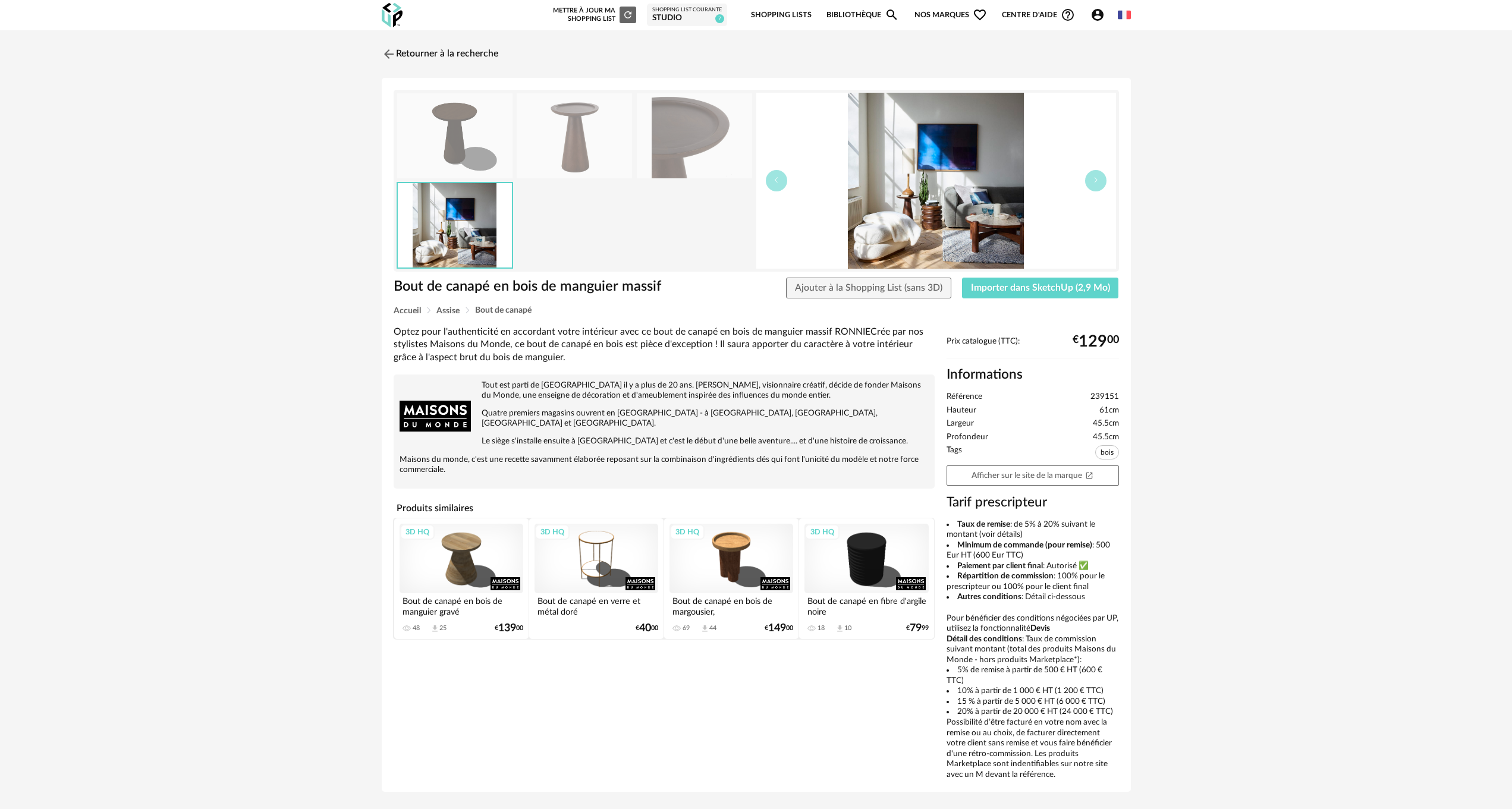
click at [862, 548] on div "3D HQ" at bounding box center [866, 558] width 123 height 70
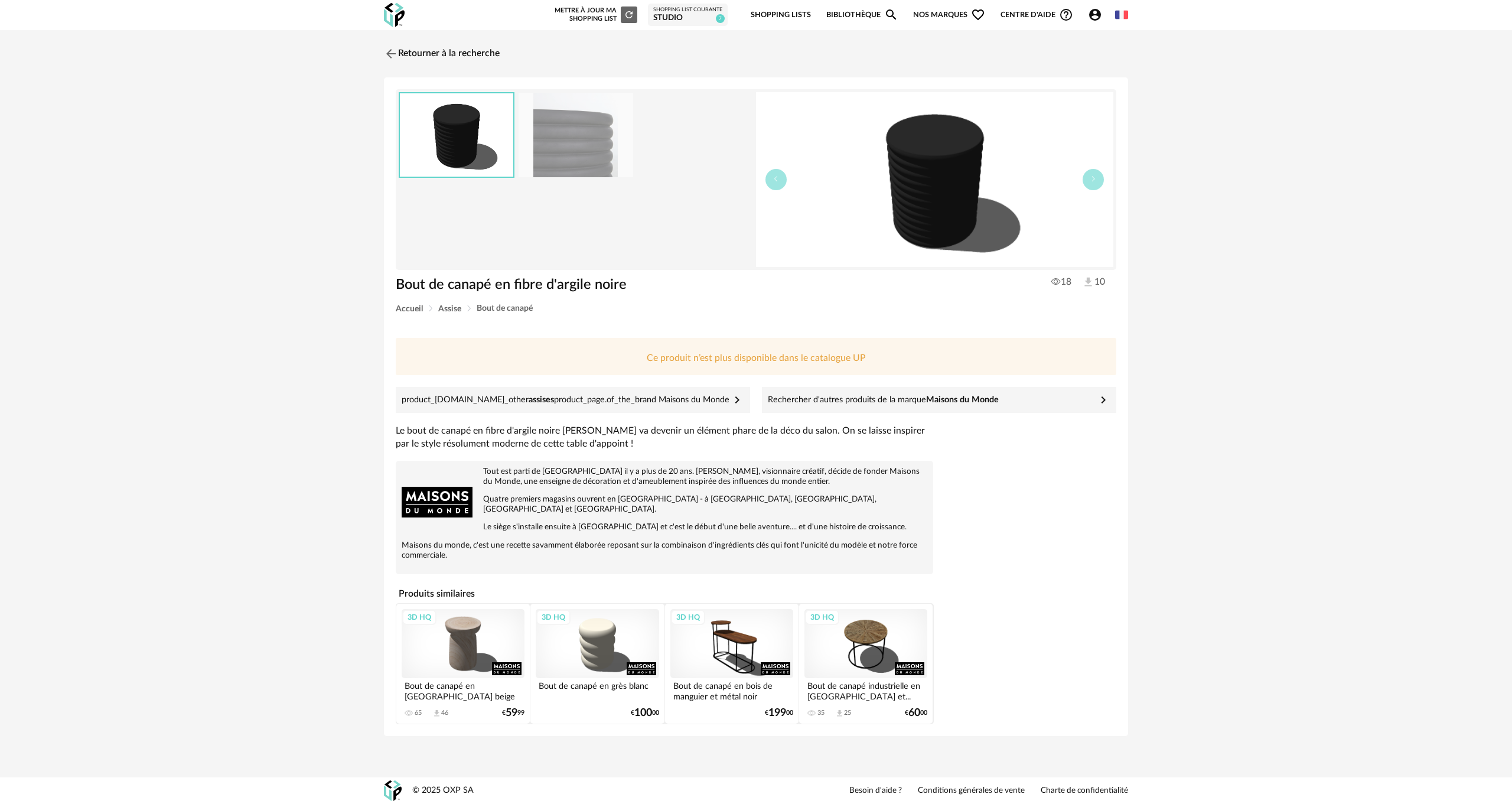
click at [601, 158] on img at bounding box center [576, 135] width 114 height 85
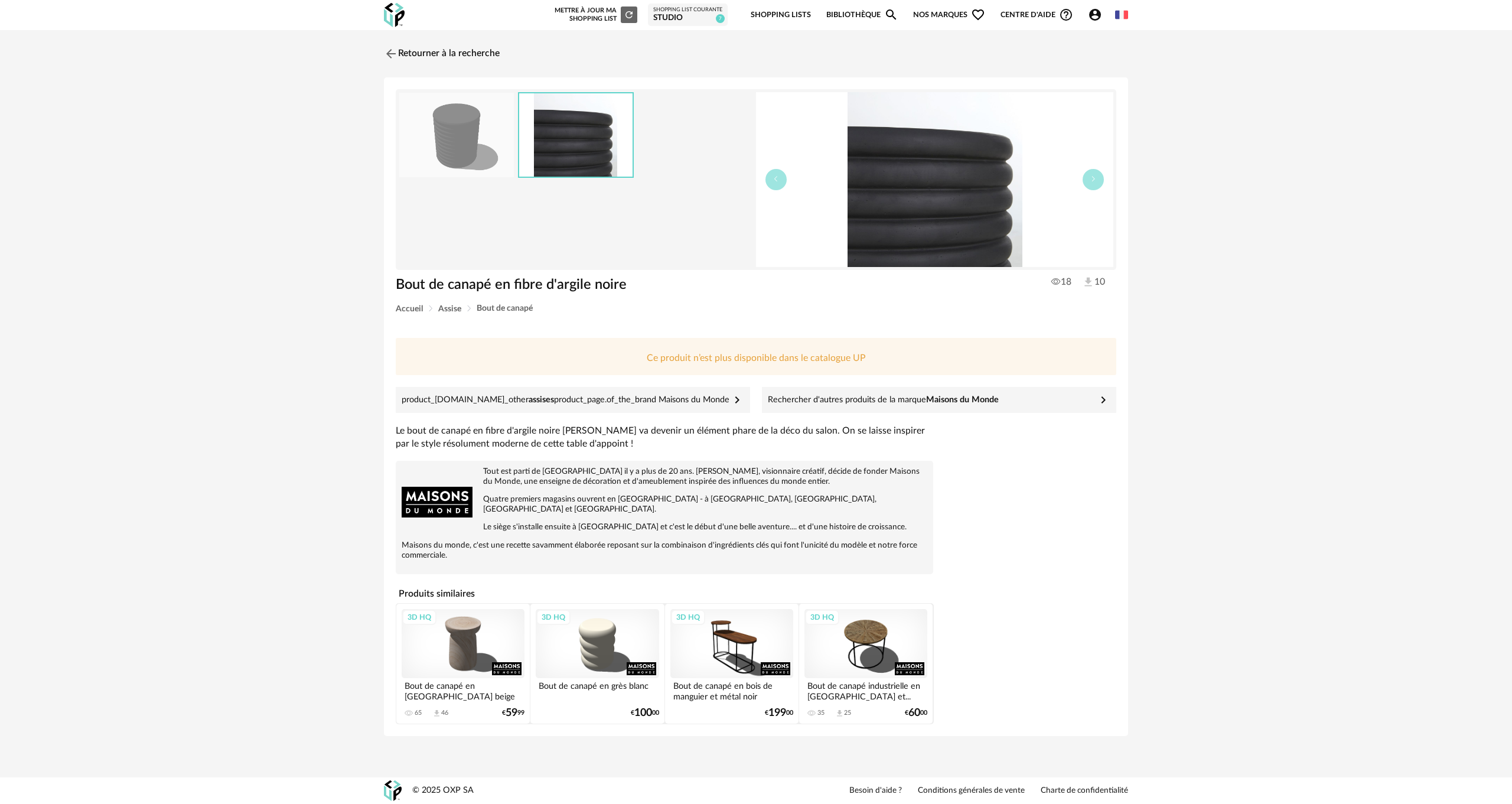
click at [601, 158] on img at bounding box center [576, 135] width 113 height 83
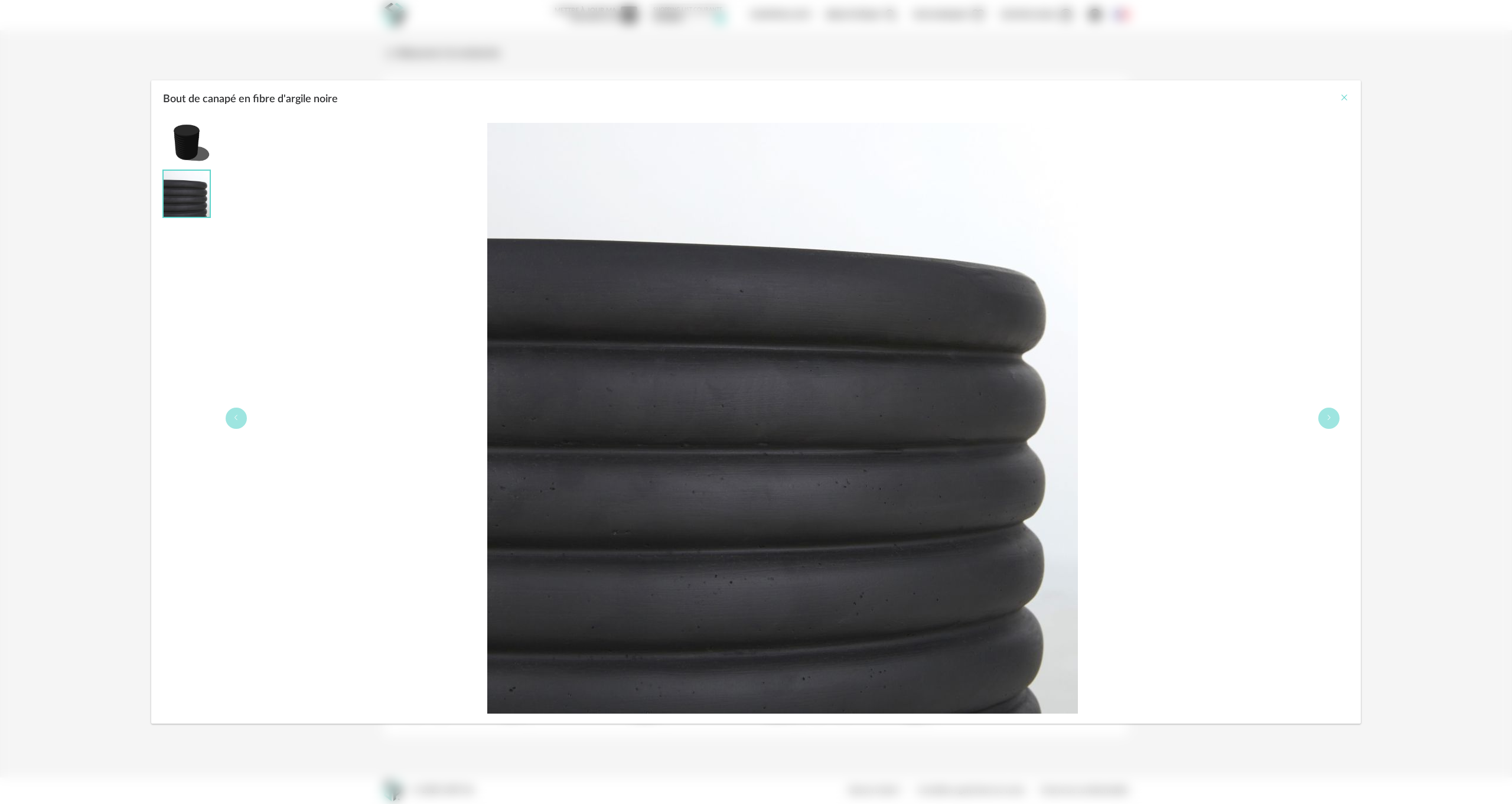
click at [1346, 96] on icon "Close" at bounding box center [1345, 98] width 9 height 9
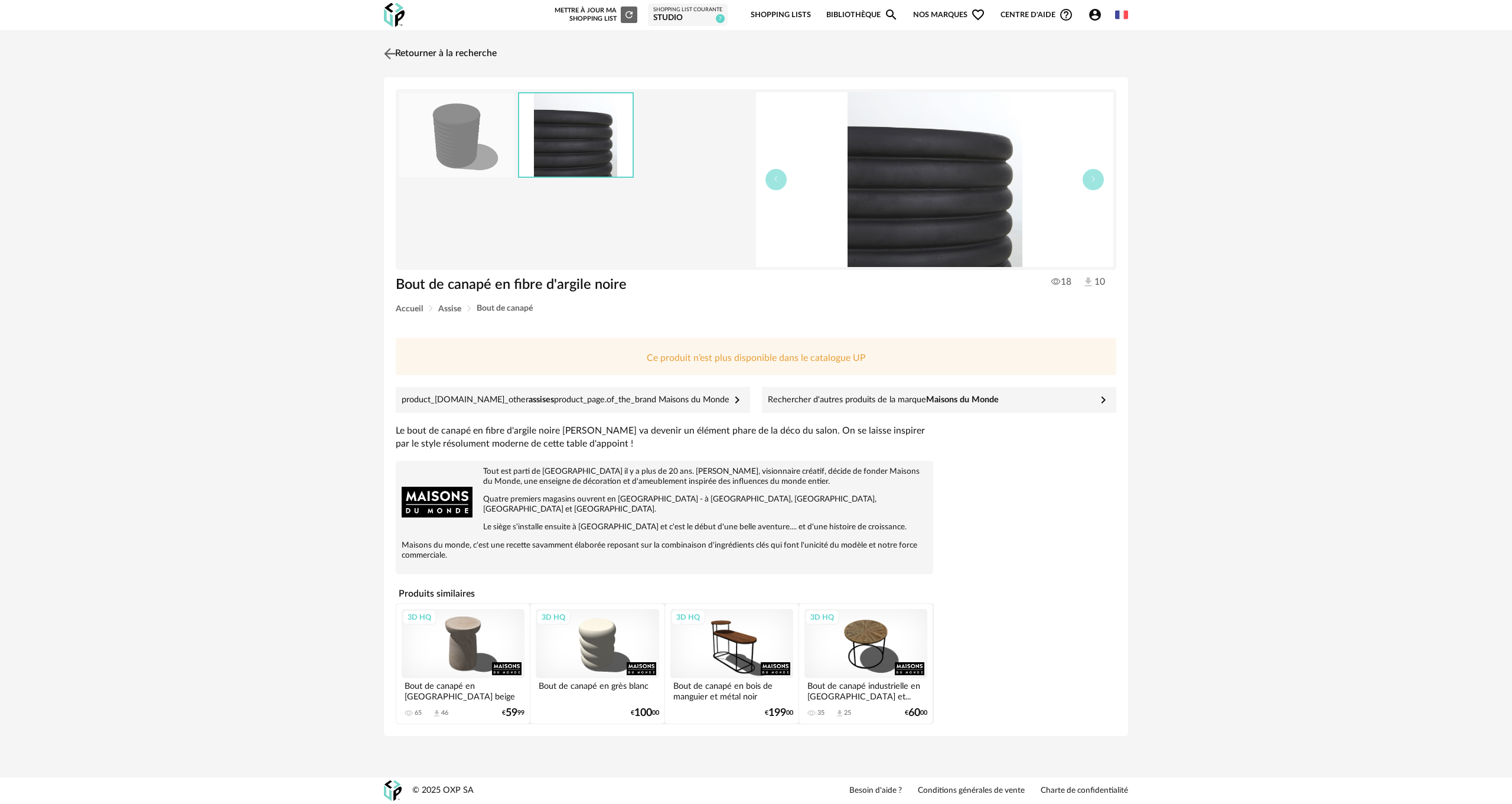
click at [418, 52] on link "Retourner à la recherche" at bounding box center [438, 54] width 116 height 26
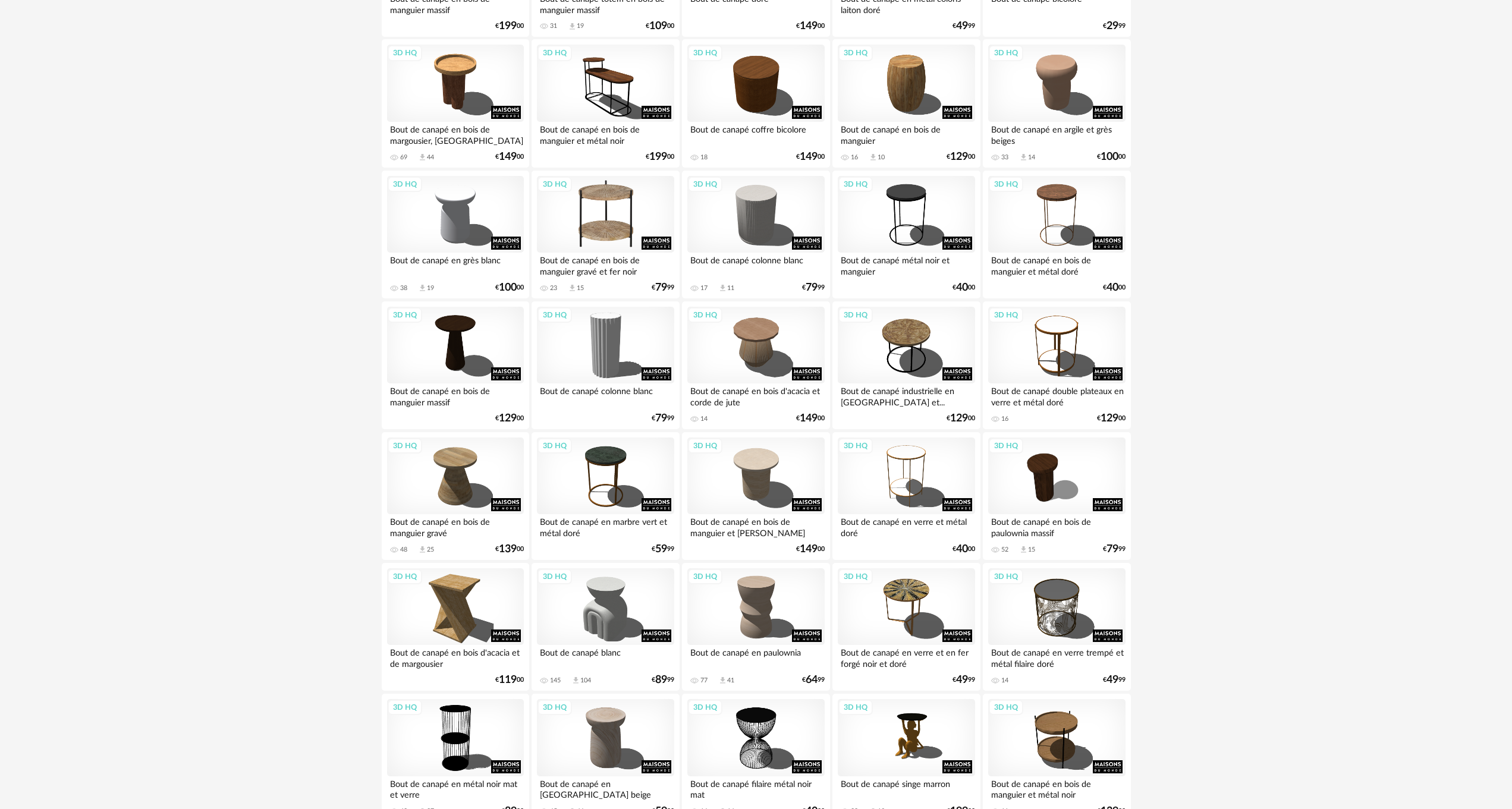
scroll to position [476, 0]
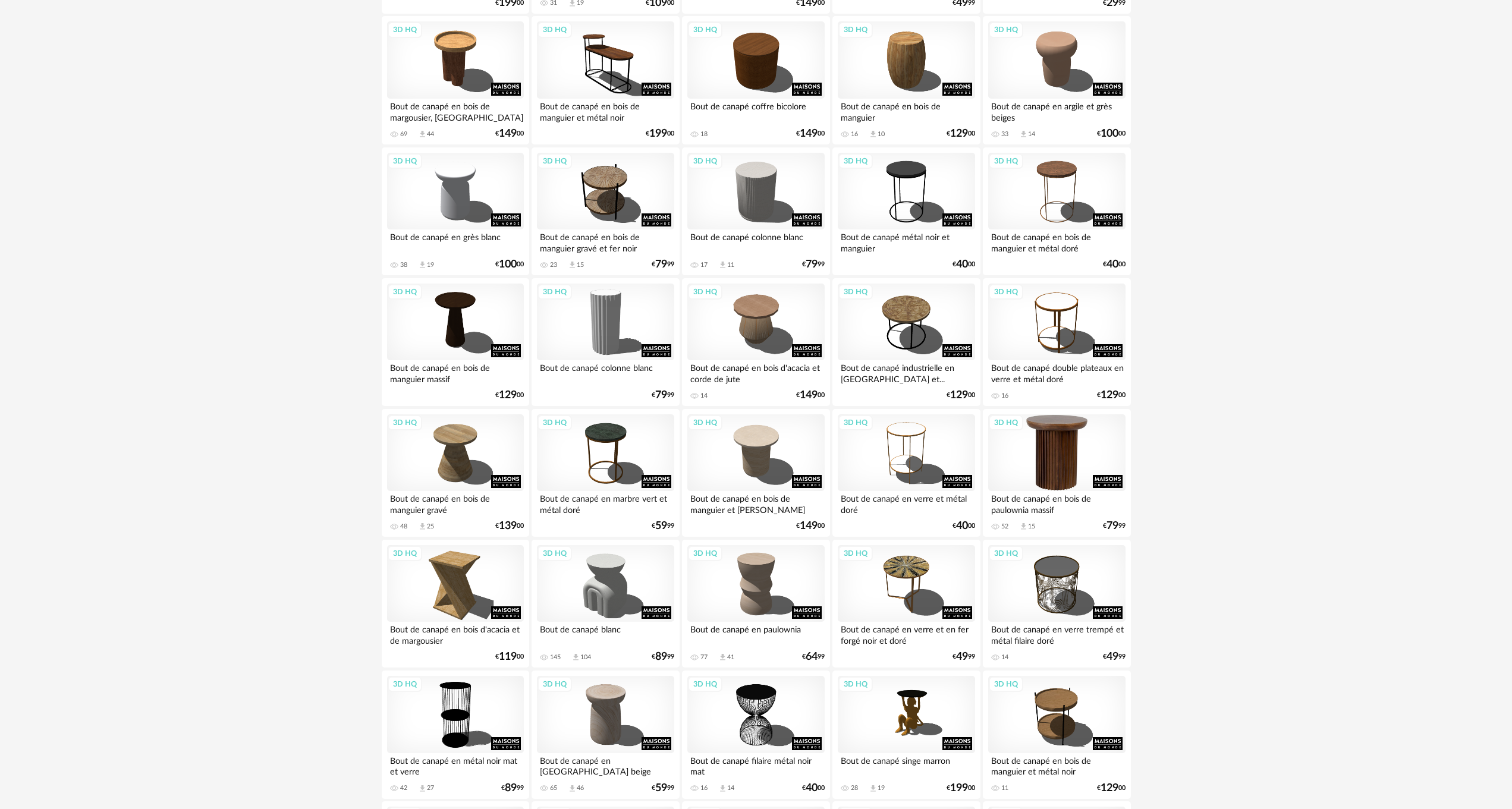
click at [1041, 459] on div "3D HQ" at bounding box center [1056, 453] width 137 height 77
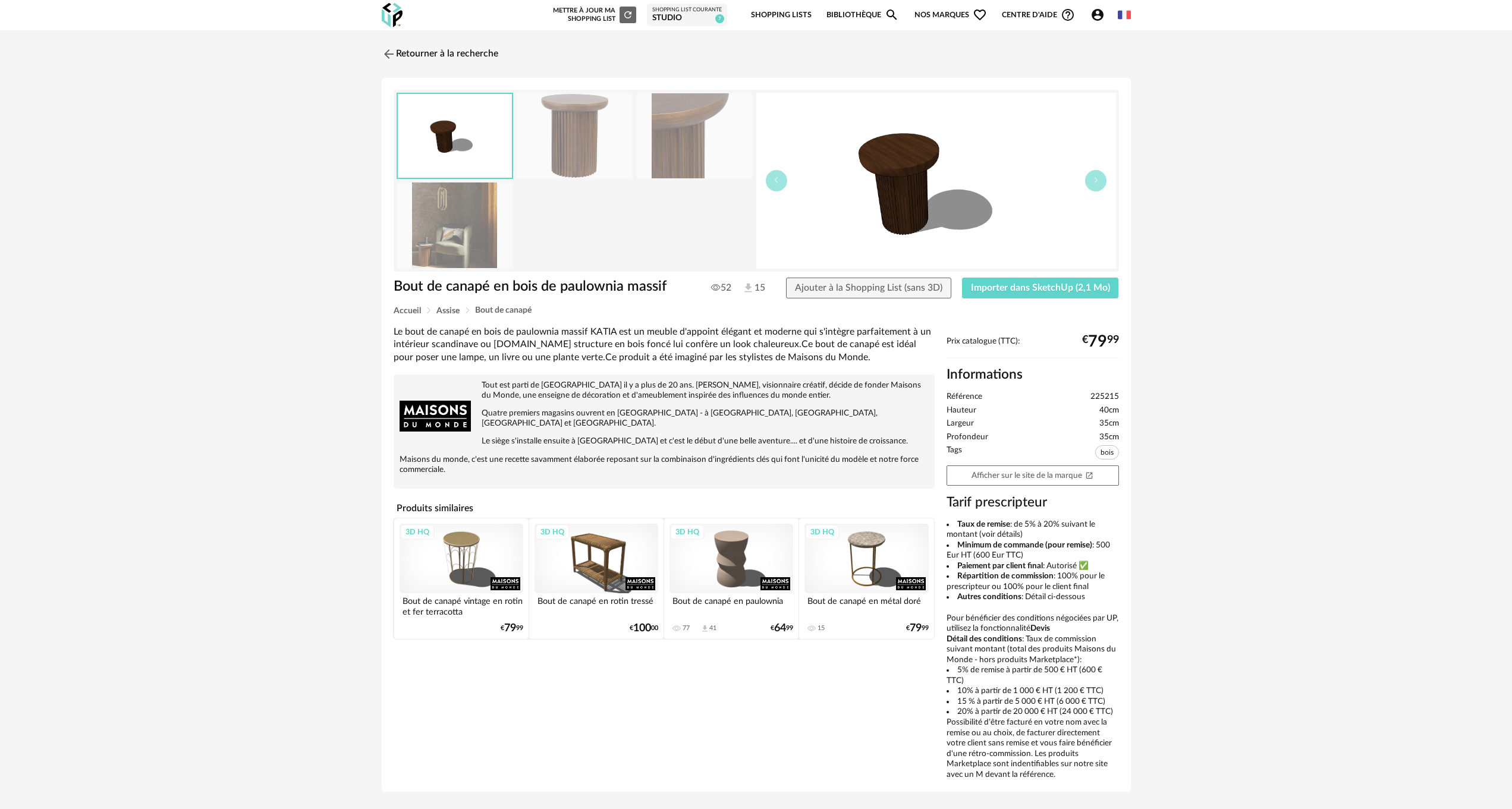
click at [578, 151] on img at bounding box center [574, 136] width 115 height 85
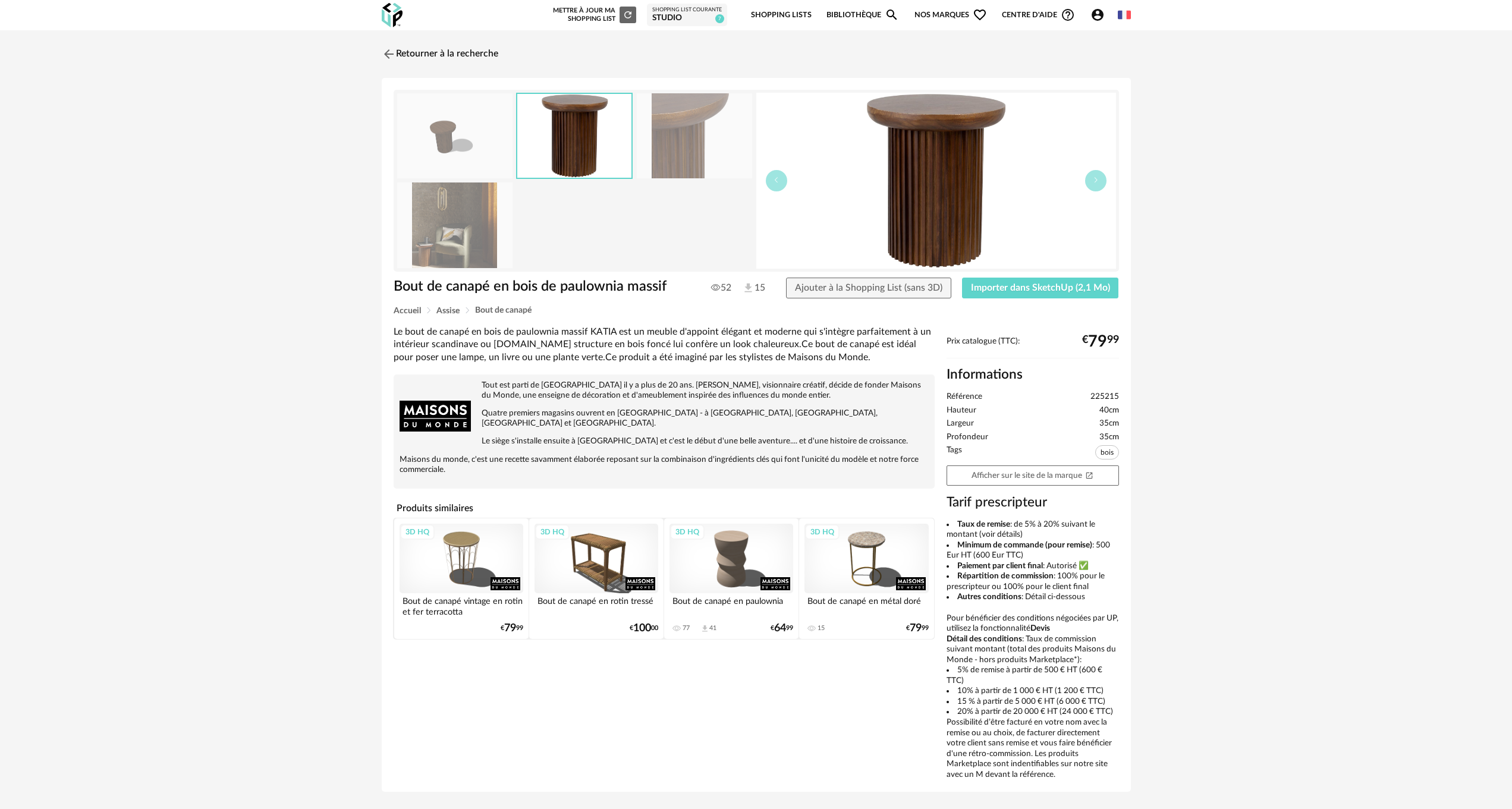
click at [578, 151] on img at bounding box center [574, 136] width 114 height 84
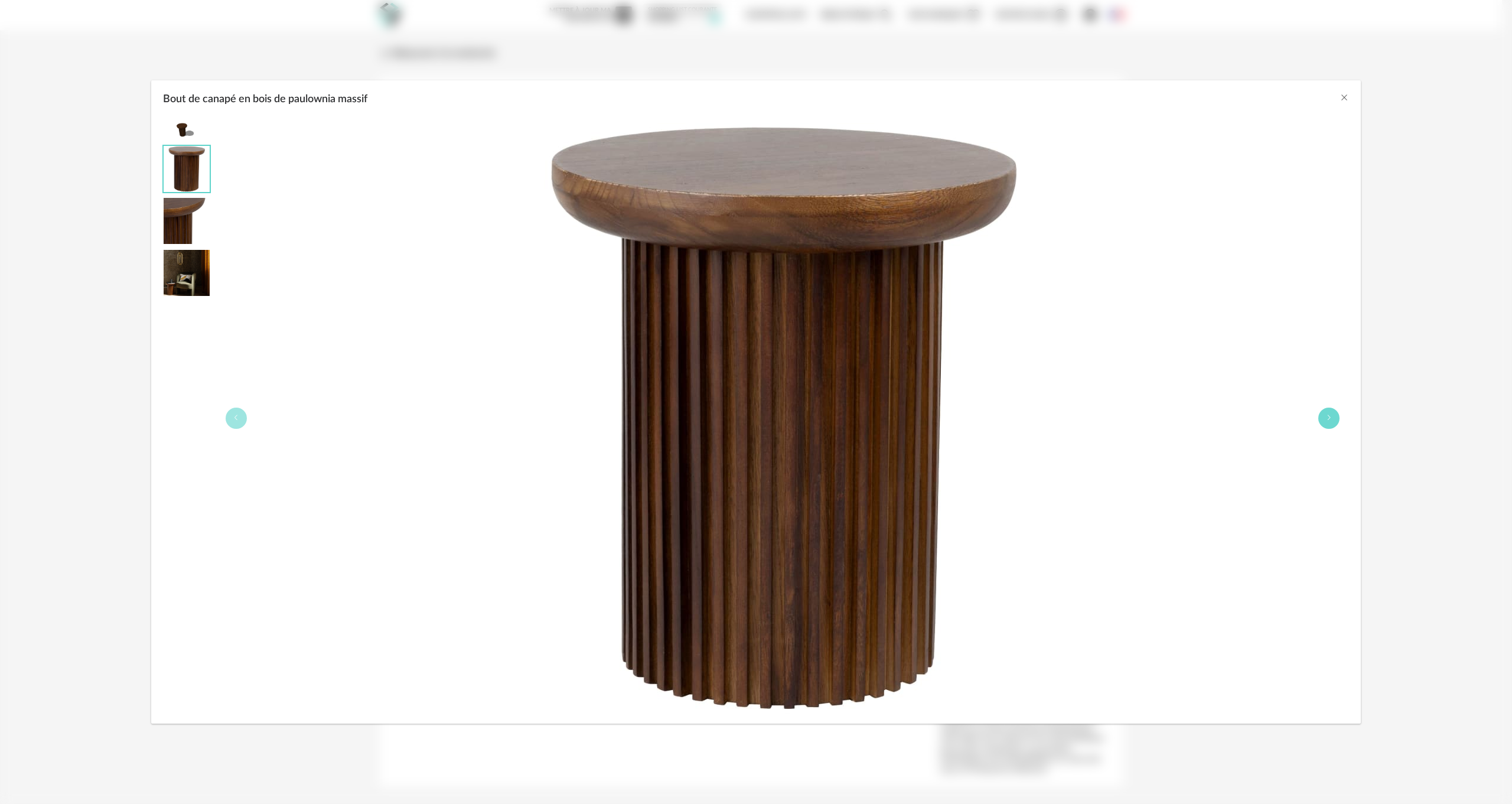
click at [1325, 417] on button "Bout de canapé en bois de paulownia massif" at bounding box center [1328, 418] width 21 height 21
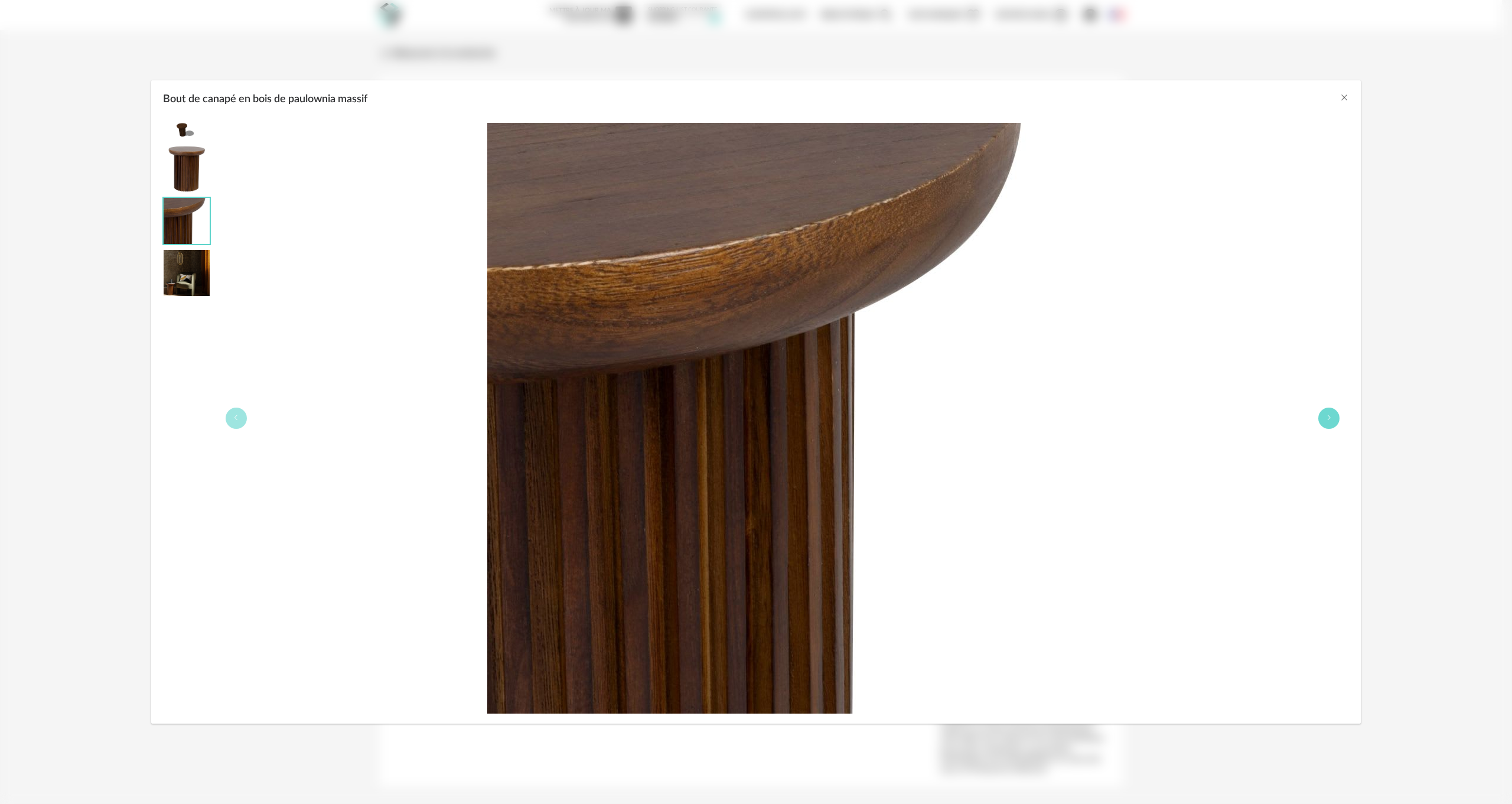
click at [1325, 417] on button "Bout de canapé en bois de paulownia massif" at bounding box center [1328, 418] width 21 height 21
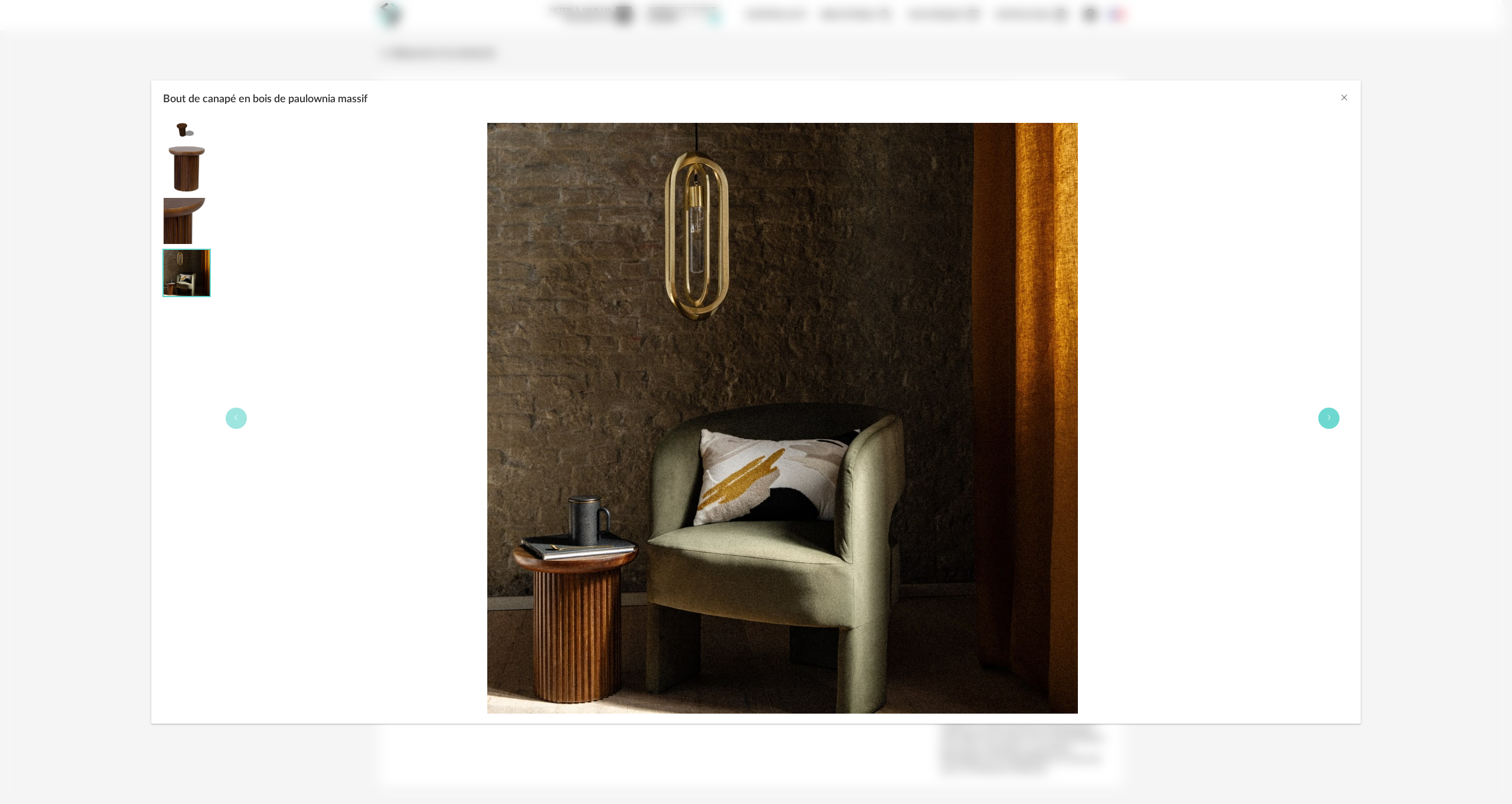
click at [1325, 417] on button "Bout de canapé en bois de paulownia massif" at bounding box center [1328, 418] width 21 height 21
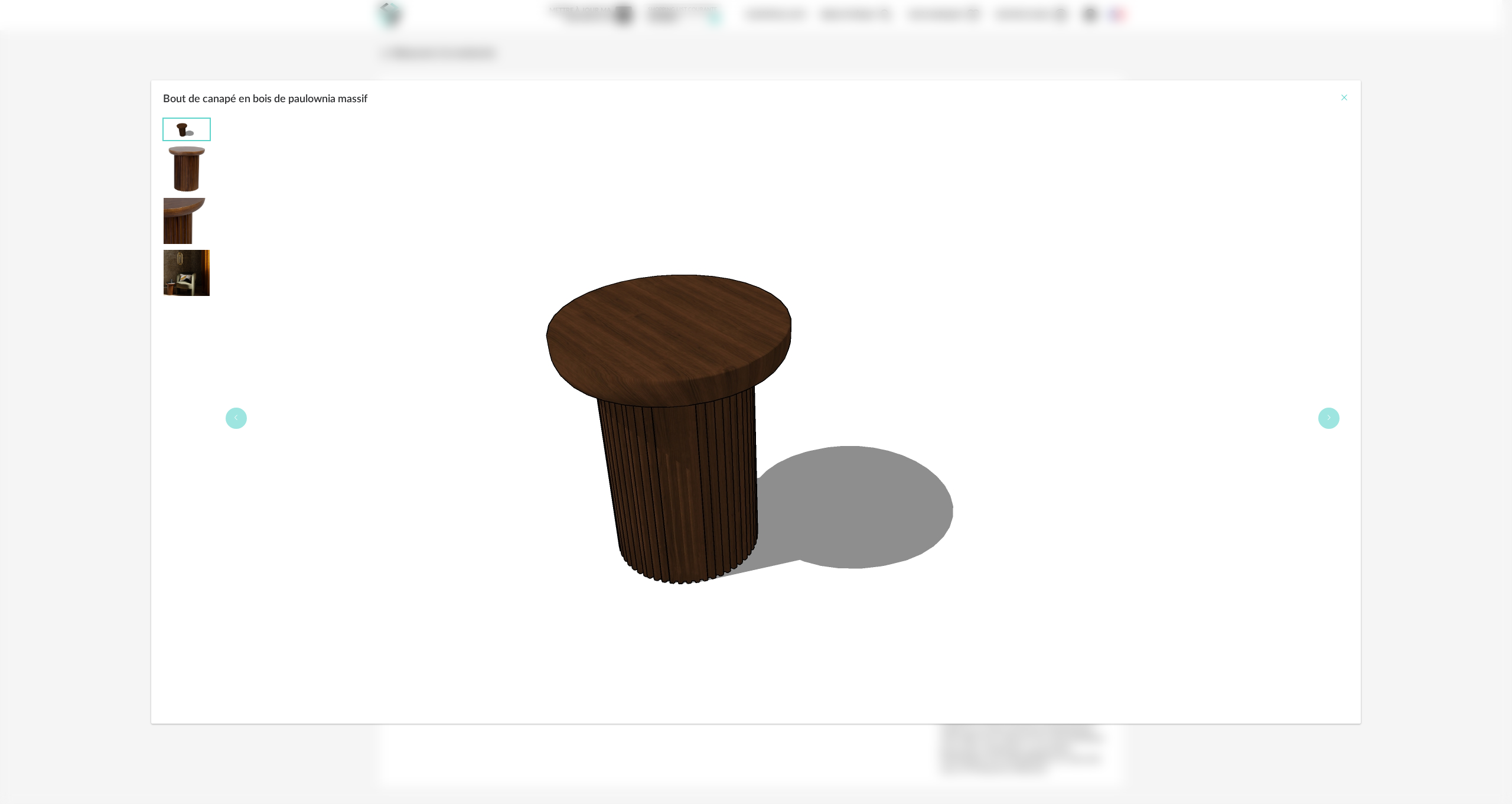
click at [1343, 96] on icon "Close" at bounding box center [1345, 98] width 9 height 9
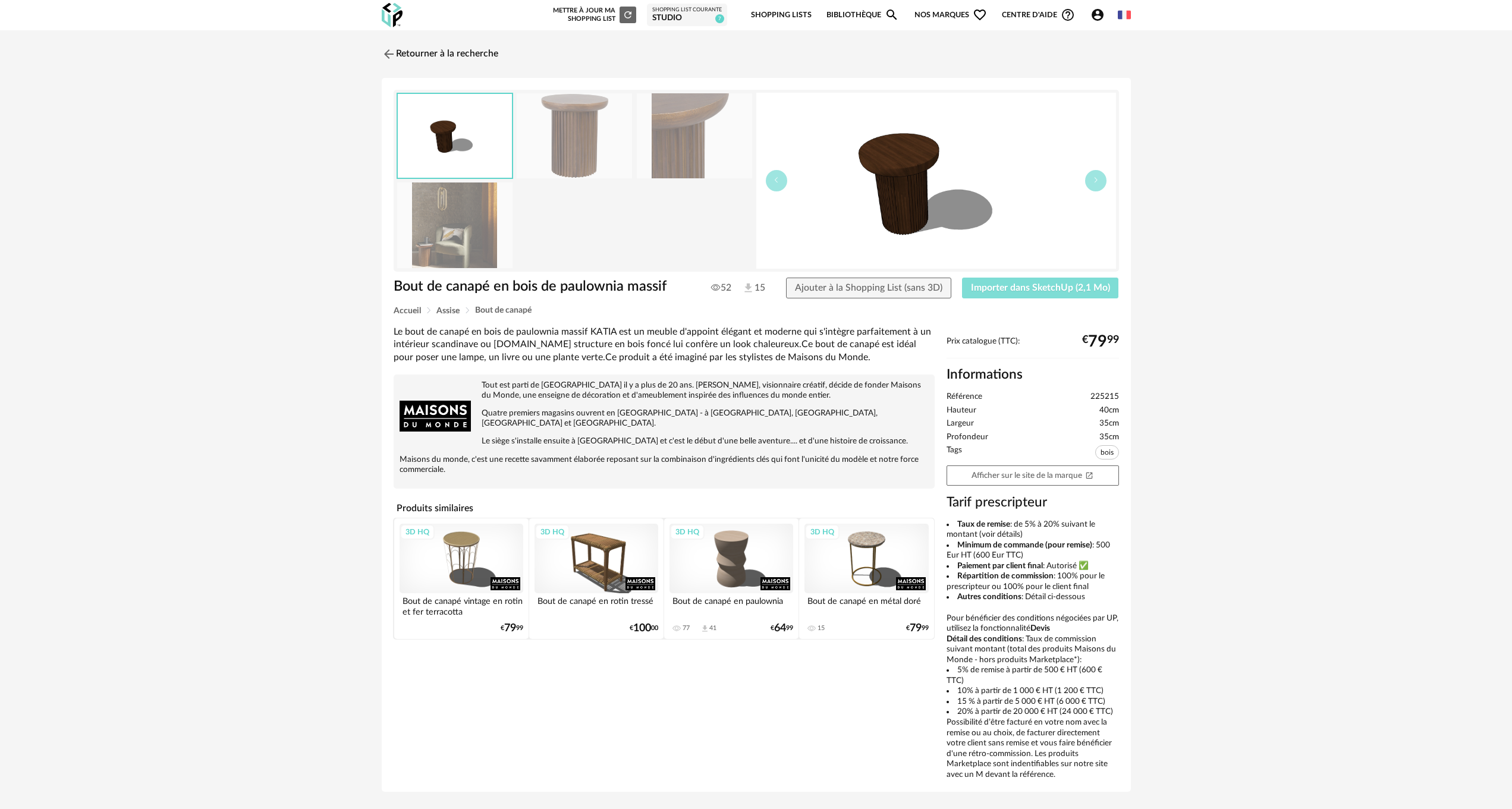
click at [1016, 286] on span "Importer dans SketchUp (2,1 Mo)" at bounding box center [1040, 288] width 139 height 10
